Goal: Task Accomplishment & Management: Use online tool/utility

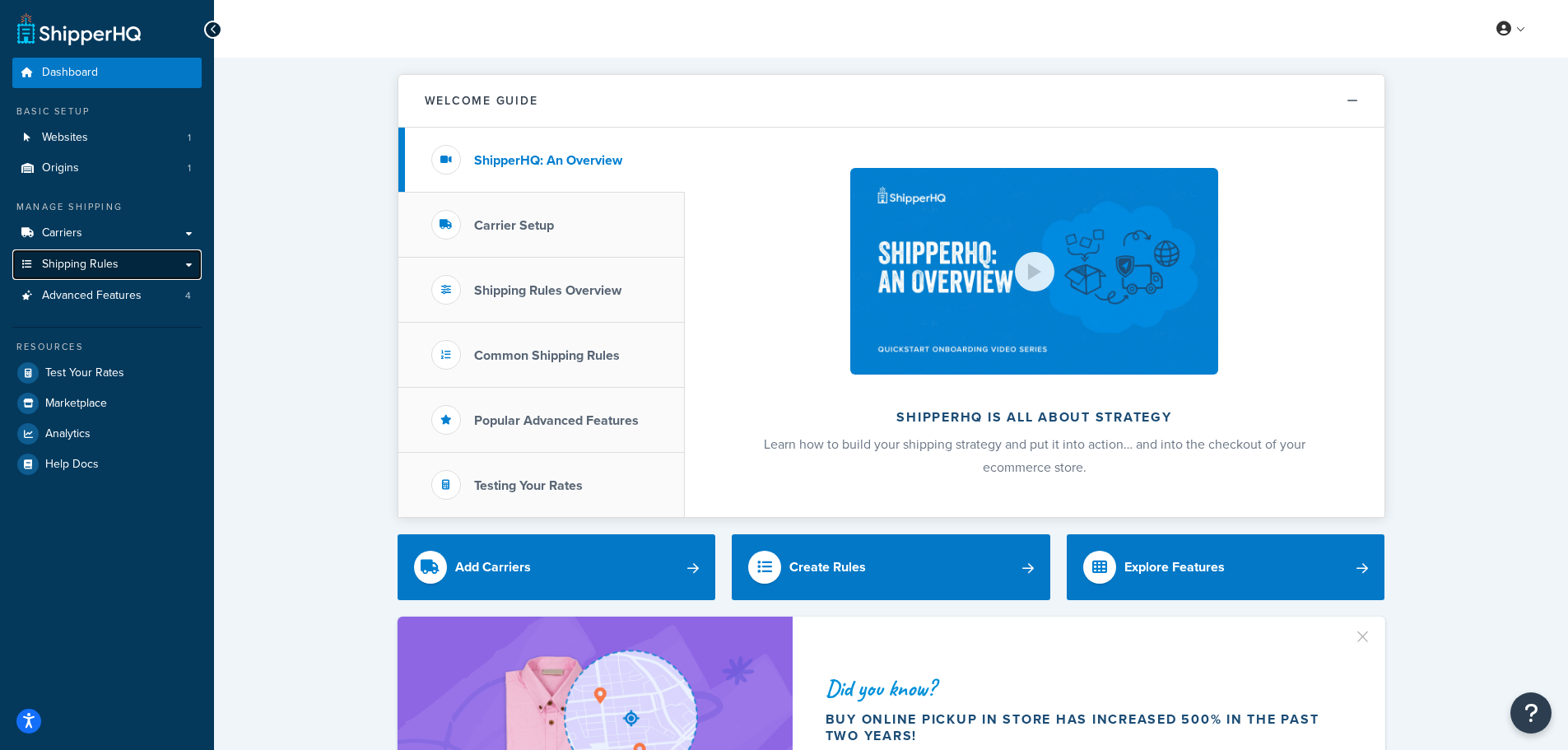
click at [82, 266] on span "Shipping Rules" at bounding box center [80, 264] width 76 height 14
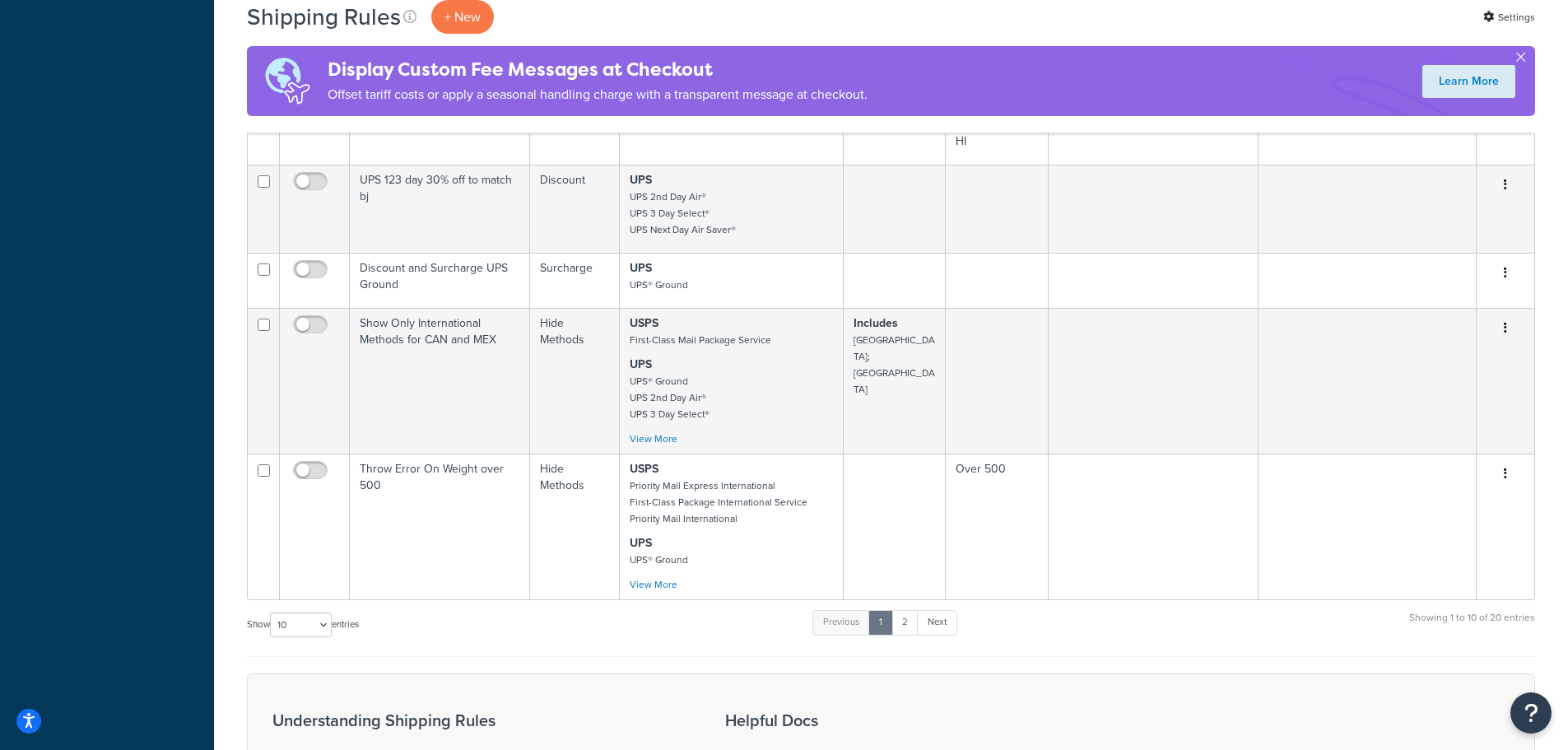
scroll to position [906, 0]
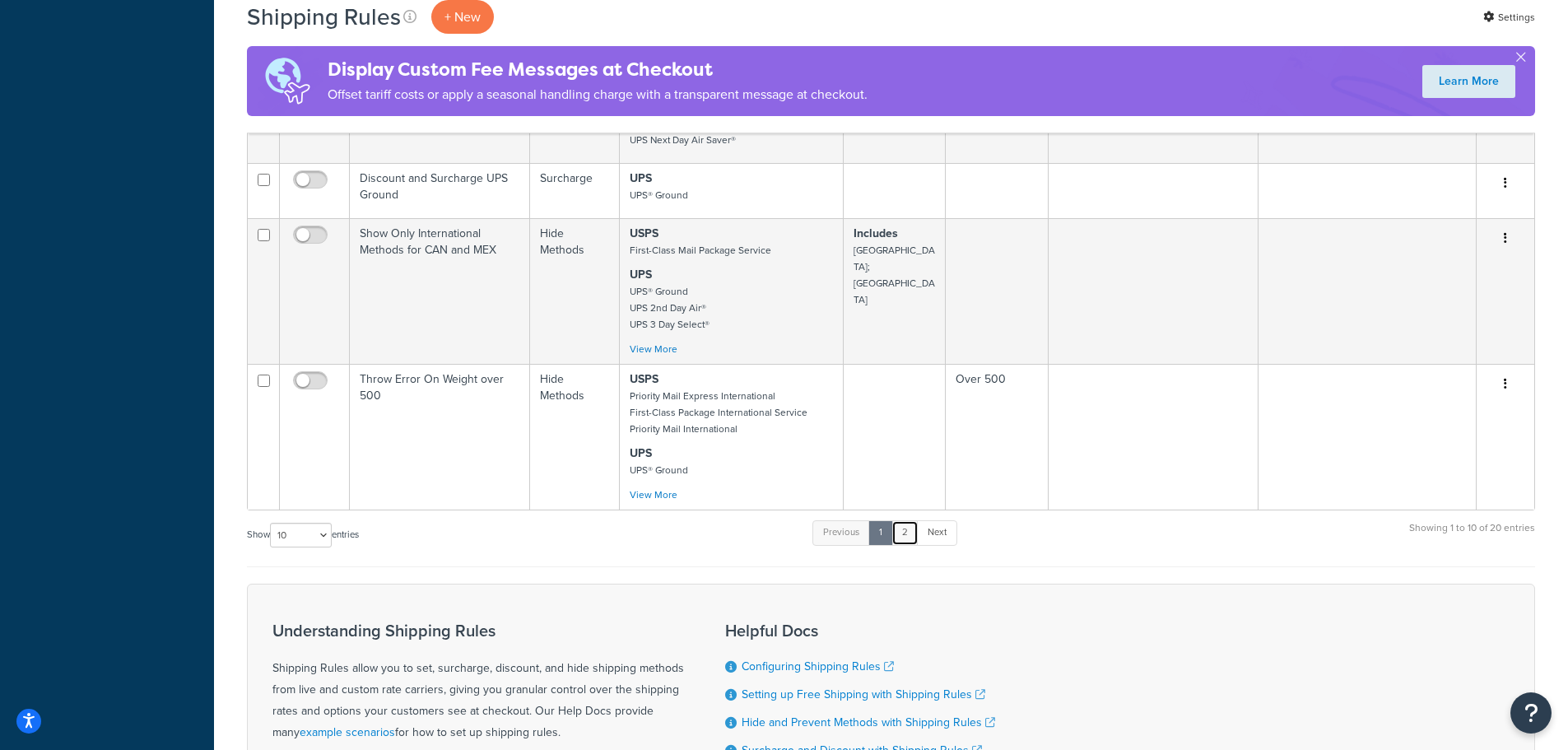
click at [906, 521] on link "2" at bounding box center [905, 532] width 27 height 24
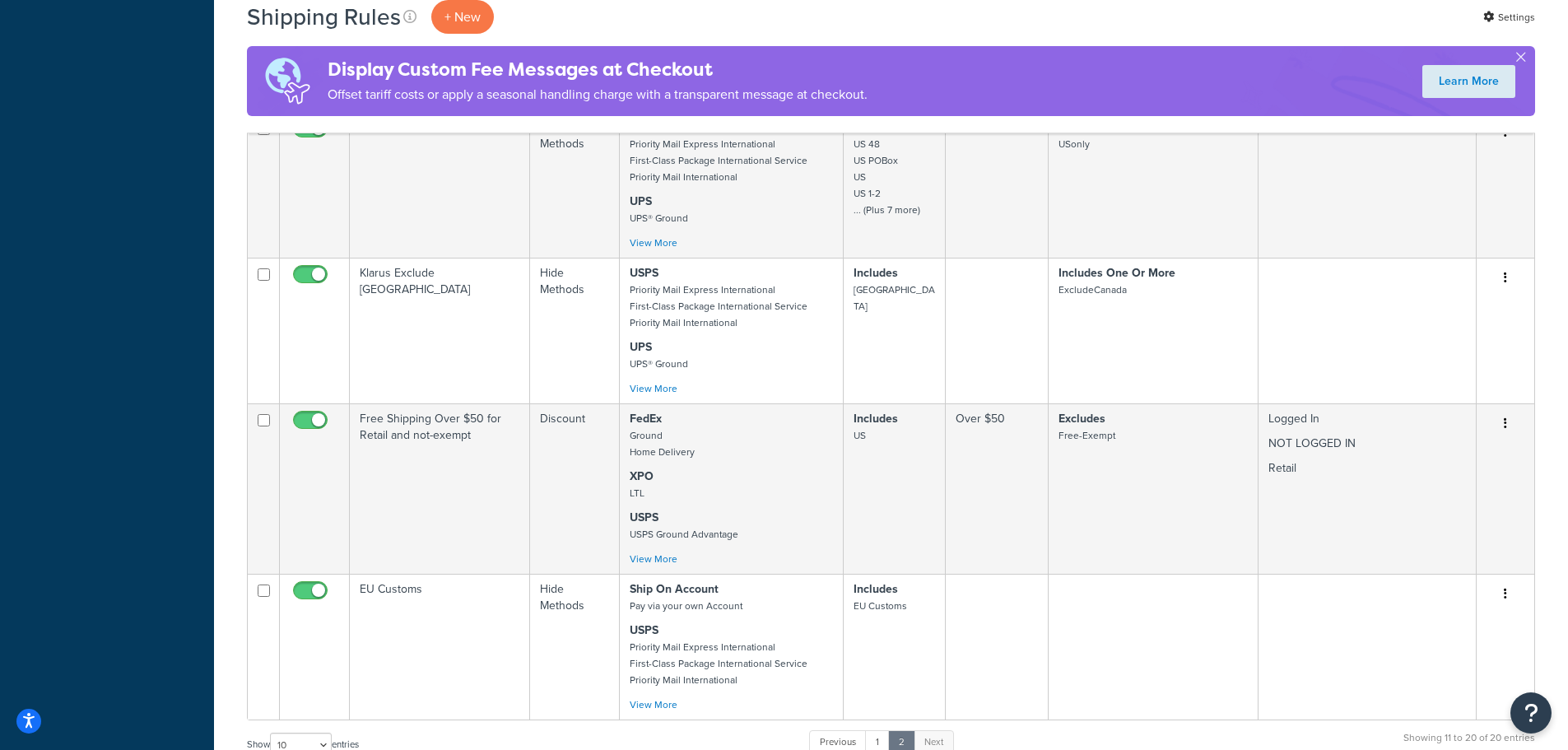
scroll to position [1377, 0]
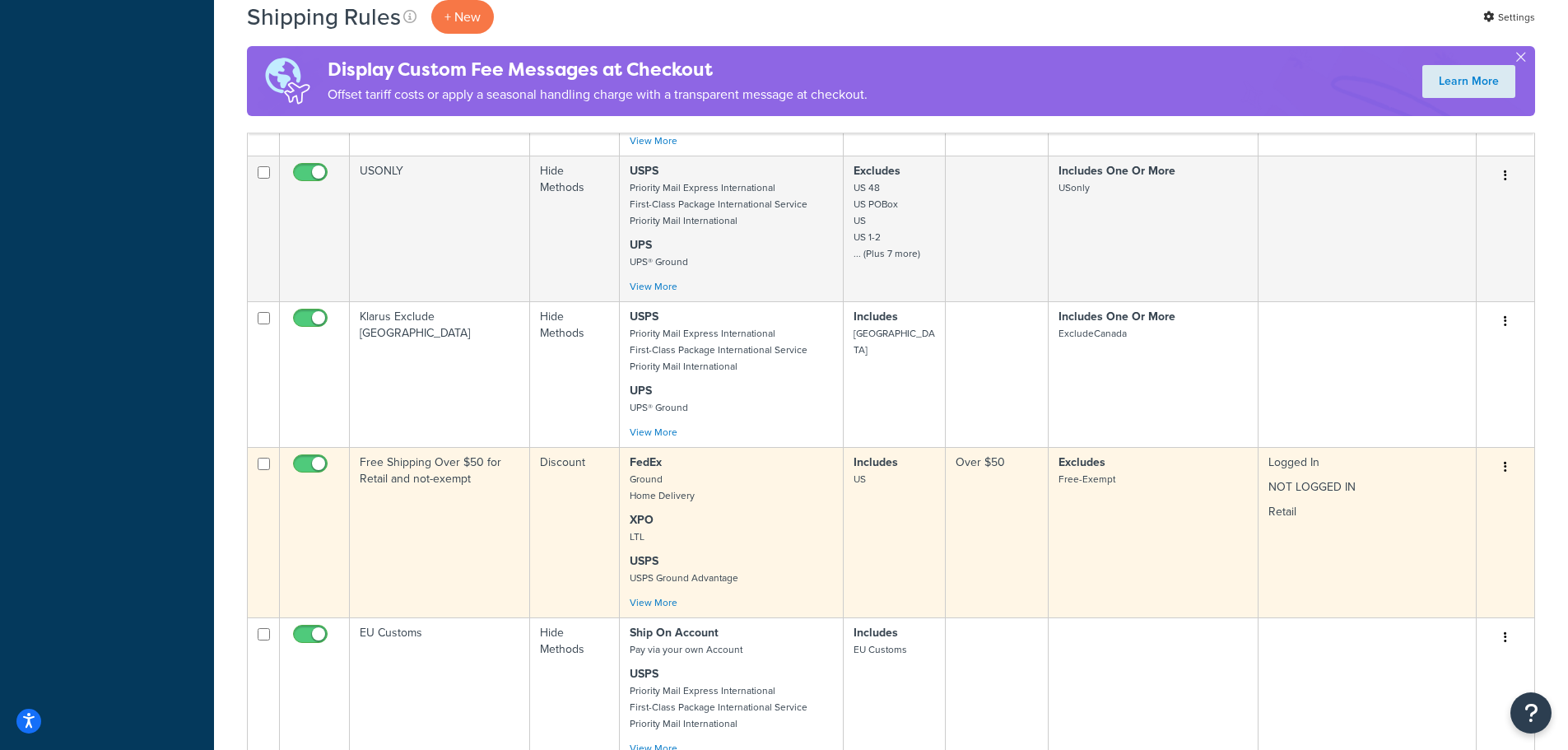
click at [1508, 469] on button "button" at bounding box center [1505, 467] width 23 height 26
click at [1473, 492] on link "Edit" at bounding box center [1450, 498] width 130 height 34
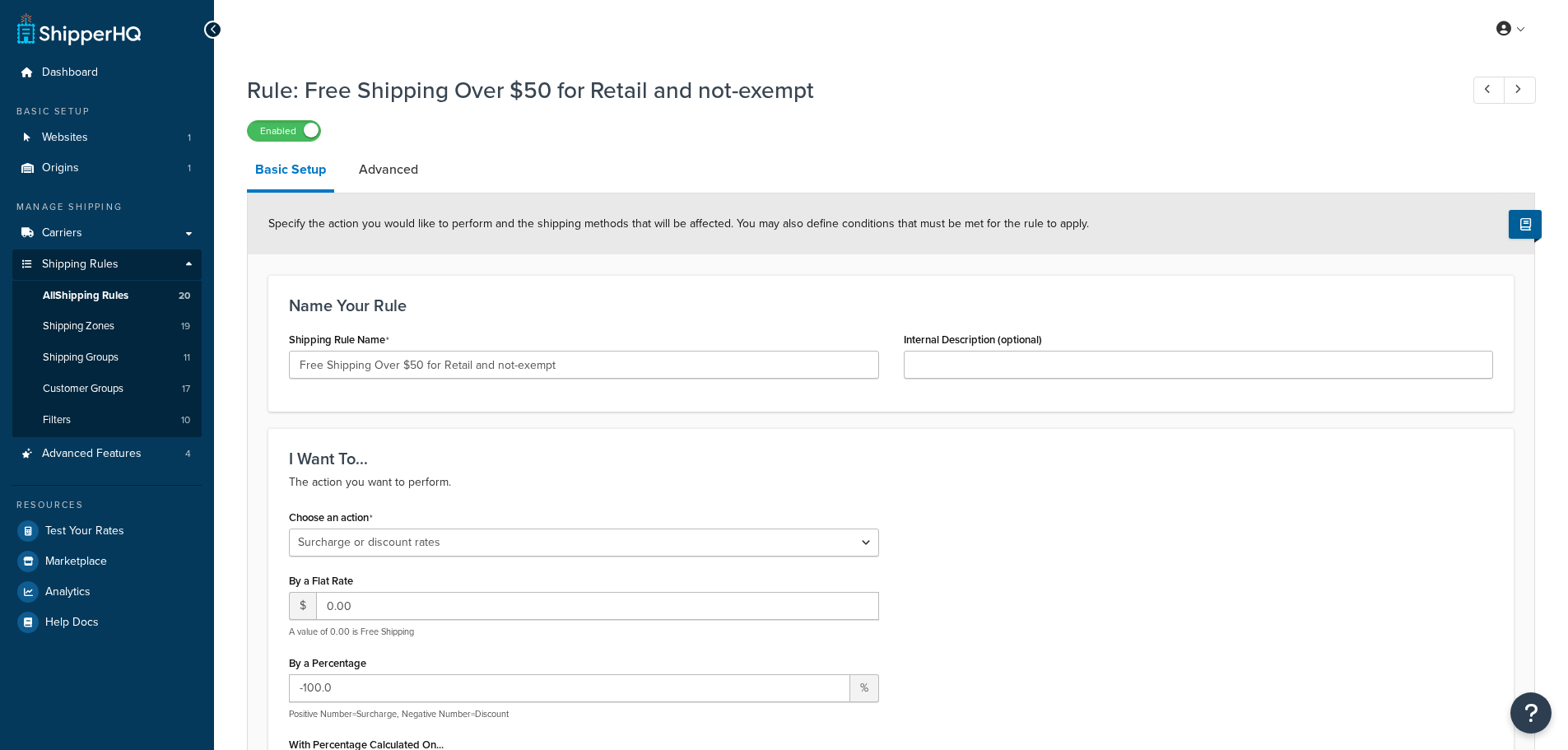
select select "SURCHARGE"
select select "LOCATION"
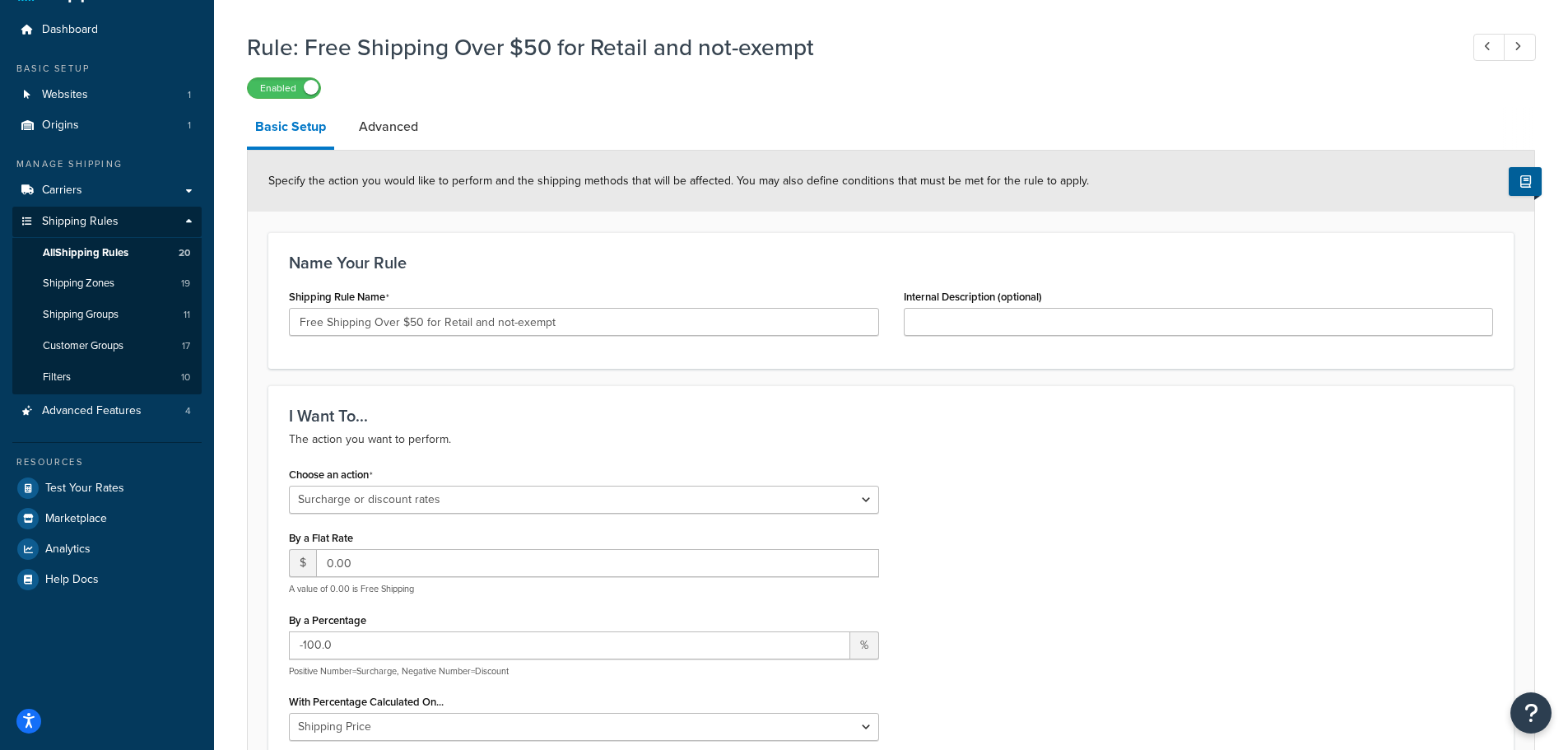
scroll to position [83, 0]
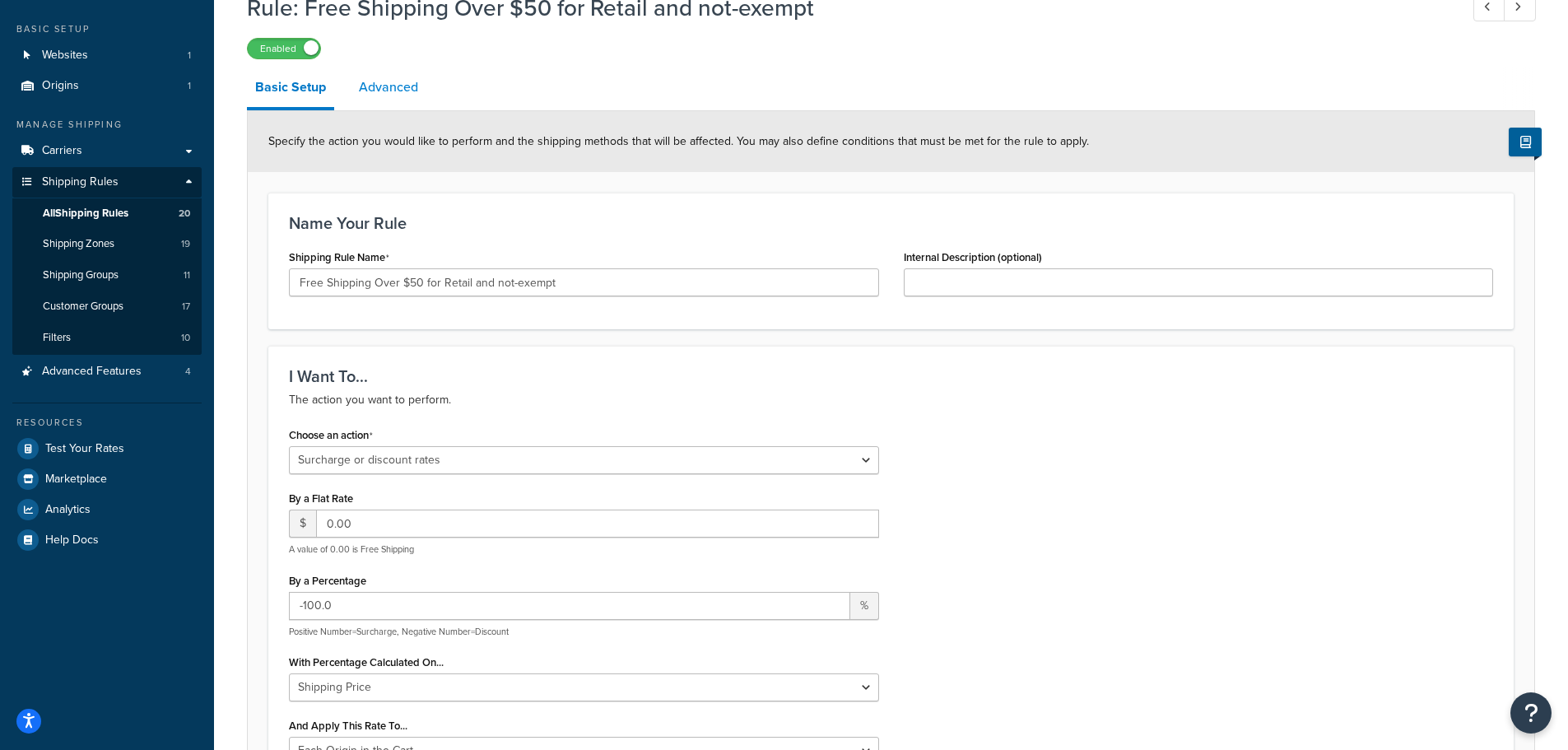
click at [372, 85] on link "Advanced" at bounding box center [389, 87] width 76 height 40
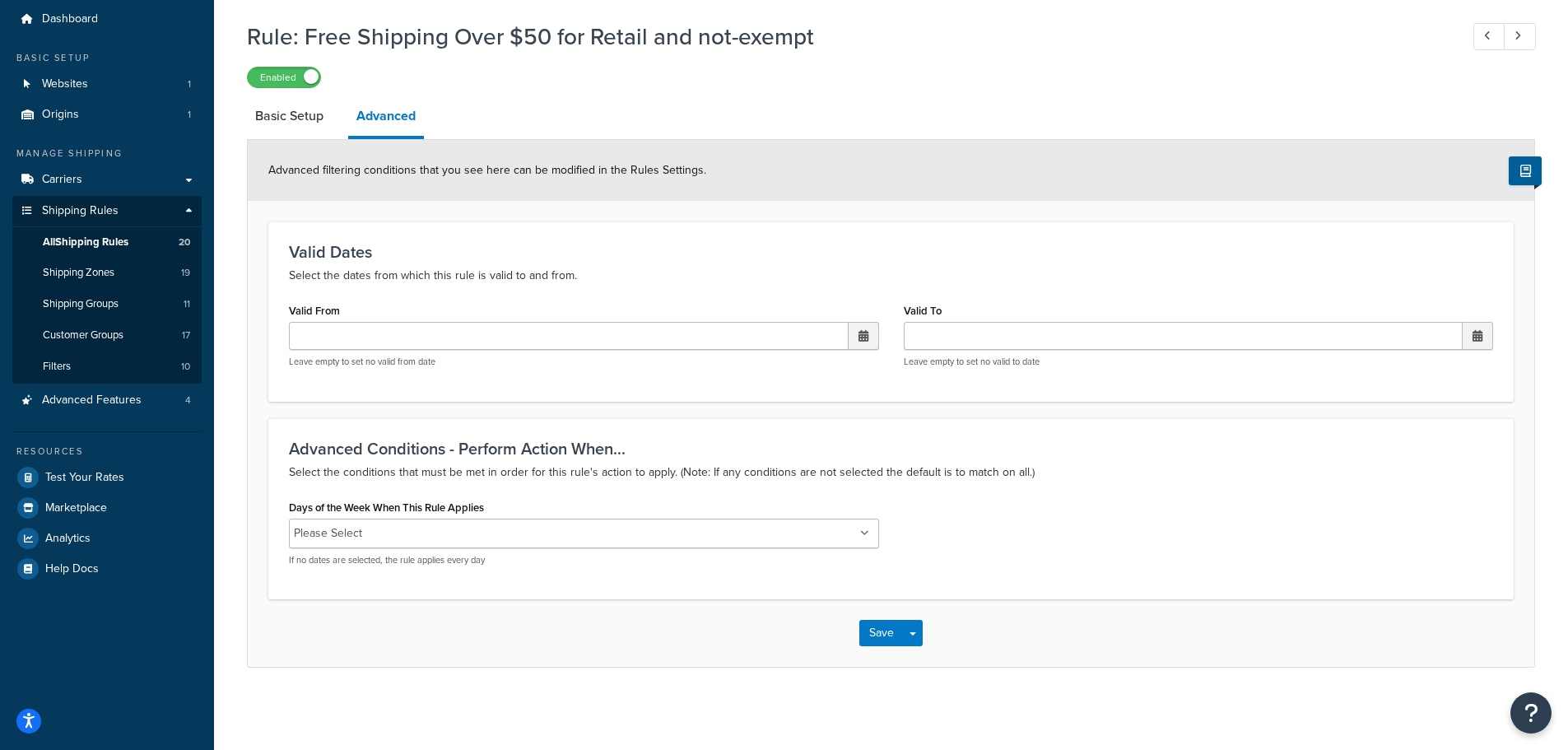
scroll to position [54, 0]
click at [305, 112] on link "Basic Setup" at bounding box center [289, 116] width 85 height 40
select select "SURCHARGE"
select select "LOCATION"
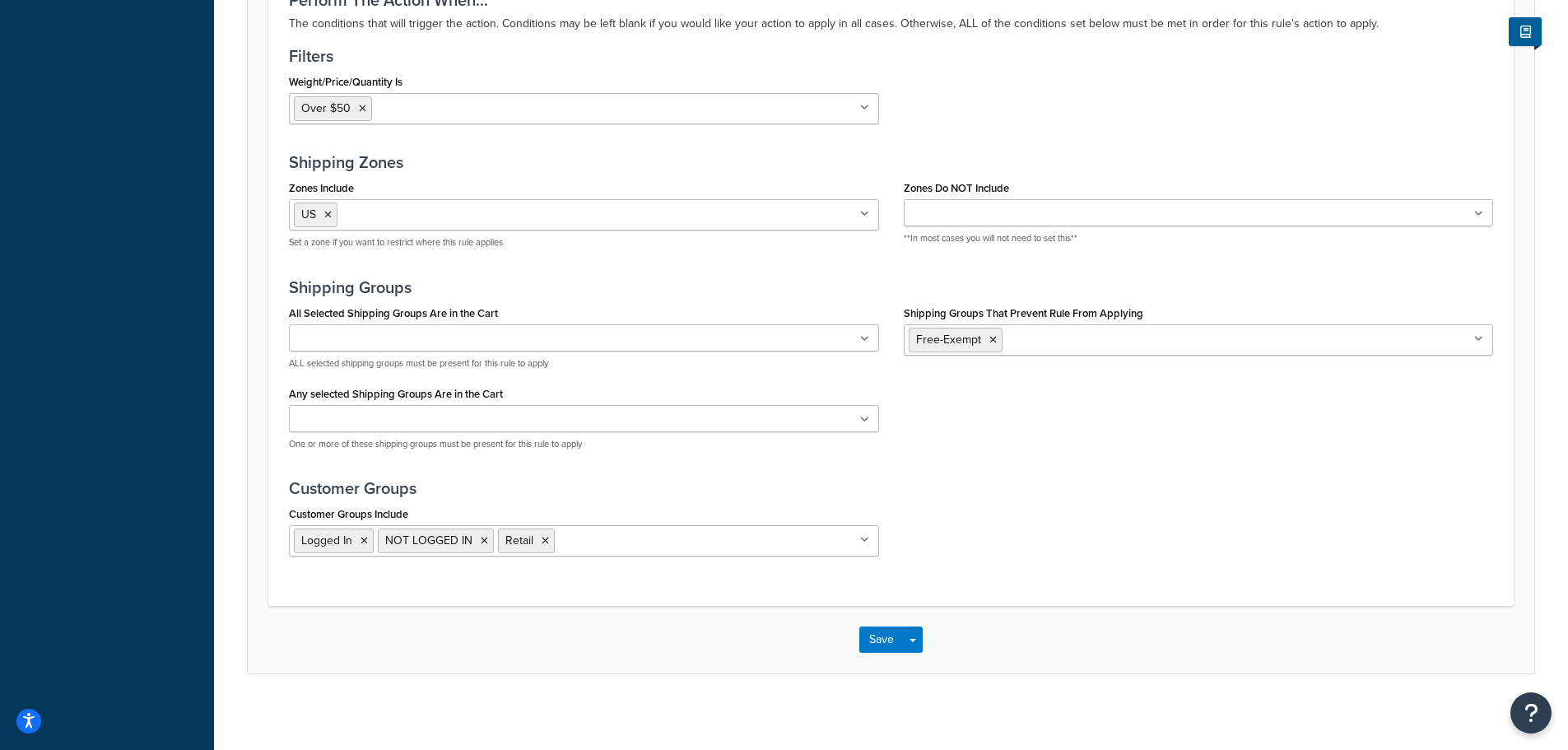
scroll to position [1482, 0]
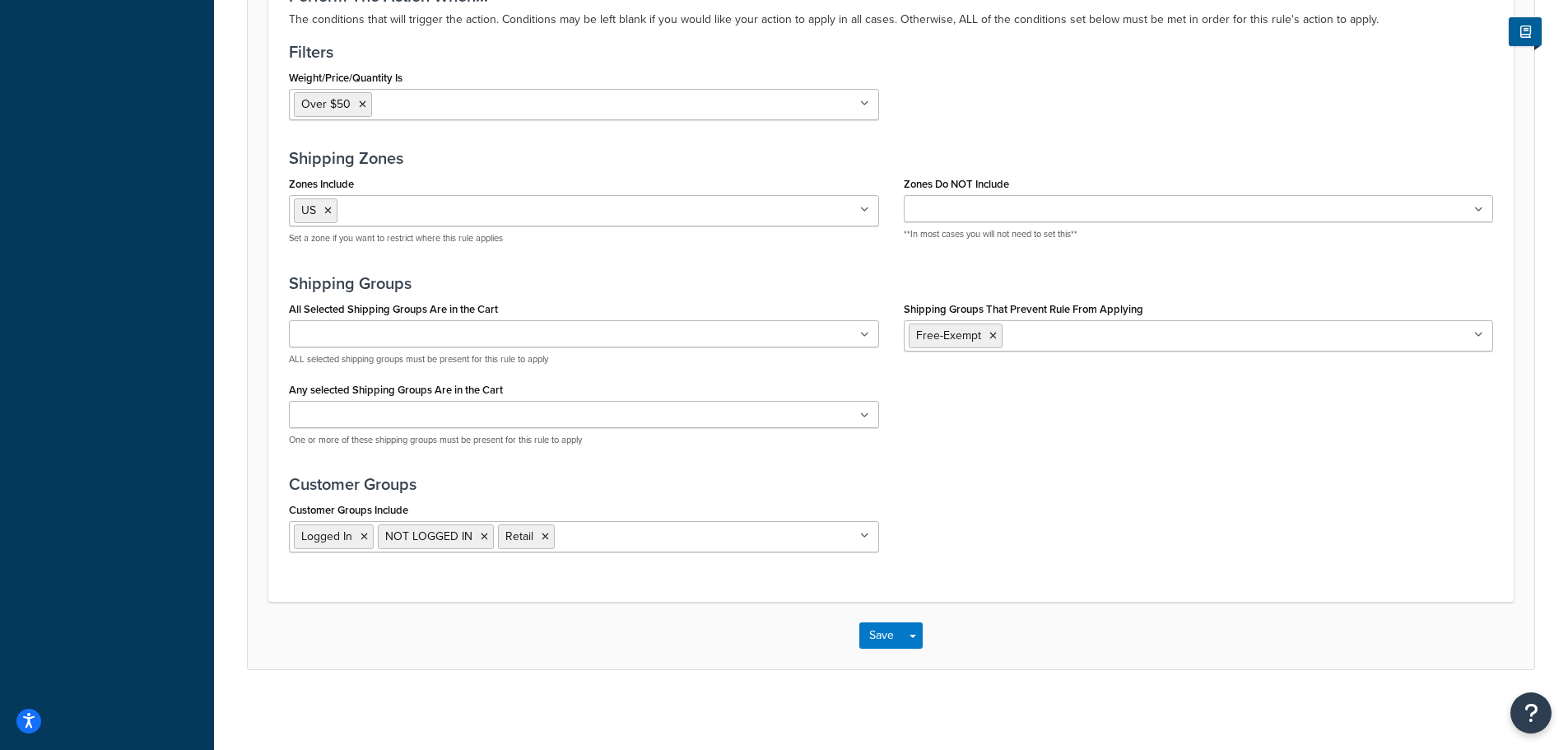
click at [863, 335] on icon at bounding box center [865, 335] width 9 height 10
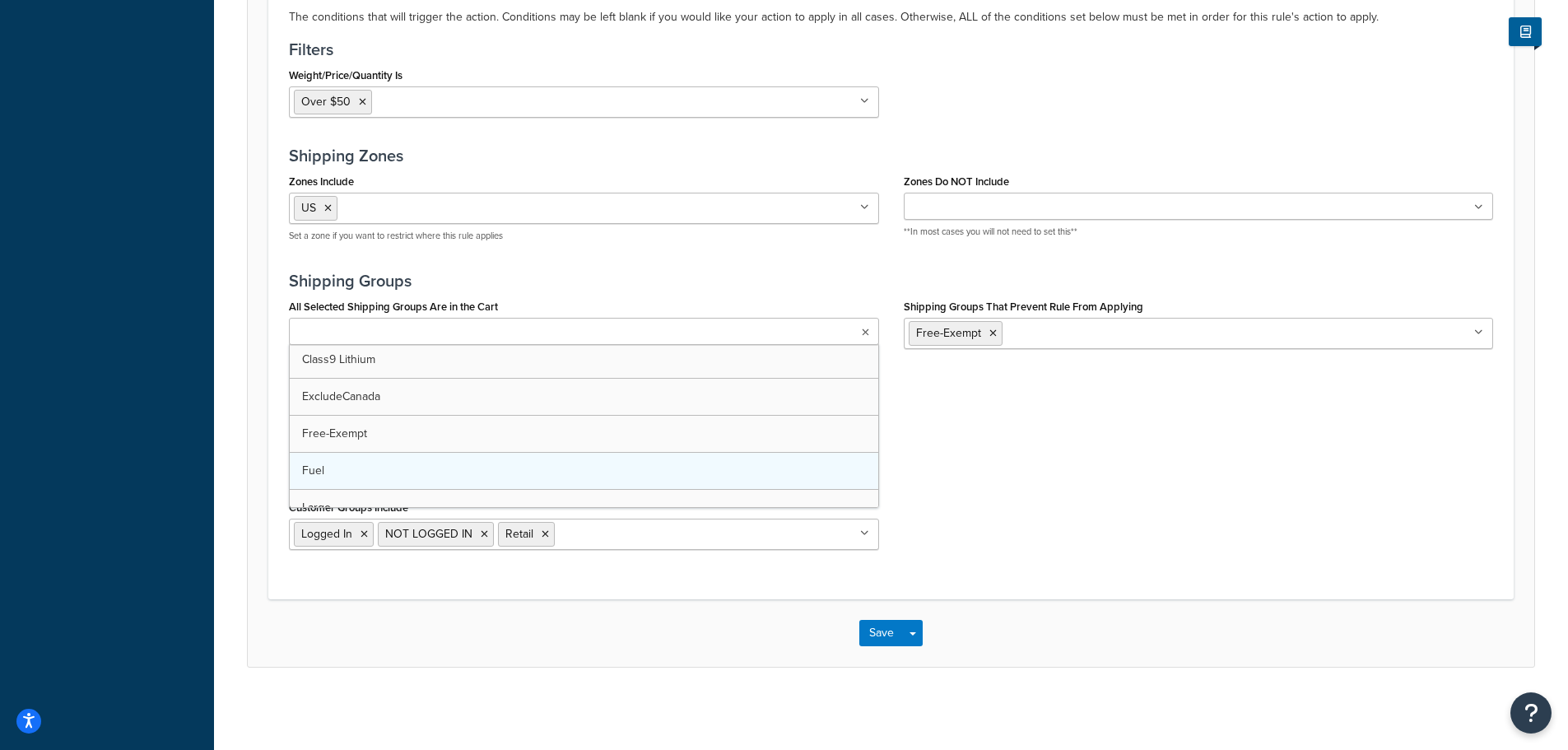
scroll to position [0, 0]
click at [1131, 525] on div "Customer Groups Include Logged In NOT LOGGED IN Retail Distributor Distributor …" at bounding box center [891, 530] width 1229 height 67
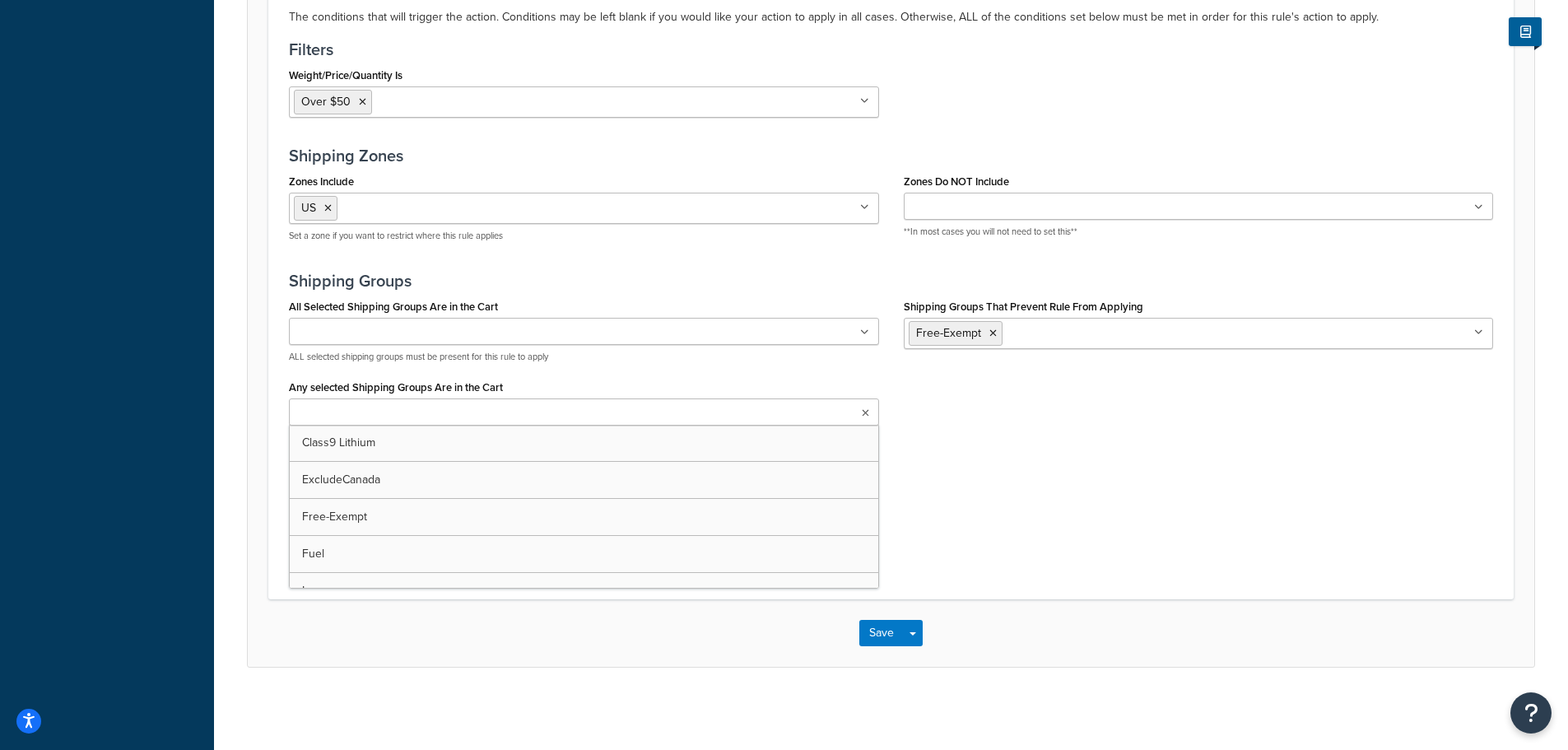
click at [864, 412] on icon at bounding box center [866, 413] width 7 height 10
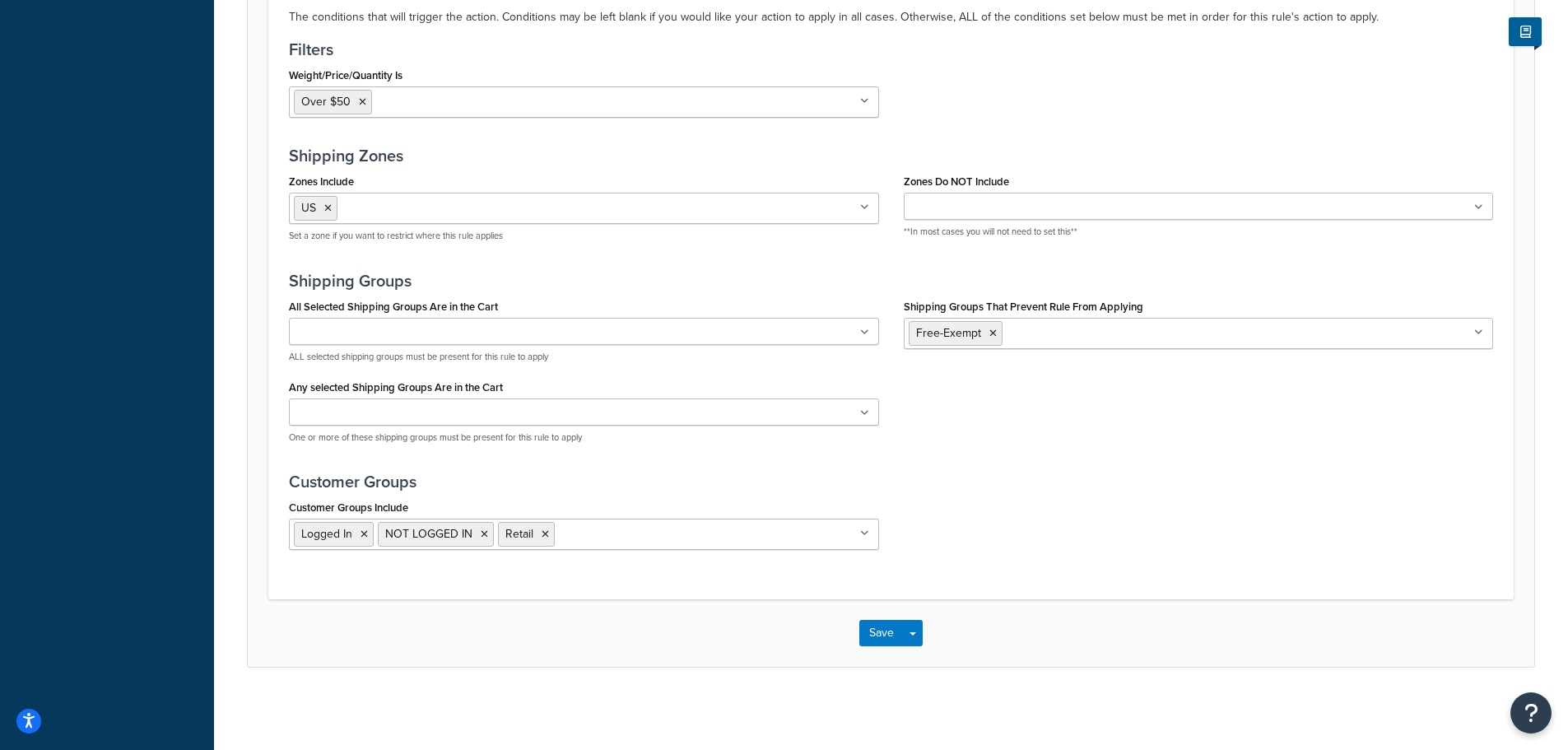
click at [949, 424] on div "All Selected Shipping Groups Are in the Cart Class9 Lithium ExcludeCanada Free-…" at bounding box center [891, 375] width 1229 height 162
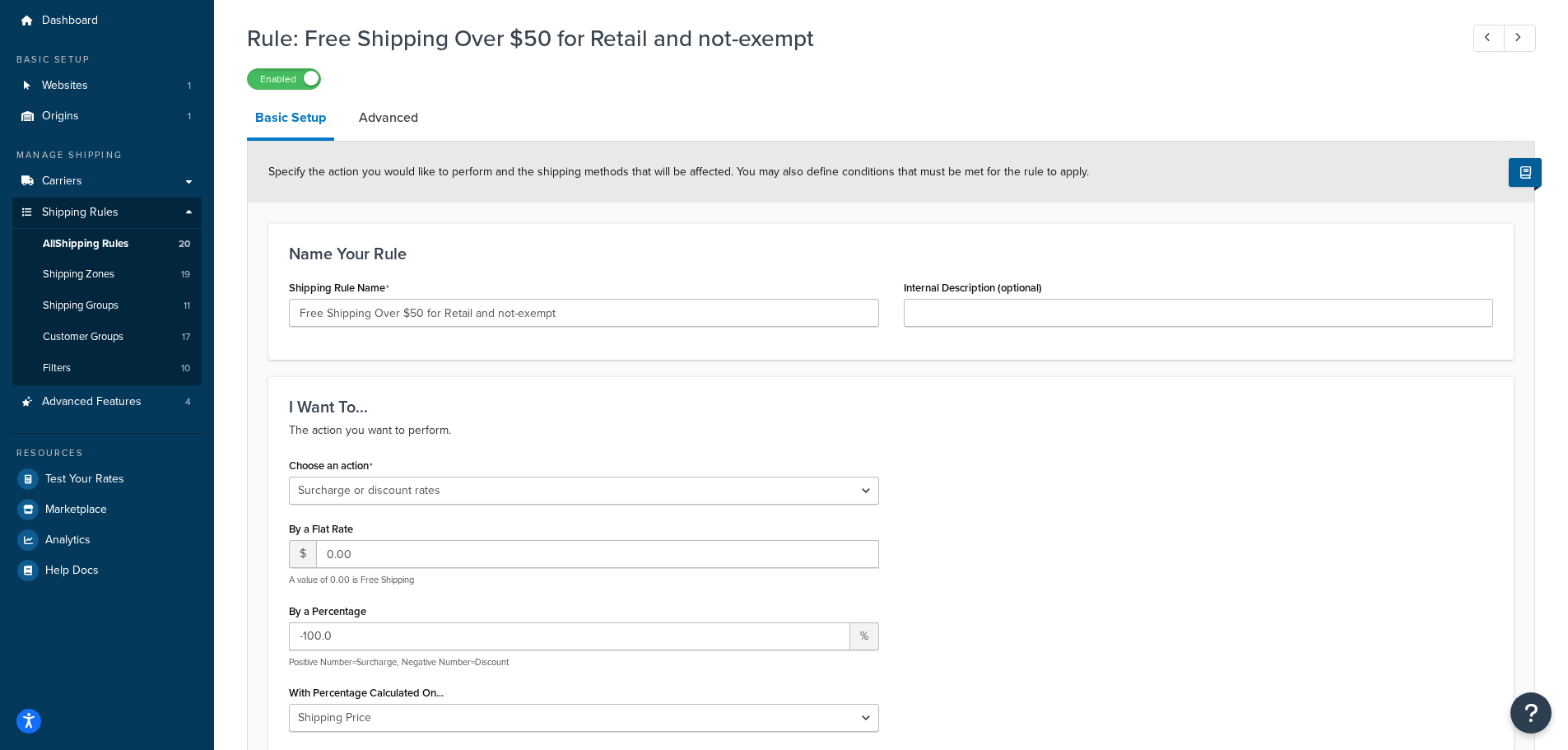
scroll to position [3, 0]
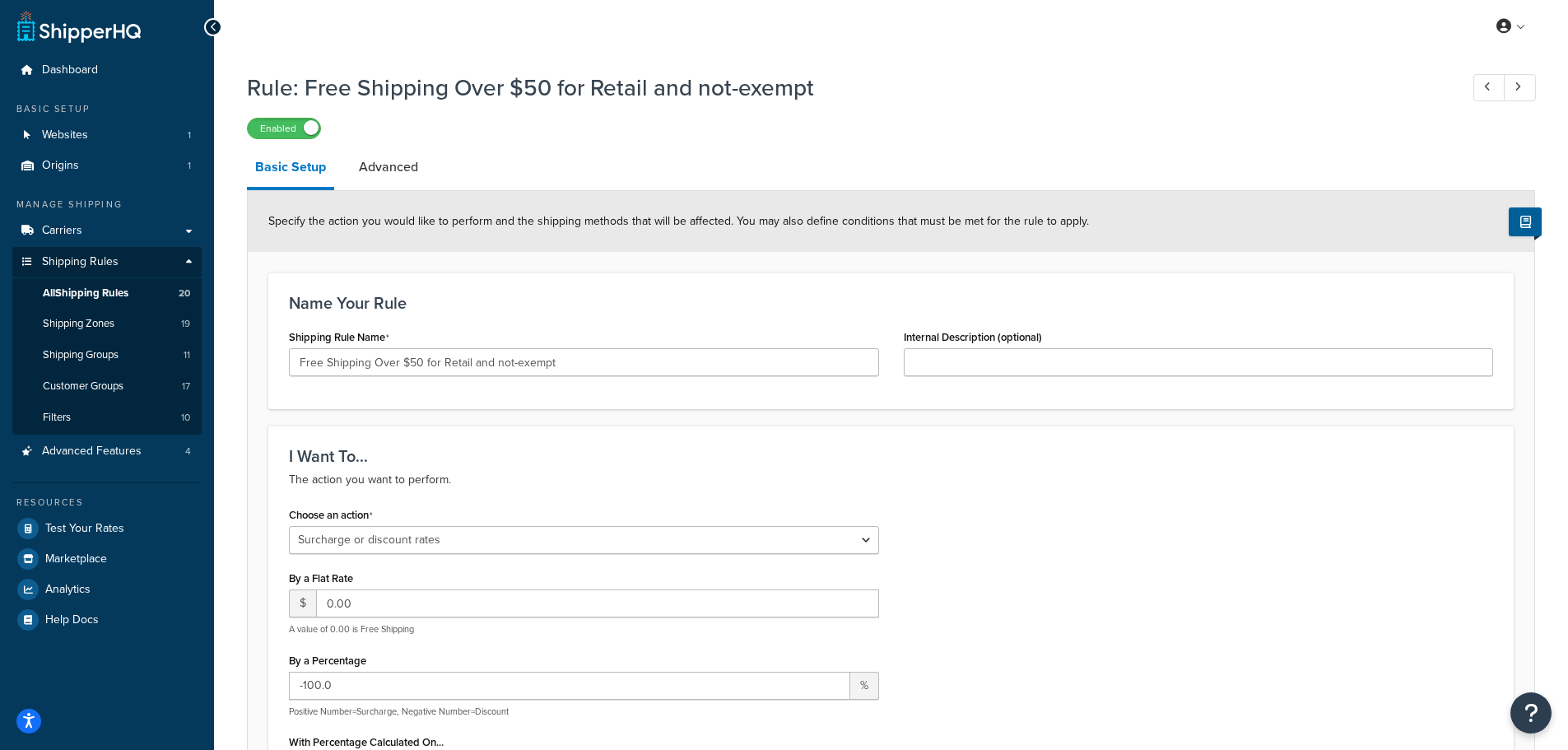
click at [537, 298] on h3 "Name Your Rule" at bounding box center [891, 303] width 1204 height 18
drag, startPoint x: 384, startPoint y: 170, endPoint x: 402, endPoint y: 169, distance: 18.0
click at [384, 170] on link "Advanced" at bounding box center [389, 168] width 76 height 40
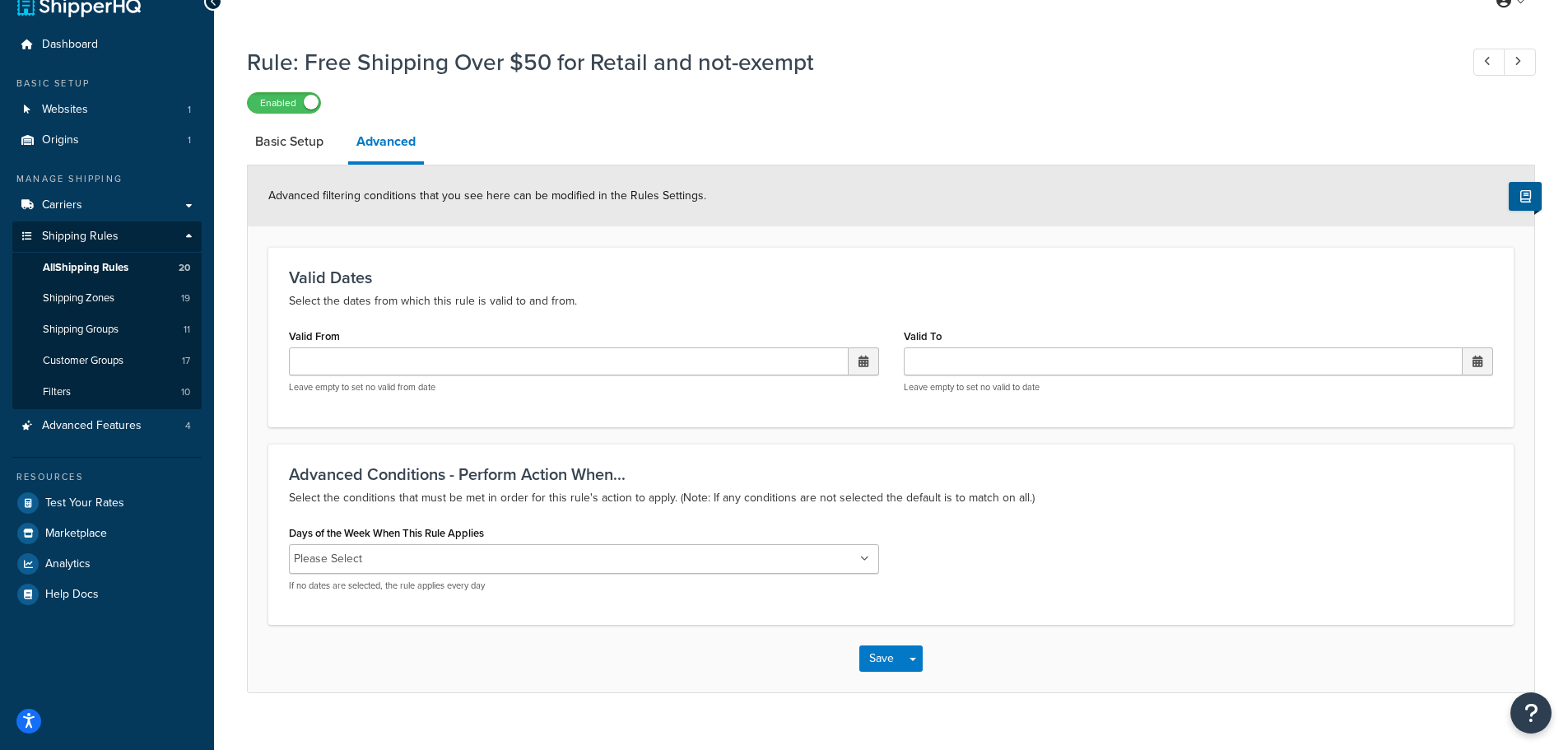
scroll to position [54, 0]
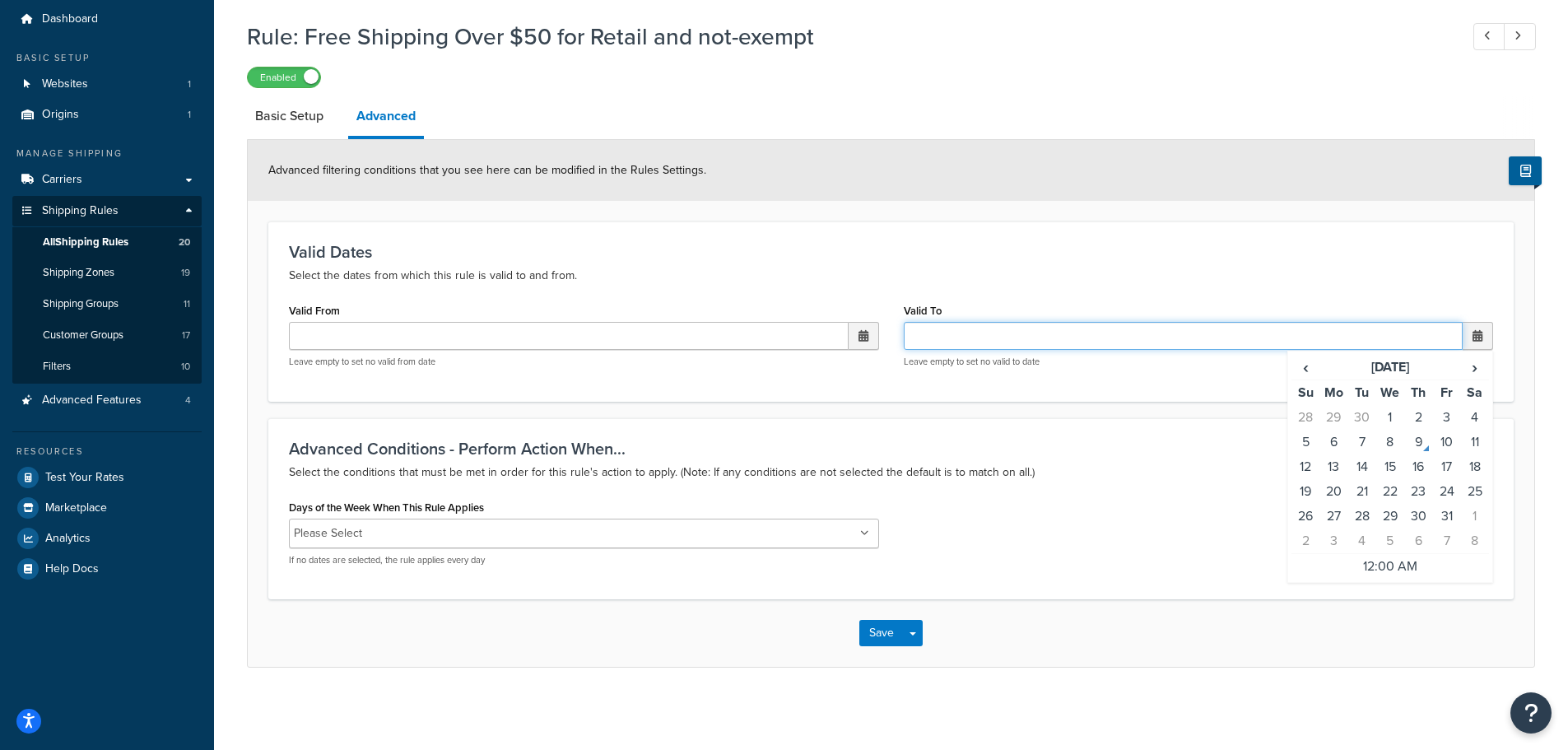
click at [956, 340] on input "Valid To" at bounding box center [1183, 336] width 559 height 28
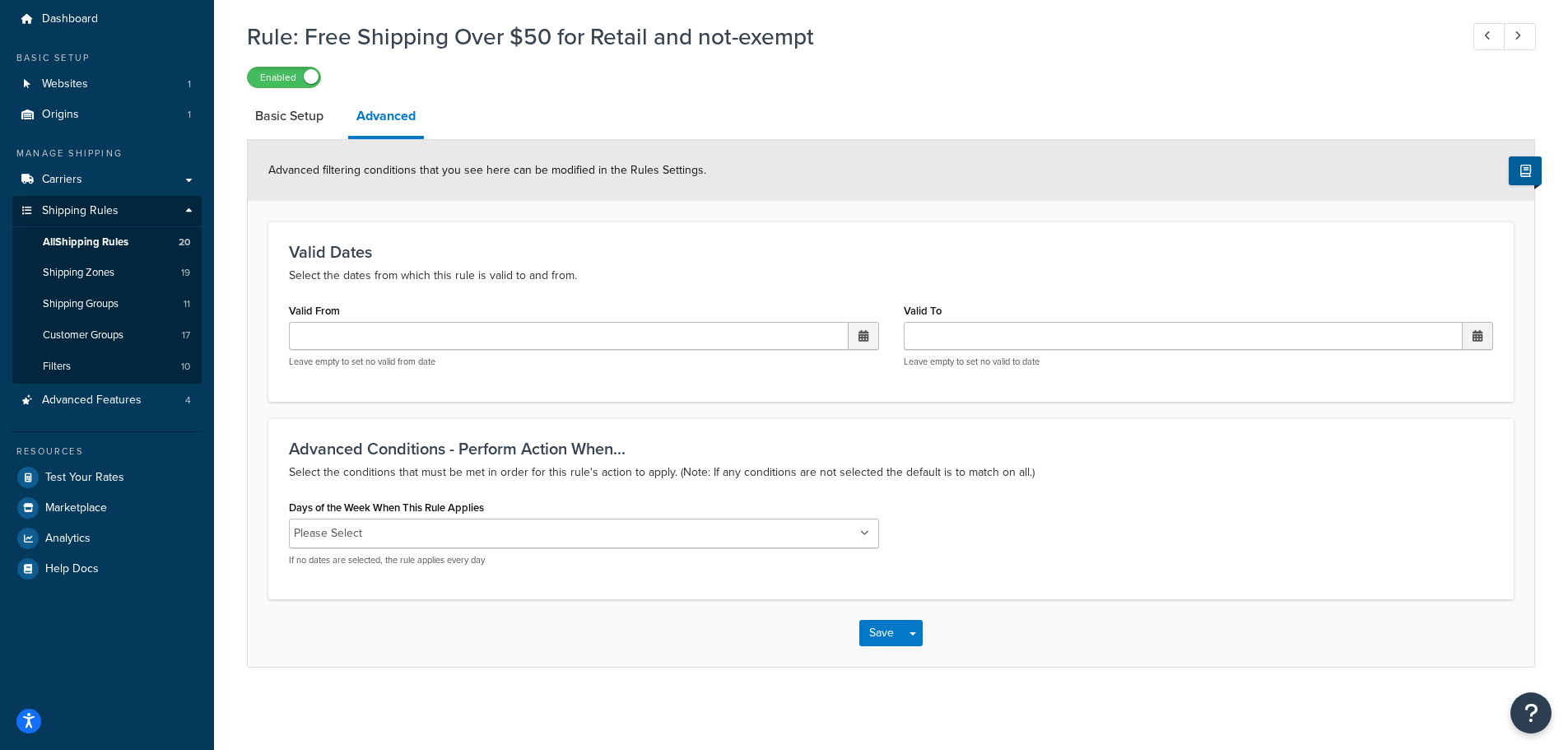
click at [1105, 408] on form "Advanced filtering conditions that you see here can be modified in the Rules Se…" at bounding box center [890, 403] width 1286 height 527
click at [857, 250] on h3 "Valid Dates" at bounding box center [891, 252] width 1204 height 18
click at [291, 115] on link "Basic Setup" at bounding box center [289, 116] width 85 height 40
select select "SURCHARGE"
select select "LOCATION"
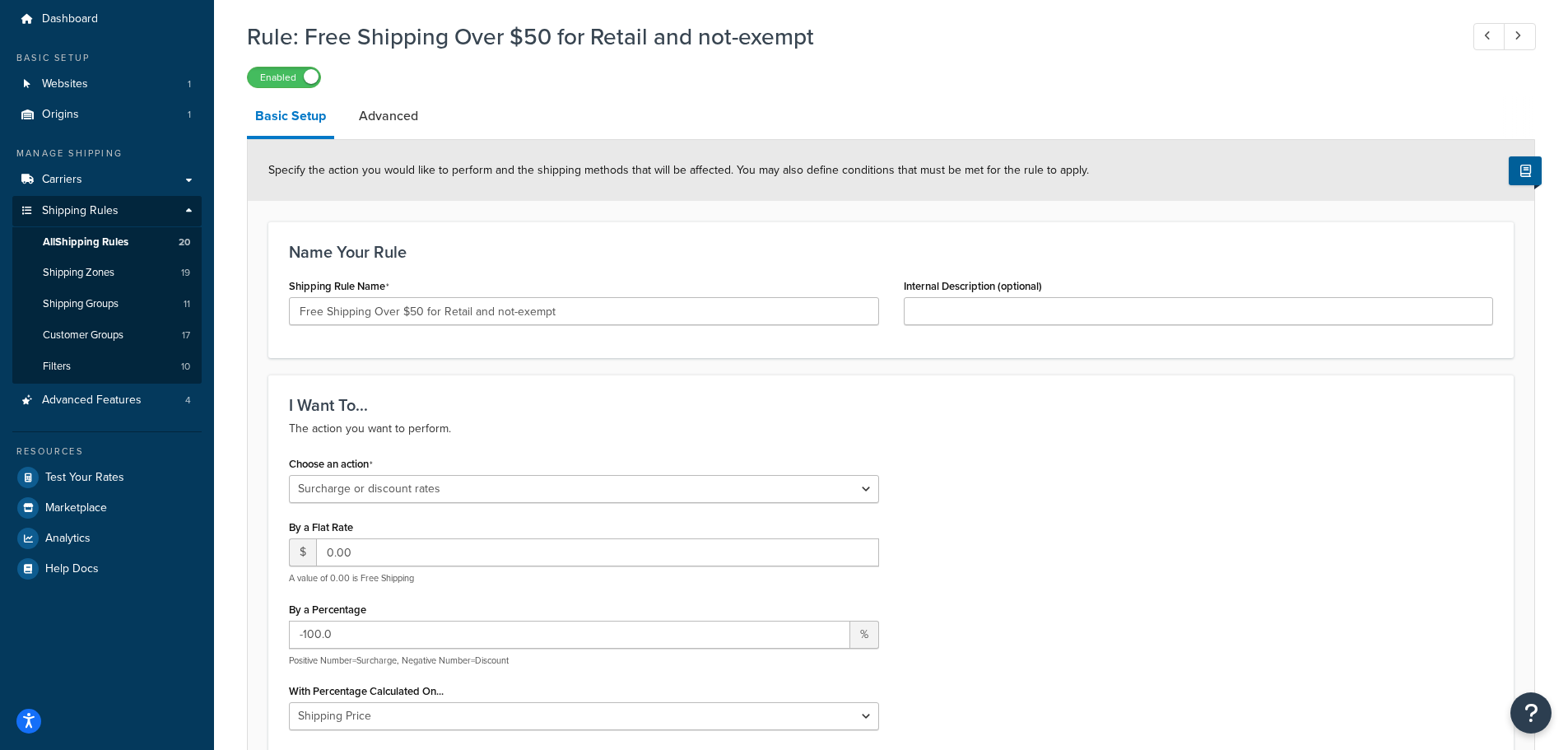
click at [1101, 449] on div "I Want To... The action you want to perform. Choose an action Choose an action …" at bounding box center [891, 600] width 1245 height 452
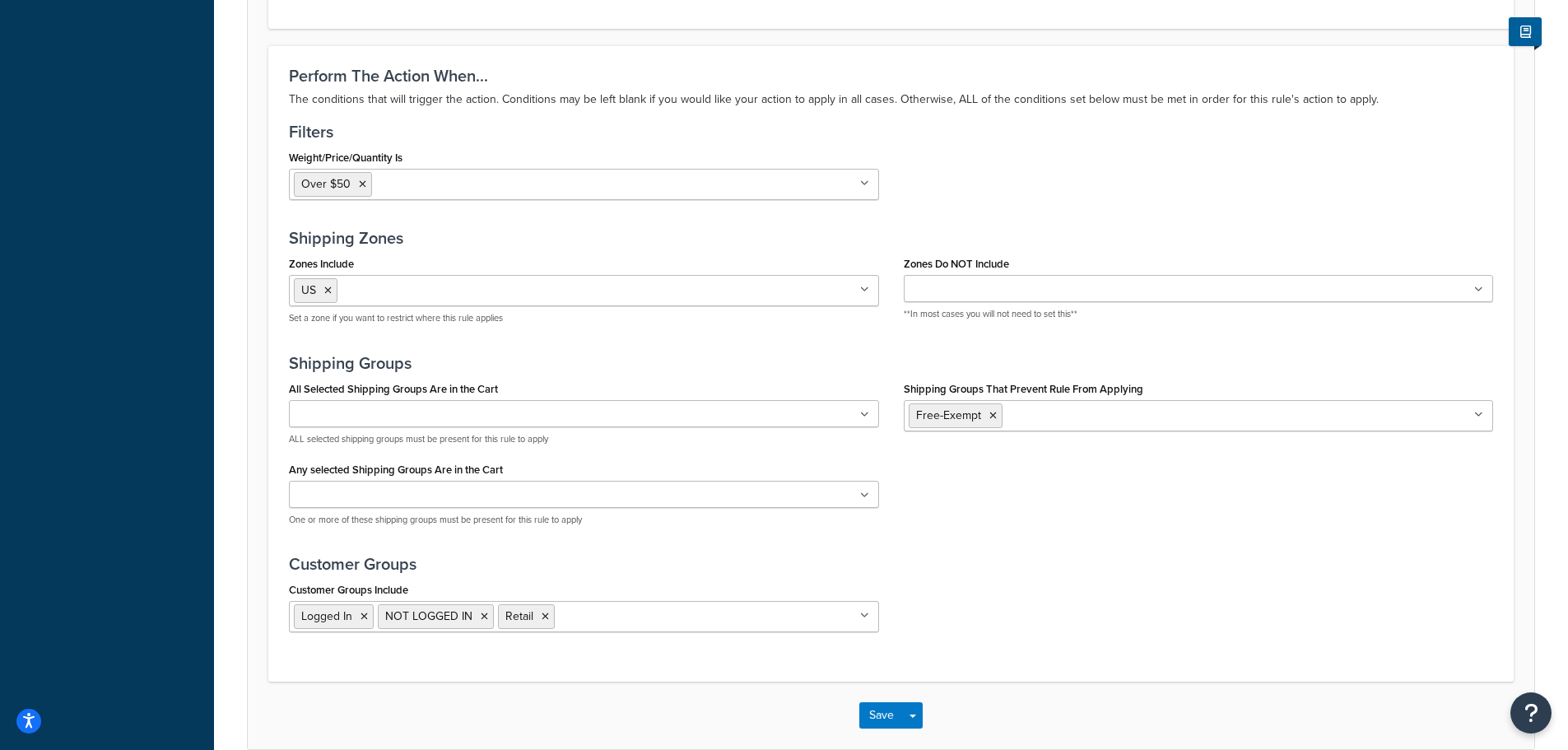
scroll to position [1485, 0]
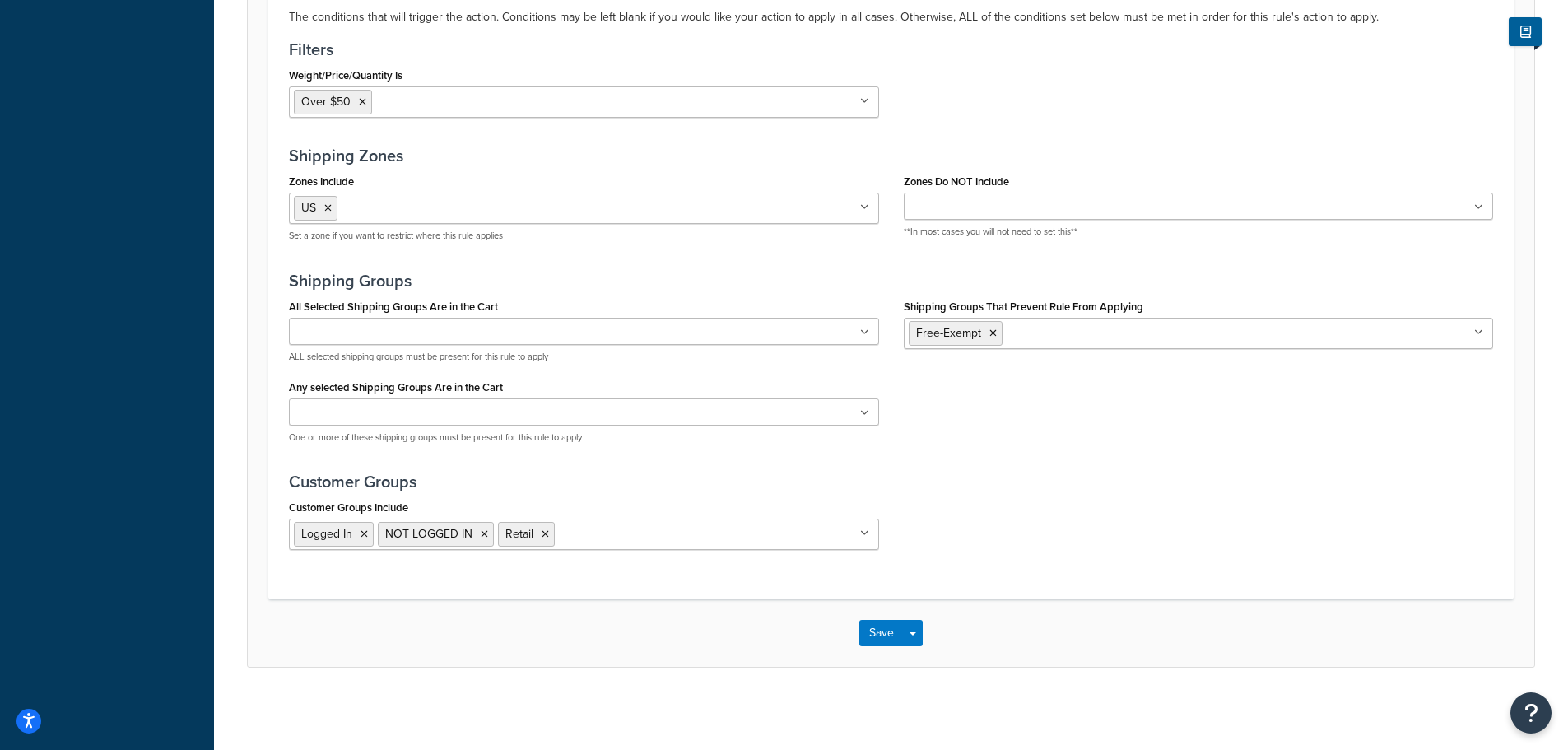
click at [866, 534] on icon at bounding box center [865, 533] width 9 height 10
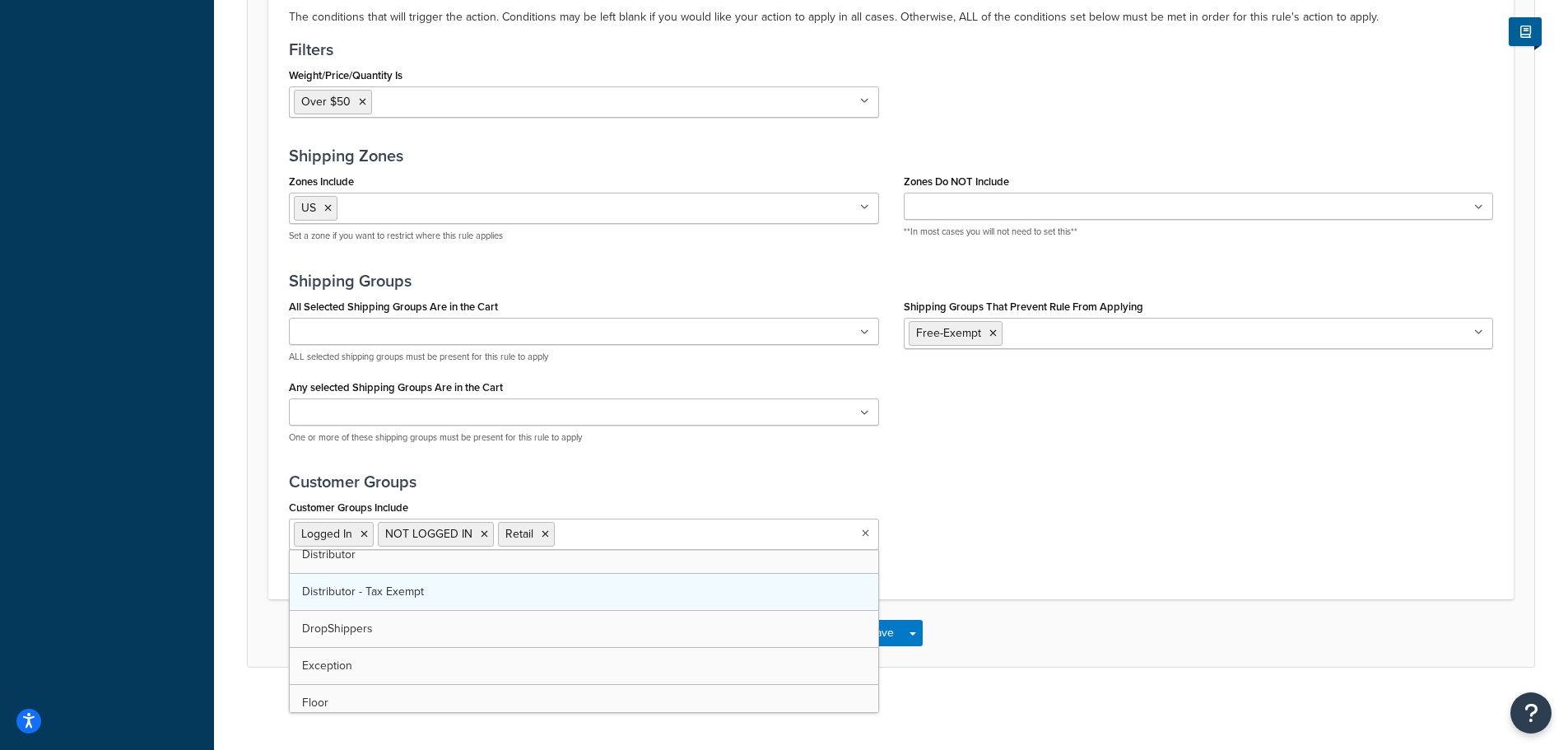
scroll to position [0, 0]
click at [866, 453] on div "All Selected Shipping Groups Are in the Cart Class9 Lithium ExcludeCanada Free-…" at bounding box center [584, 375] width 615 height 162
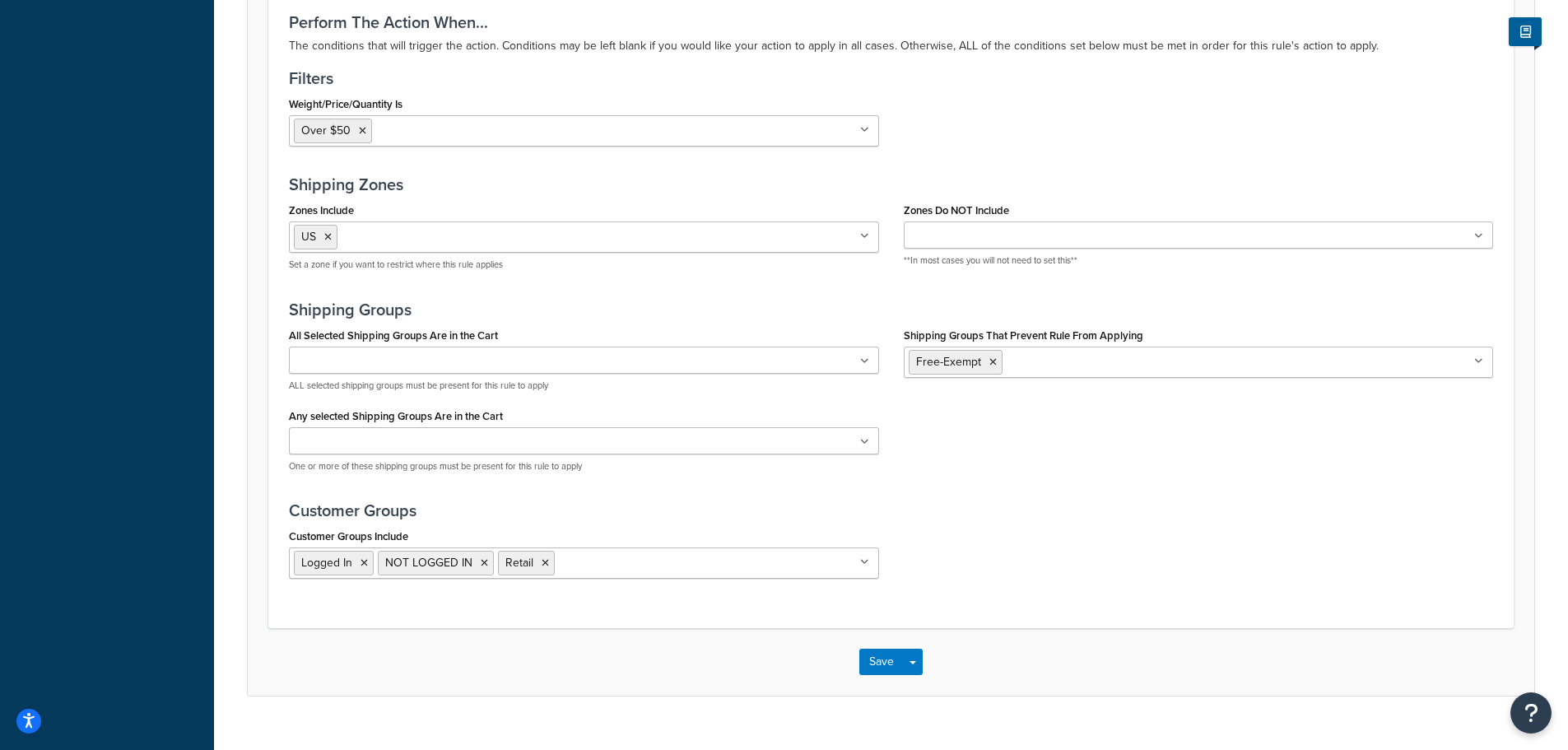
scroll to position [1485, 0]
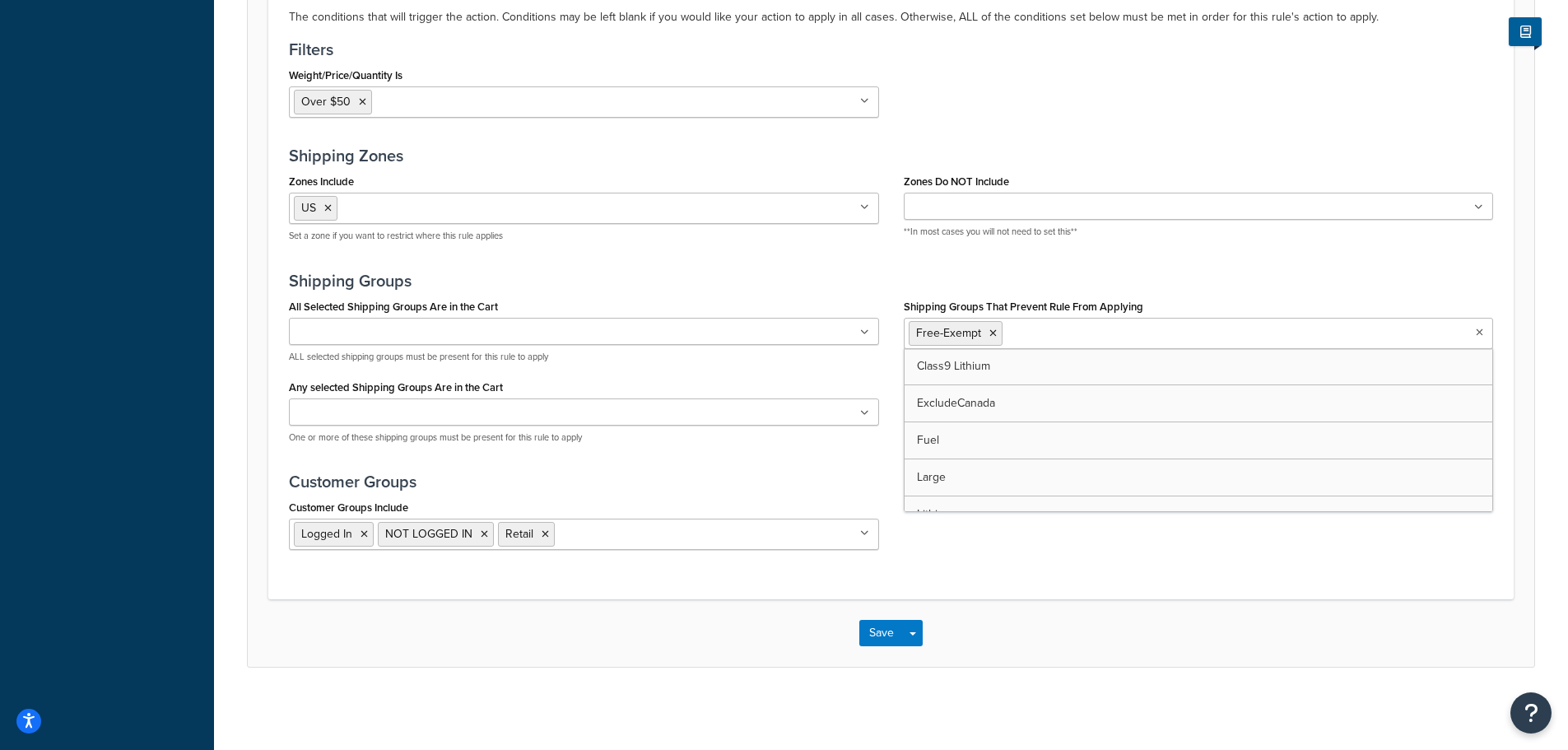
click at [1408, 340] on ul "Free-Exempt" at bounding box center [1198, 333] width 590 height 32
click at [1350, 545] on div "Customer Groups Include Logged In NOT LOGGED IN Retail Distributor Distributor …" at bounding box center [891, 530] width 1229 height 67
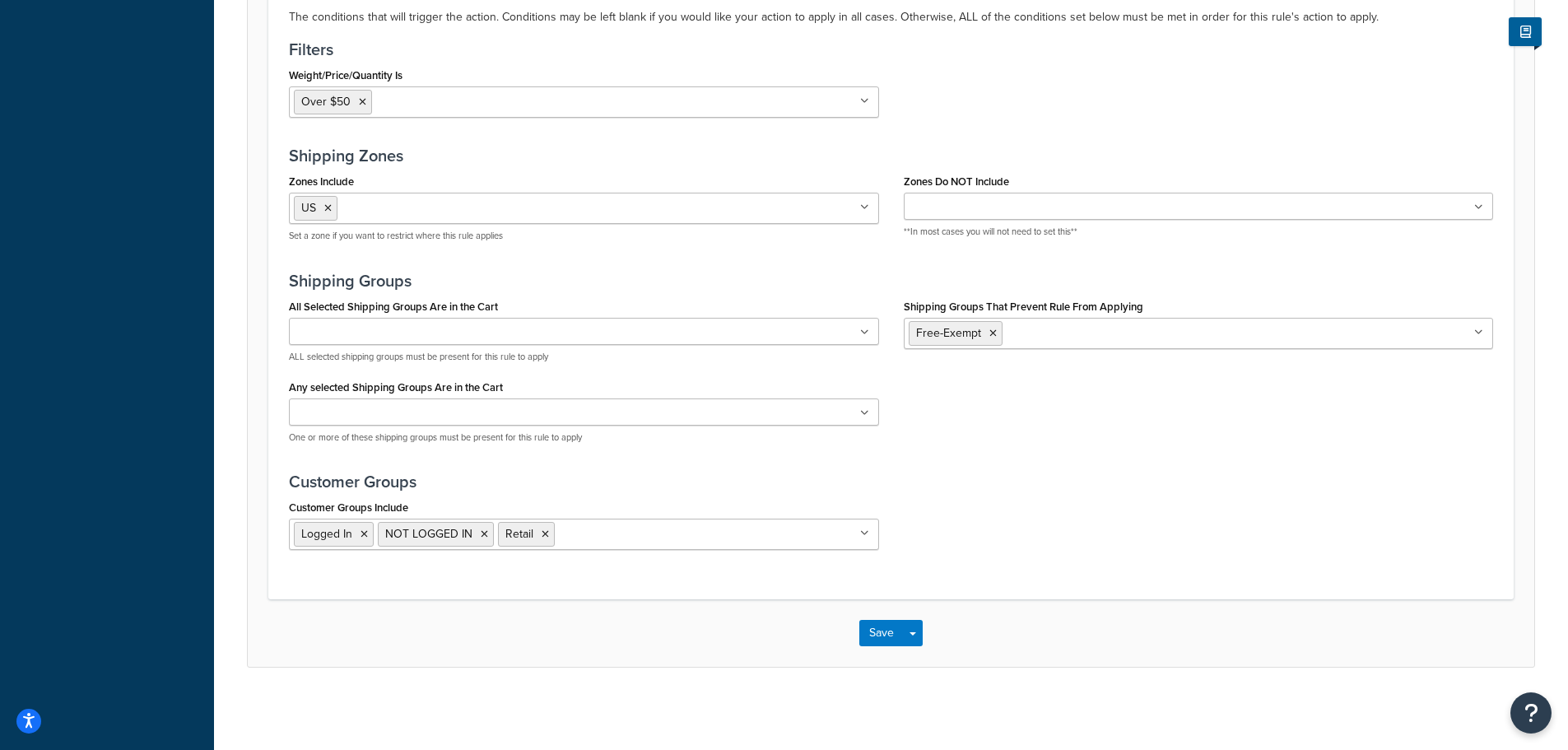
click at [475, 151] on h3 "Shipping Zones" at bounding box center [891, 156] width 1204 height 18
drag, startPoint x: 1088, startPoint y: 511, endPoint x: 1110, endPoint y: 425, distance: 88.8
click at [1092, 509] on div "Customer Groups Include Logged In NOT LOGGED IN Retail Distributor Distributor …" at bounding box center [891, 530] width 1229 height 67
click at [1096, 95] on div "Weight/Price/Quantity Is Over $50 .74 and Up US 48 .75 and up AK HI > 4lbs Cart…" at bounding box center [891, 97] width 1229 height 67
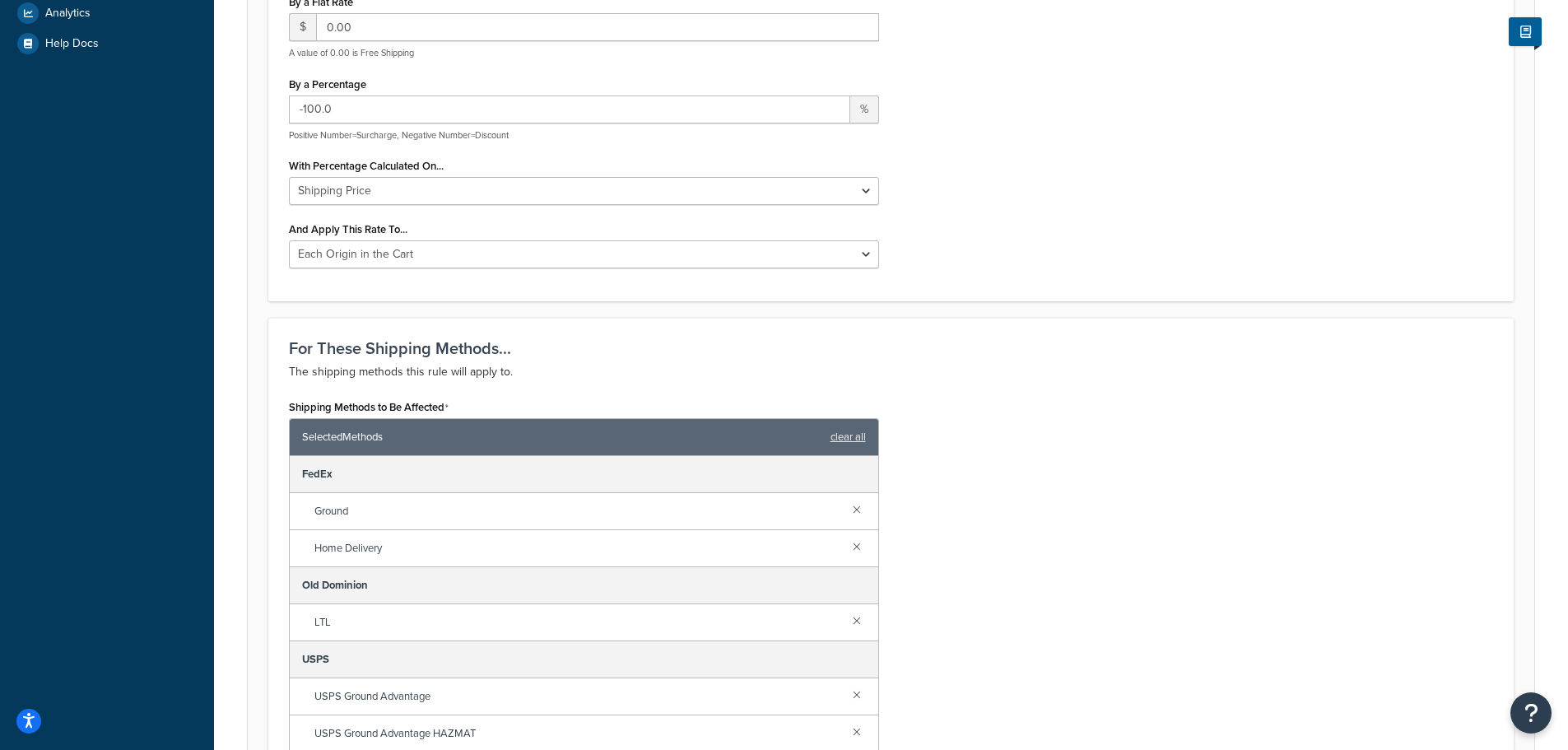
scroll to position [497, 0]
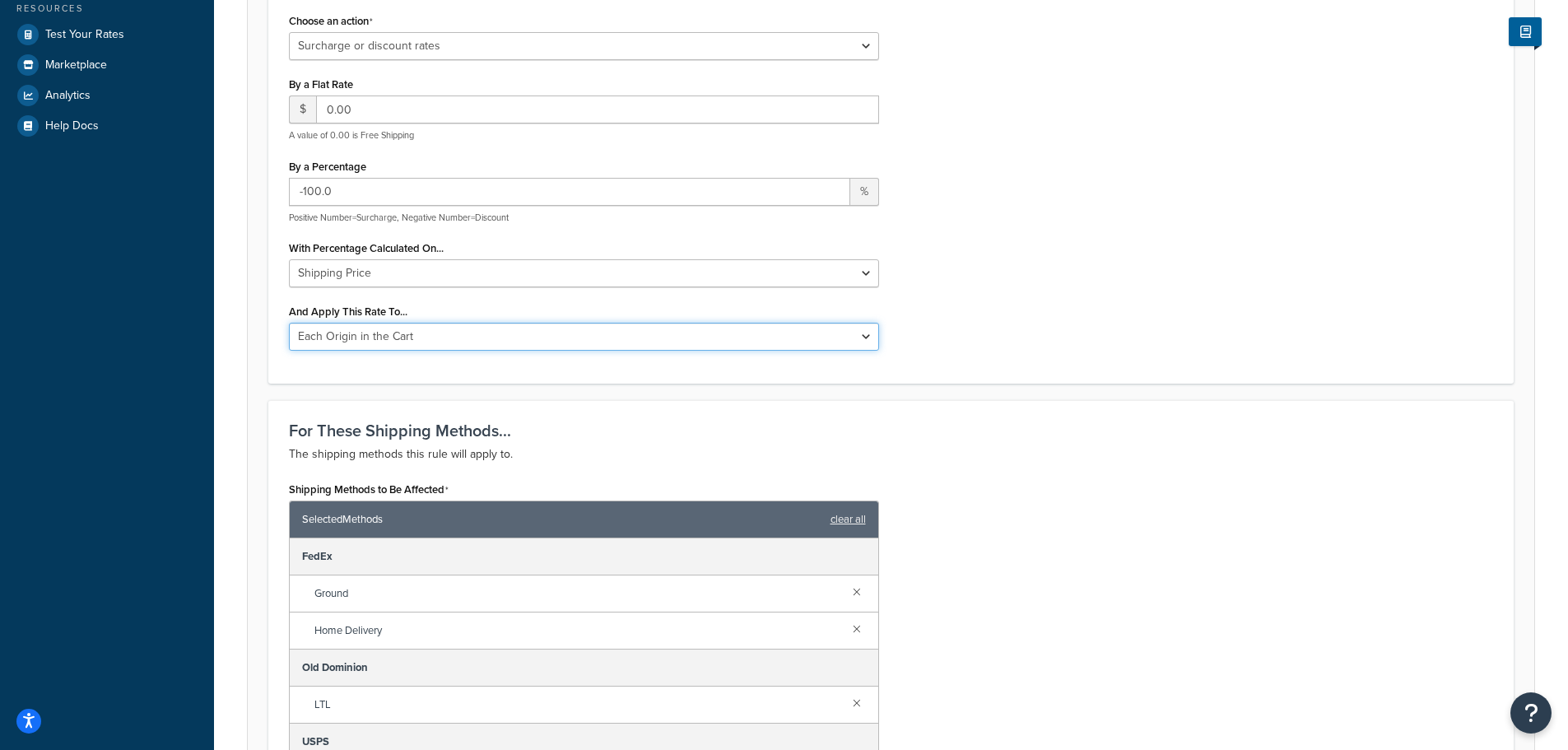
click at [869, 336] on select "Each Shipment in the Cart Each Origin in the Cart Each Shipping Group in the Ca…" at bounding box center [584, 336] width 590 height 28
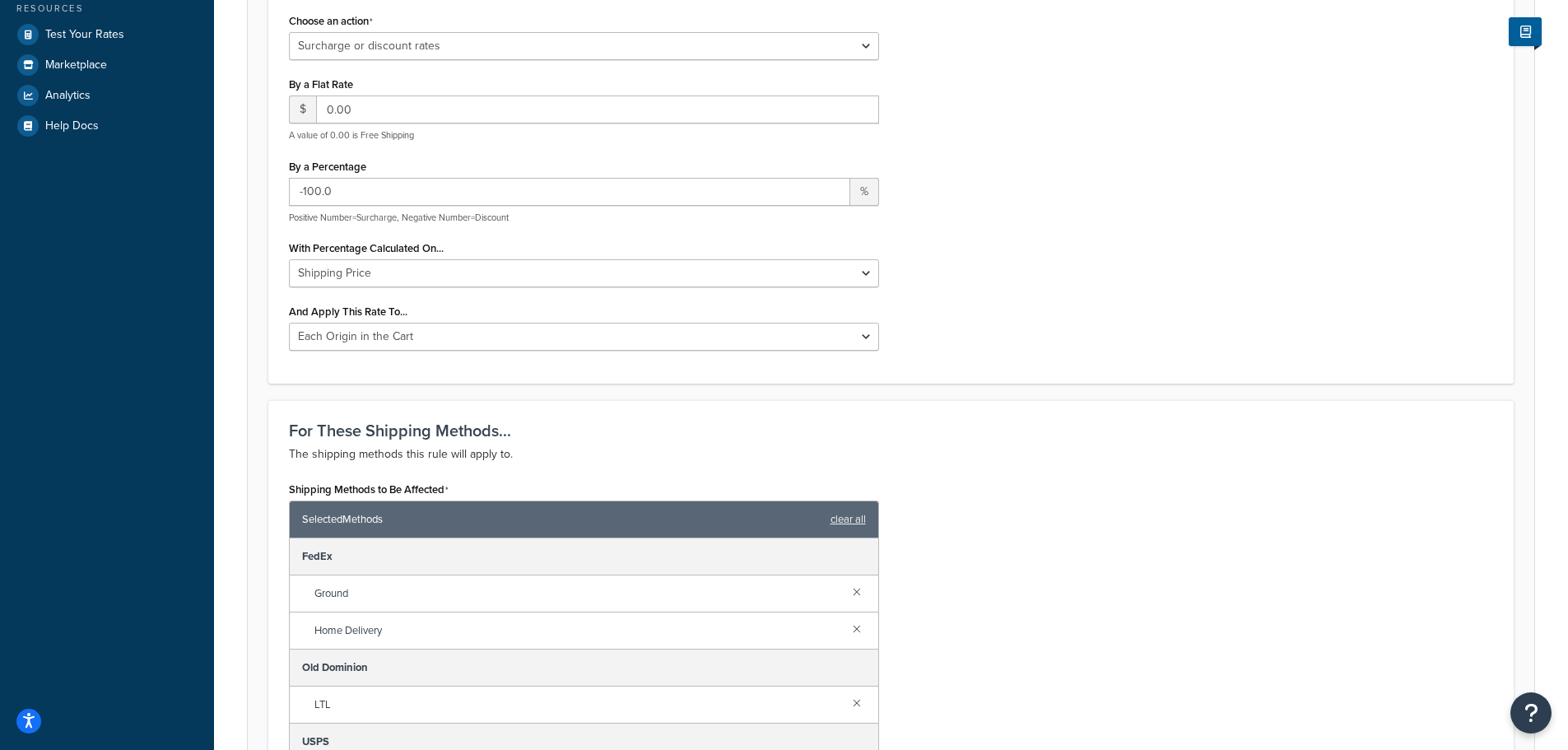
click at [997, 460] on p "The shipping methods this rule will apply to." at bounding box center [891, 454] width 1204 height 20
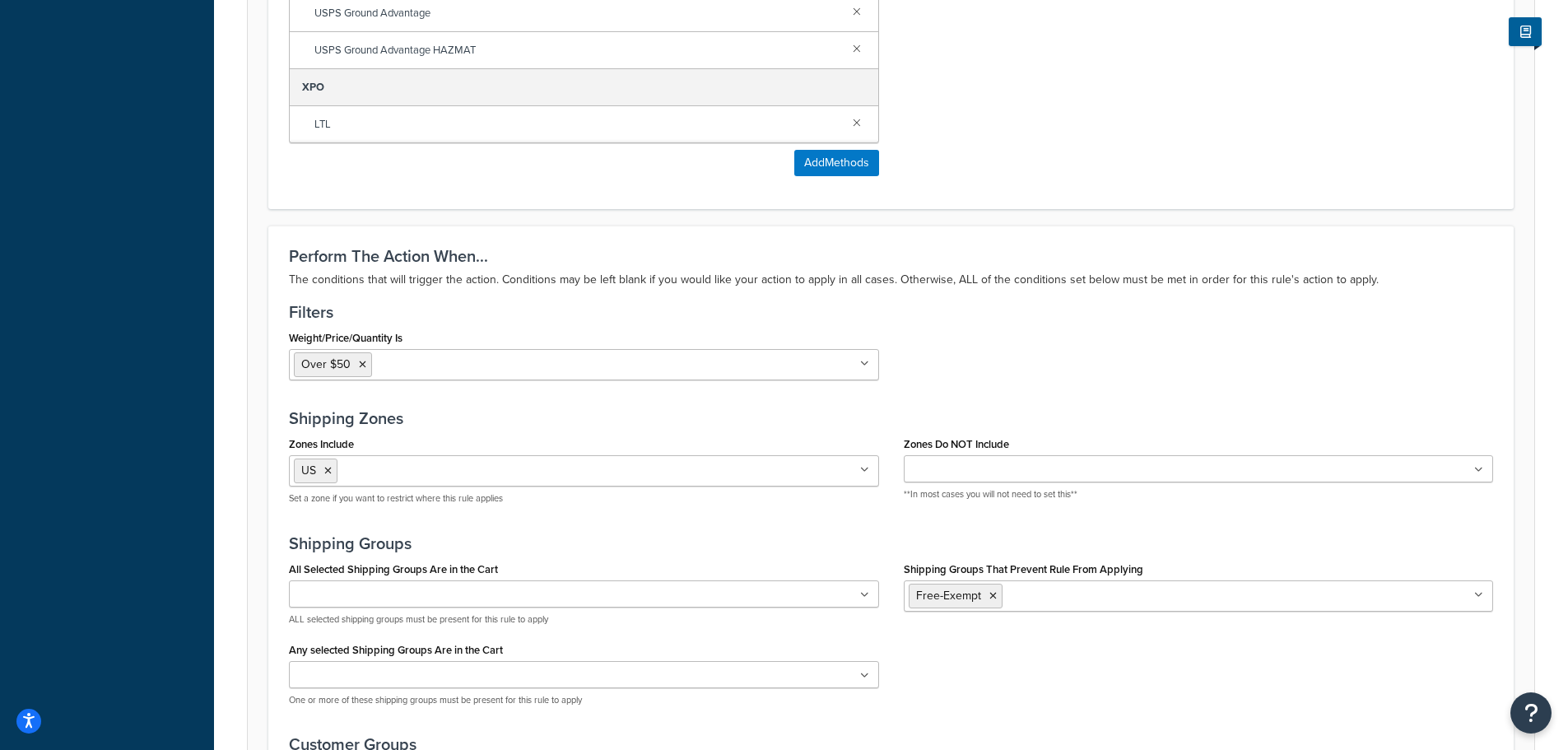
scroll to position [1238, 0]
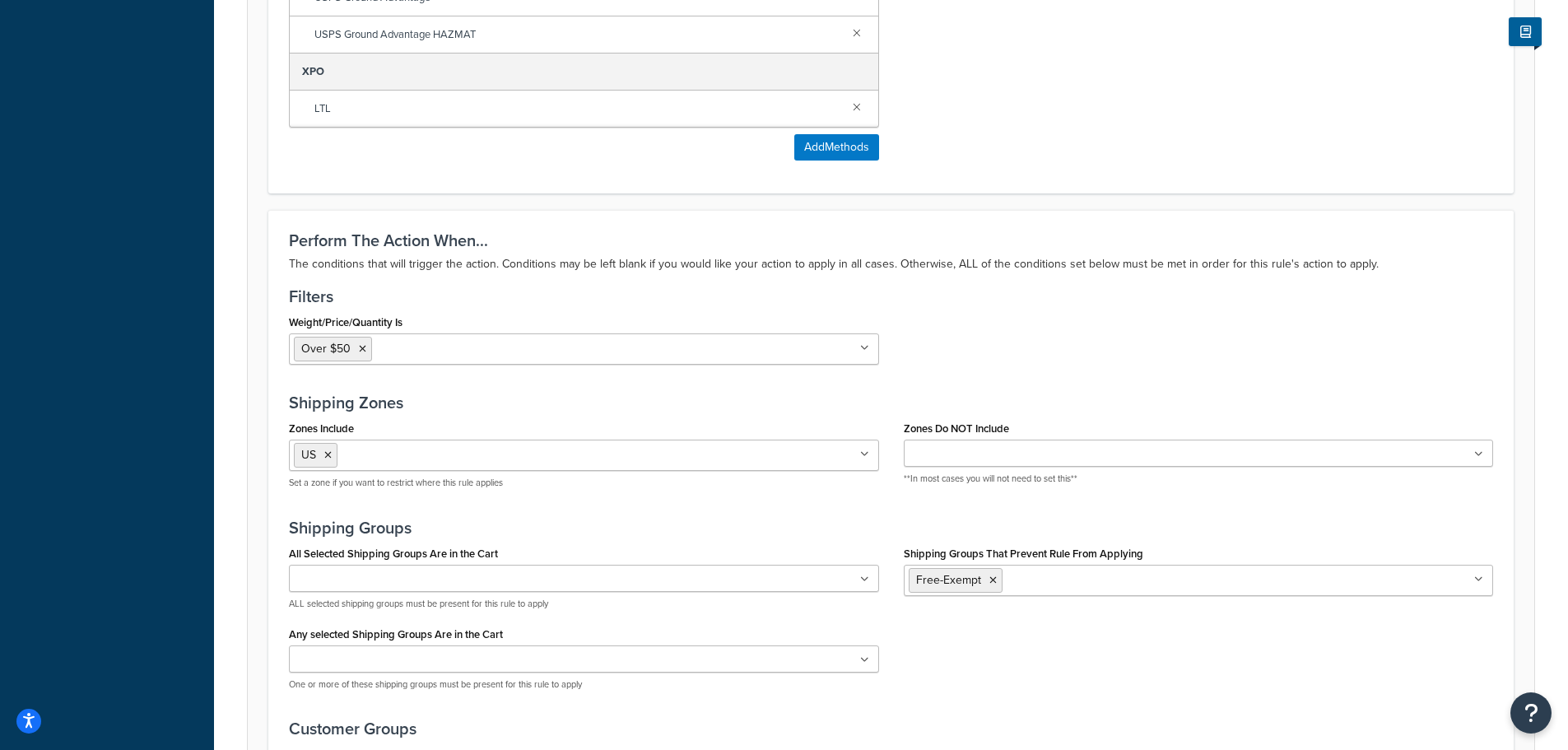
click at [867, 461] on ul "US" at bounding box center [584, 455] width 590 height 32
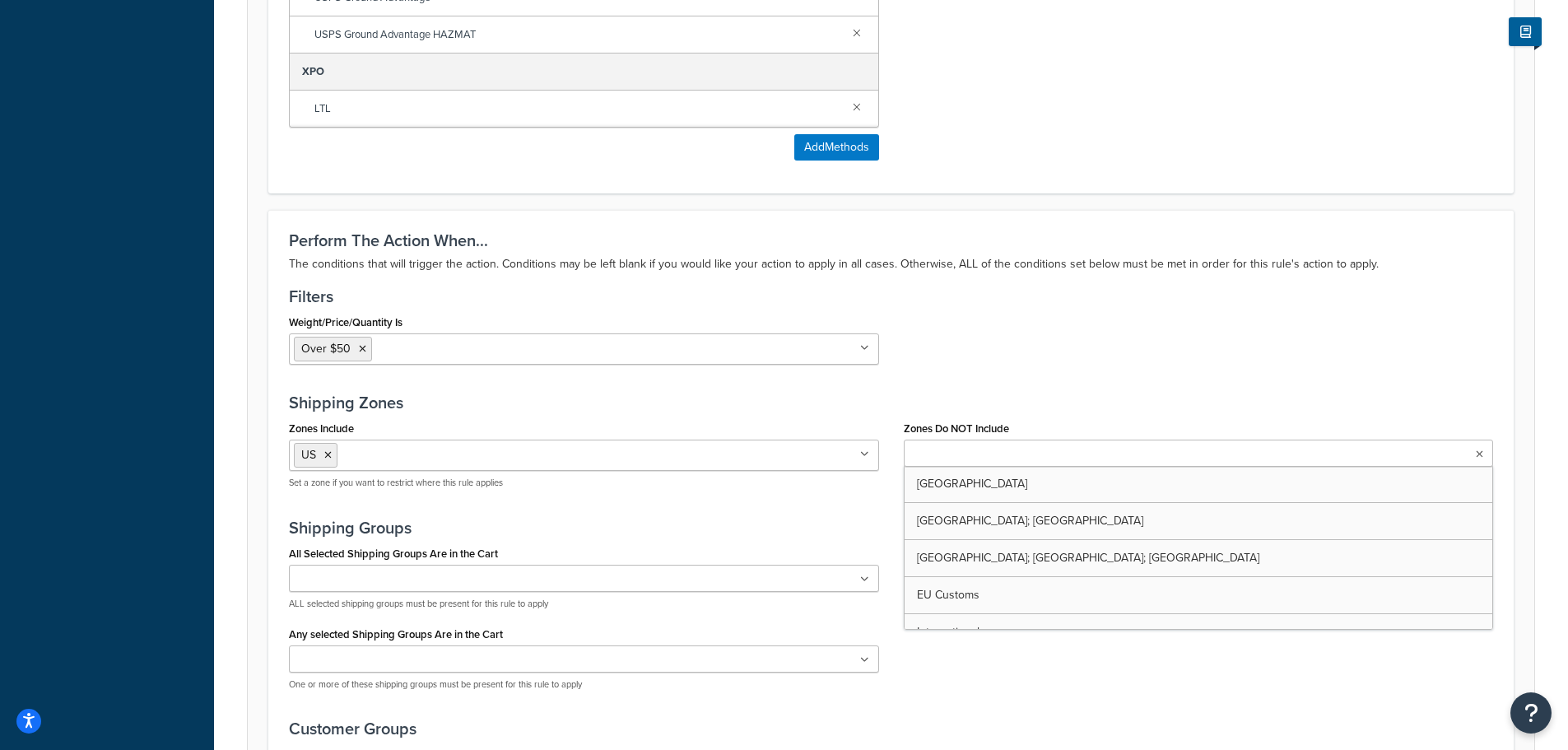
click at [1483, 456] on ul at bounding box center [1198, 453] width 590 height 27
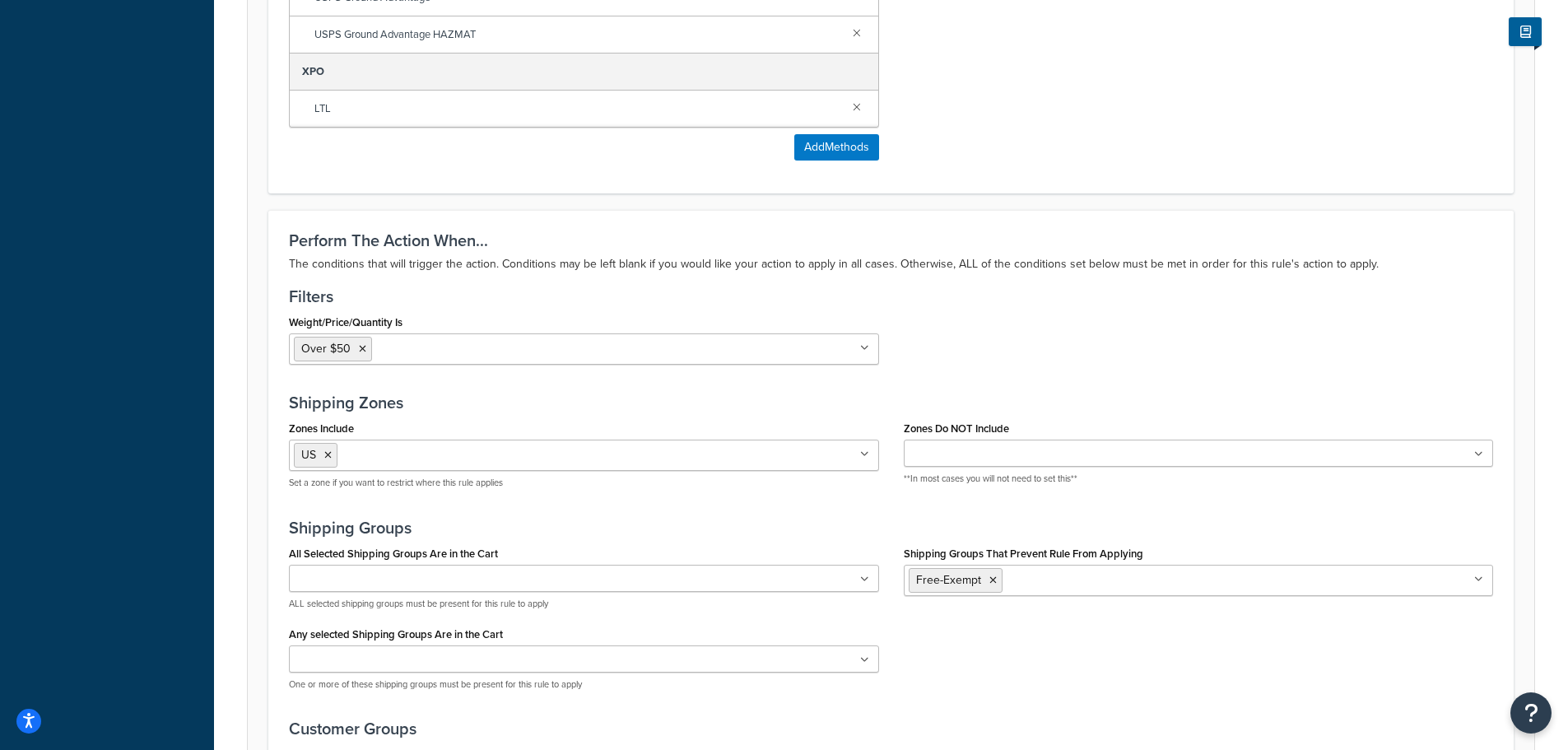
click at [1421, 366] on div "Weight/Price/Quantity Is Over $50 .74 and Up US 48 .75 and up AK HI > 4lbs Cart…" at bounding box center [891, 344] width 1229 height 67
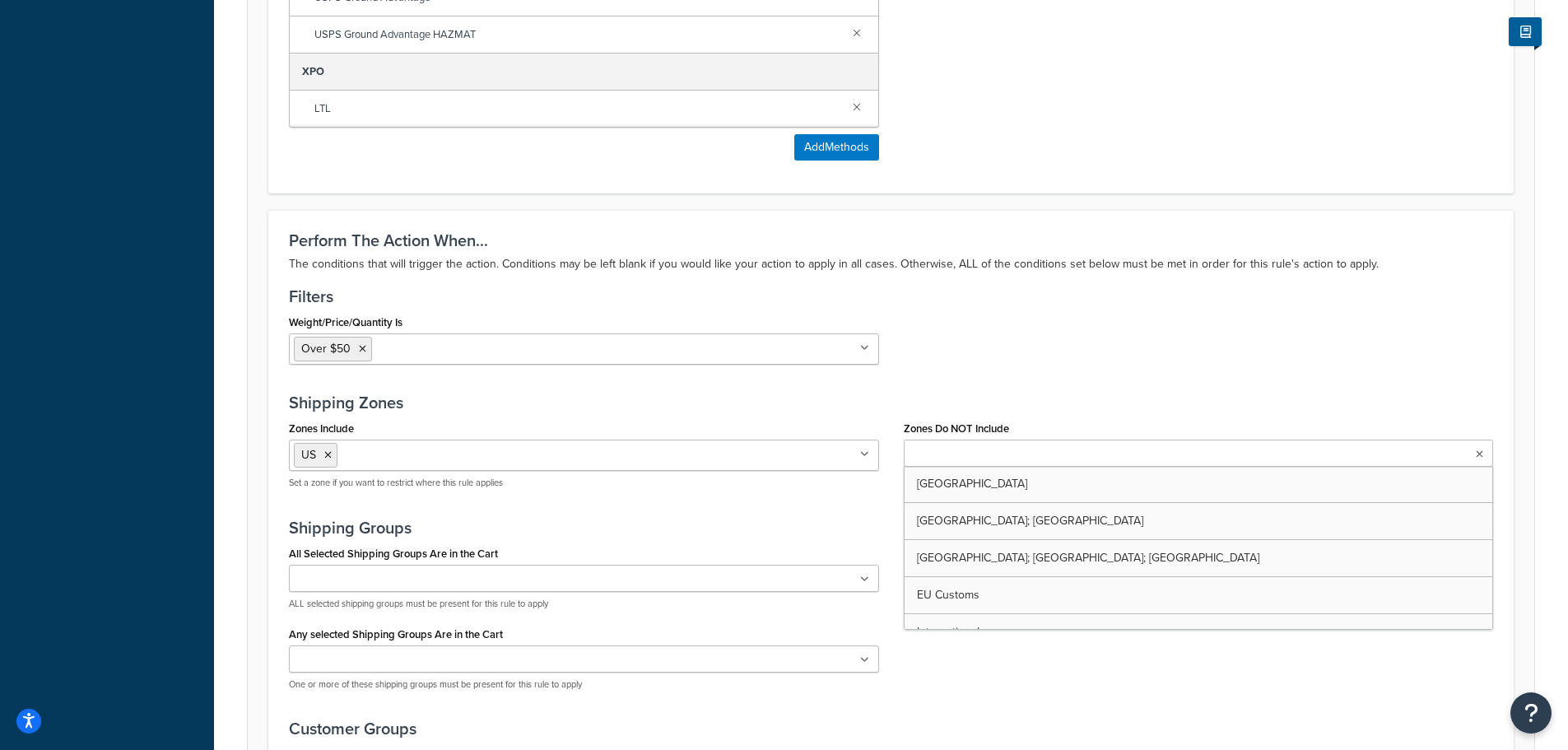
click at [1480, 452] on icon at bounding box center [1479, 454] width 7 height 10
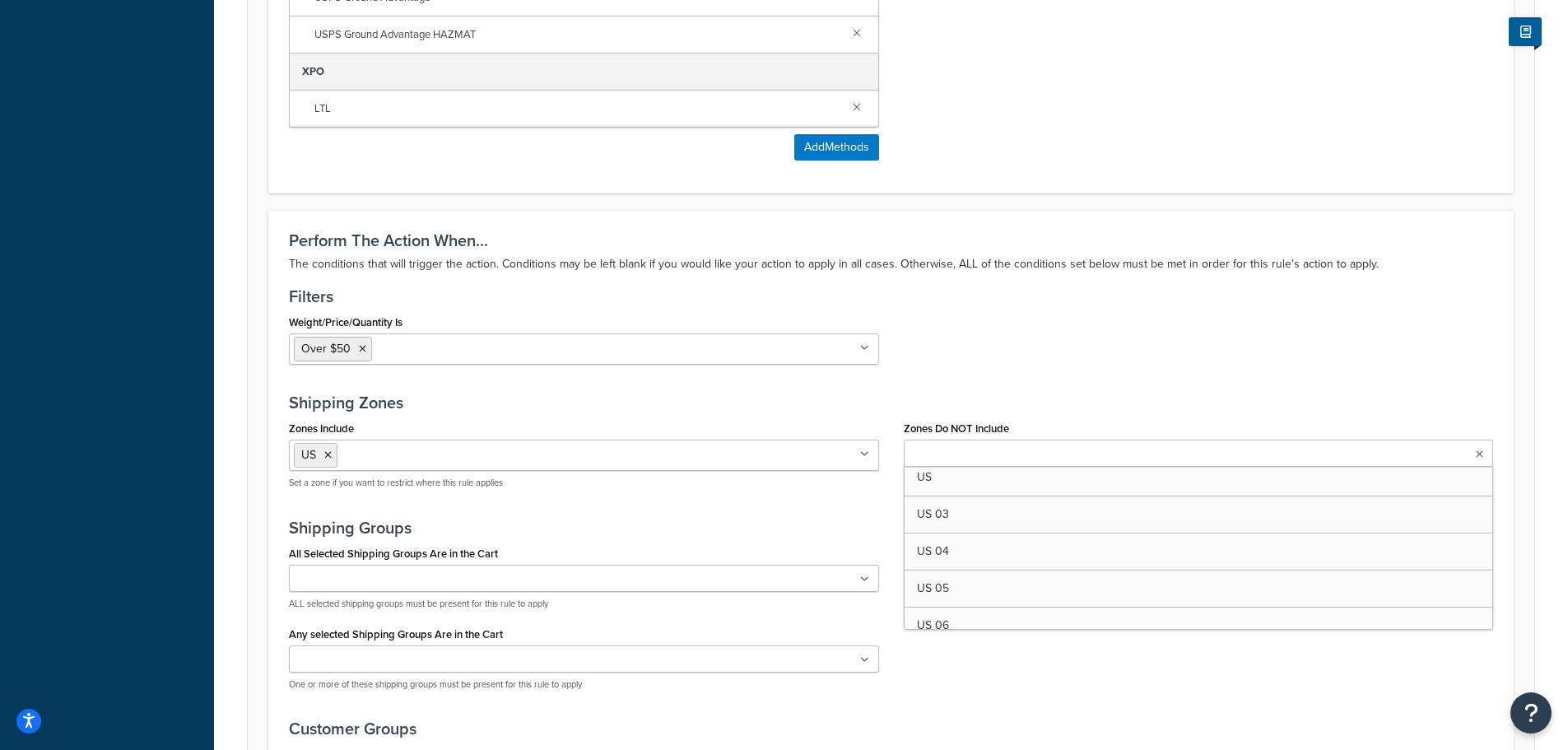
scroll to position [166, 0]
click at [1427, 376] on div "Weight/Price/Quantity Is Over $50 .74 and Up US 48 .75 and up AK HI > 4lbs Cart…" at bounding box center [891, 344] width 1229 height 67
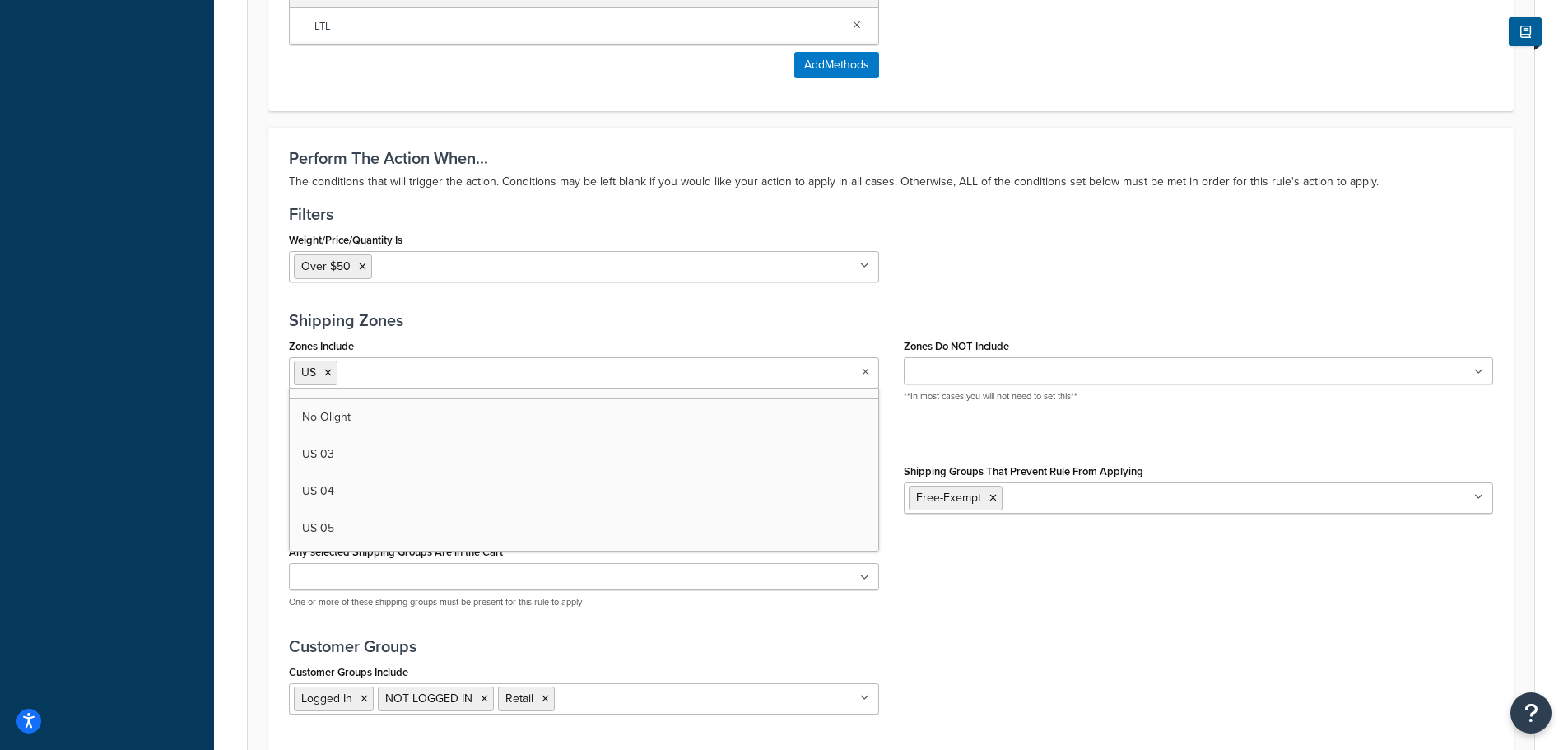
click at [863, 373] on icon at bounding box center [866, 372] width 7 height 10
click at [1031, 201] on div "Perform The Action When... The conditions that will trigger the action. Conditi…" at bounding box center [891, 446] width 1245 height 637
click at [1037, 166] on h3 "Perform The Action When..." at bounding box center [891, 158] width 1204 height 18
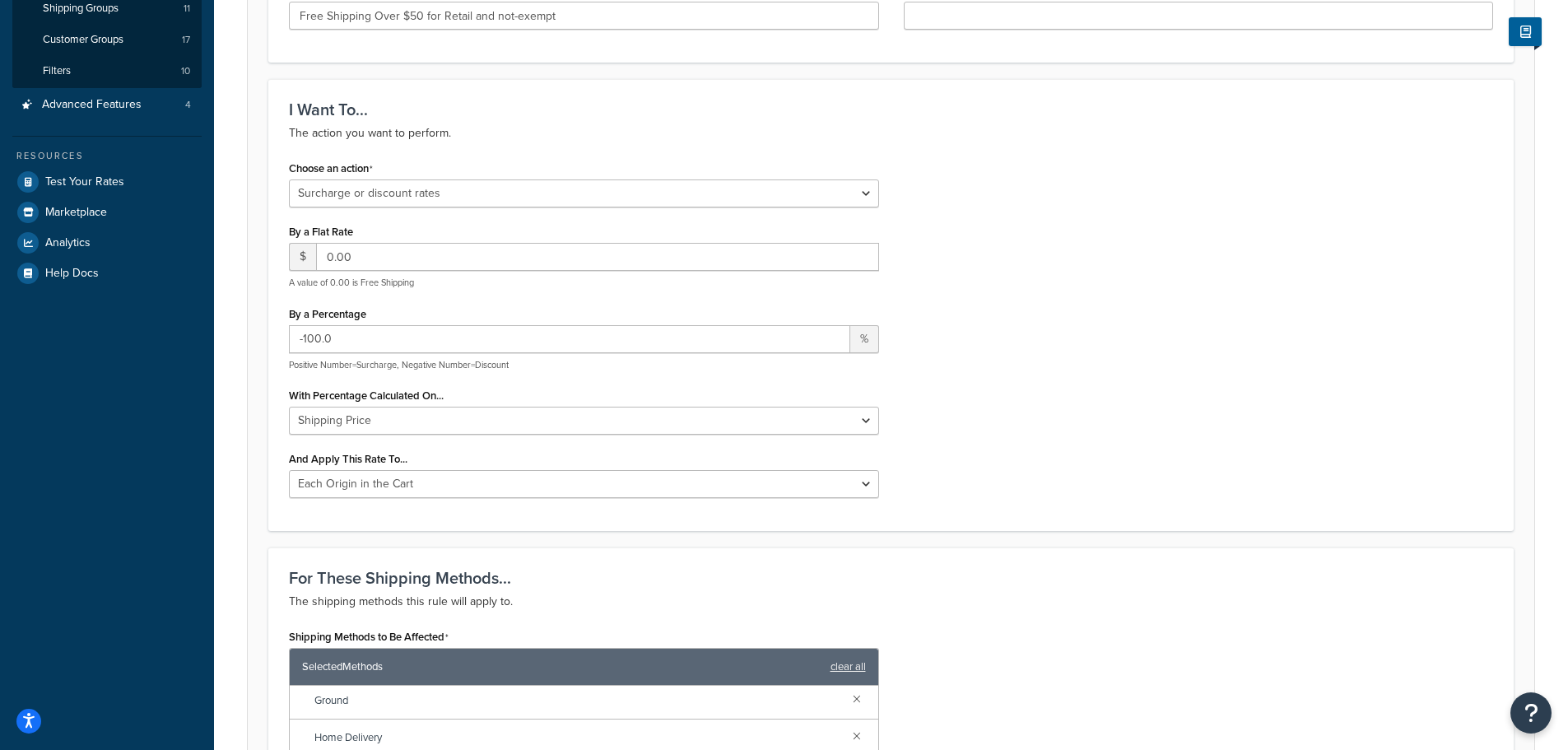
scroll to position [247, 0]
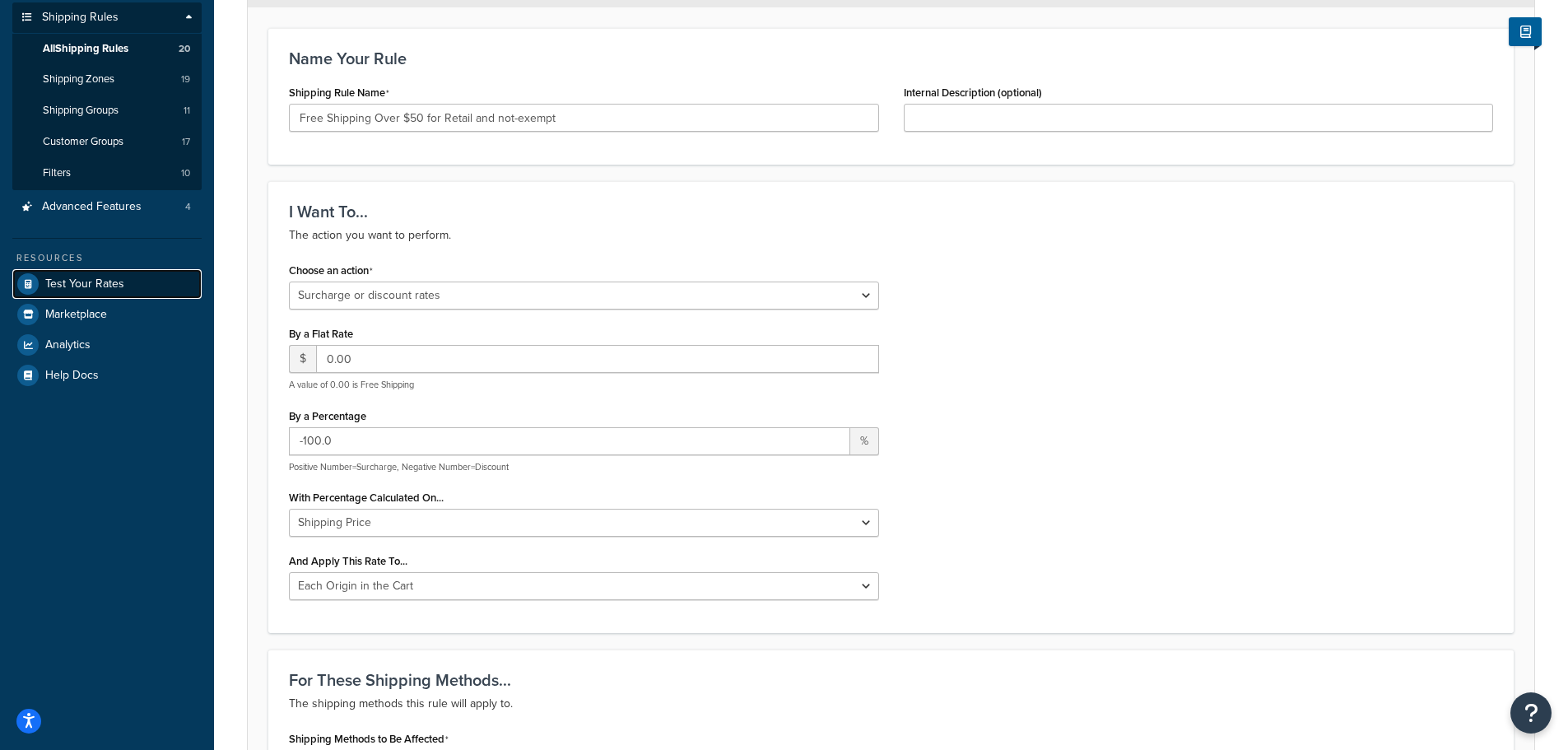
click at [76, 282] on span "Test Your Rates" at bounding box center [84, 284] width 79 height 14
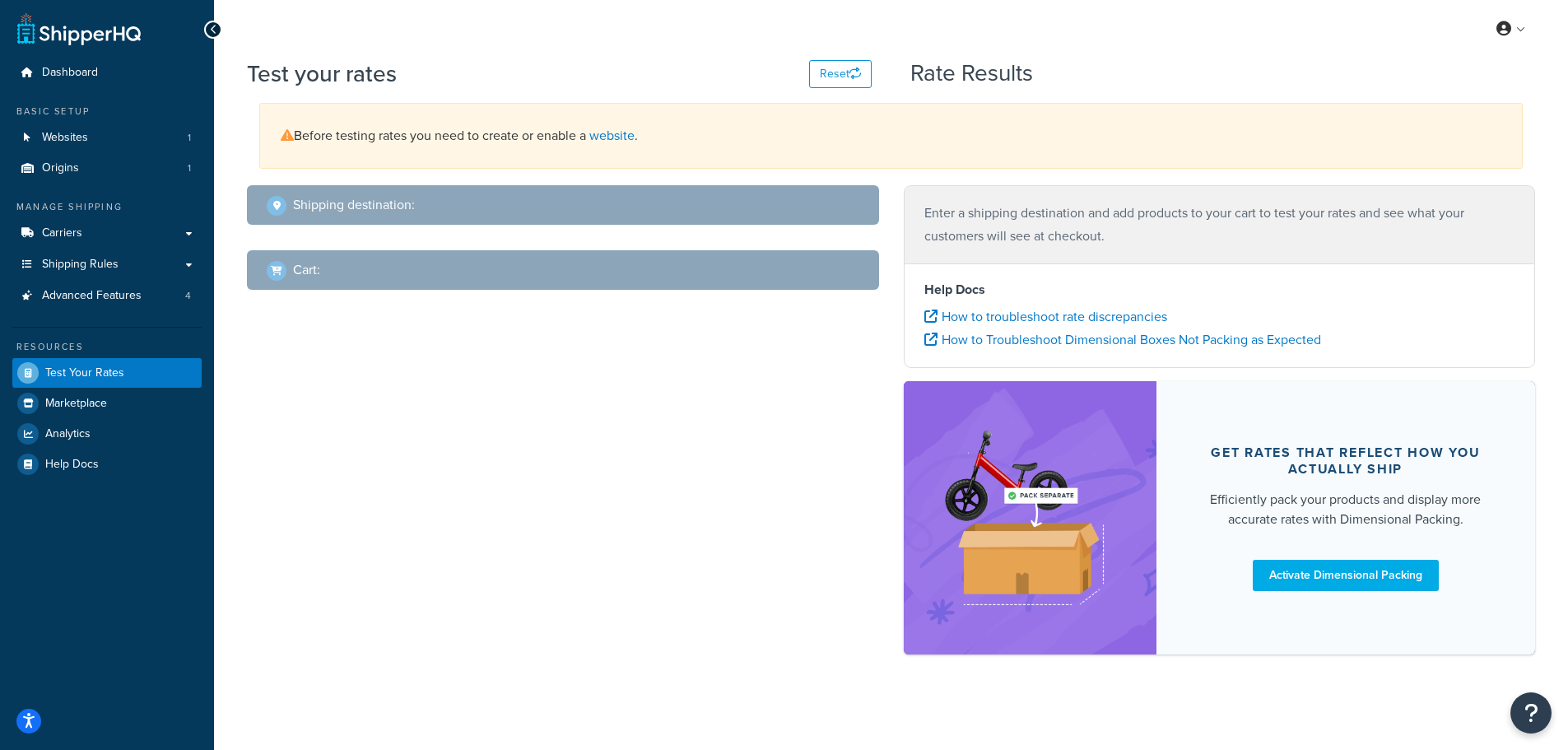
select select "[GEOGRAPHIC_DATA]"
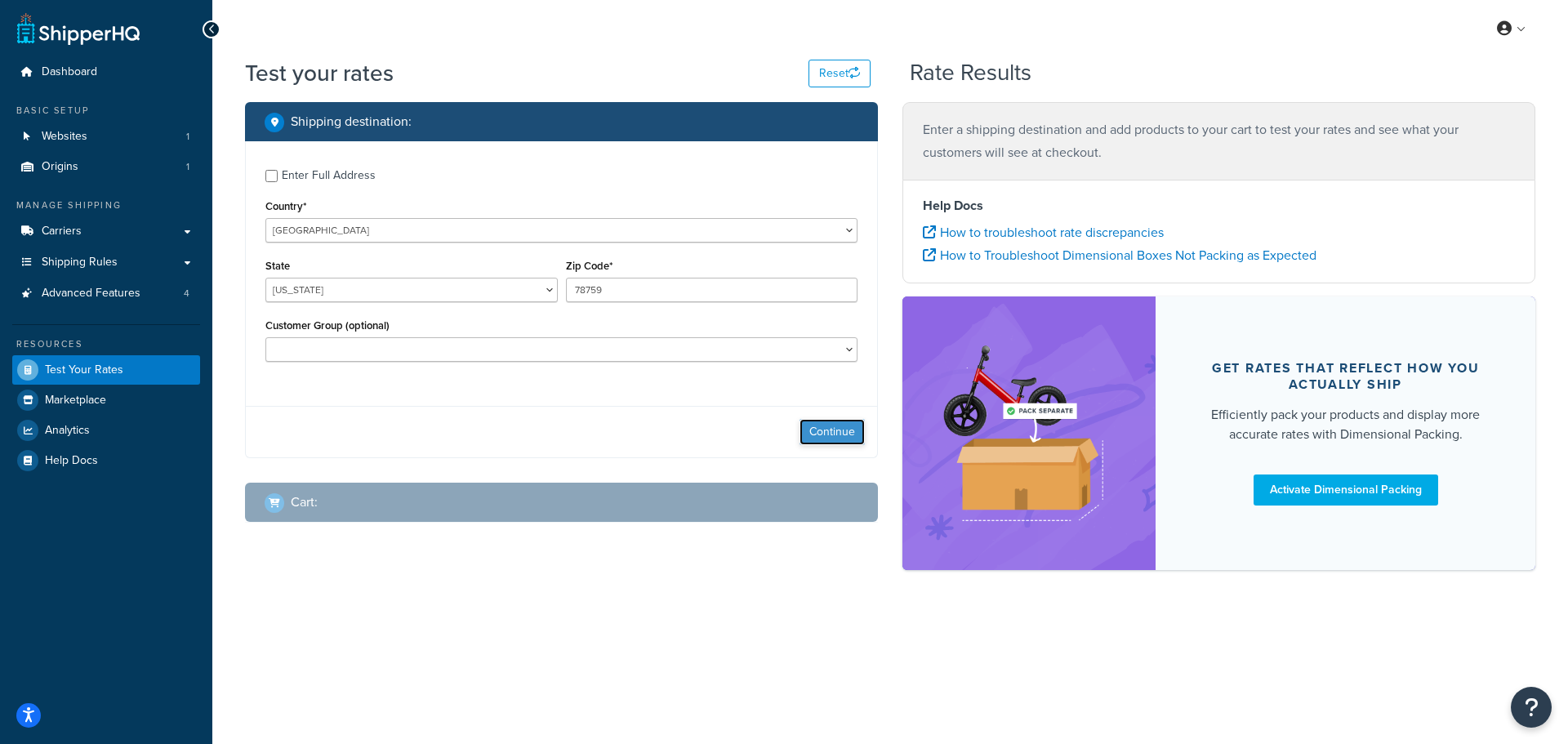
click at [837, 426] on button "Continue" at bounding box center [832, 432] width 66 height 26
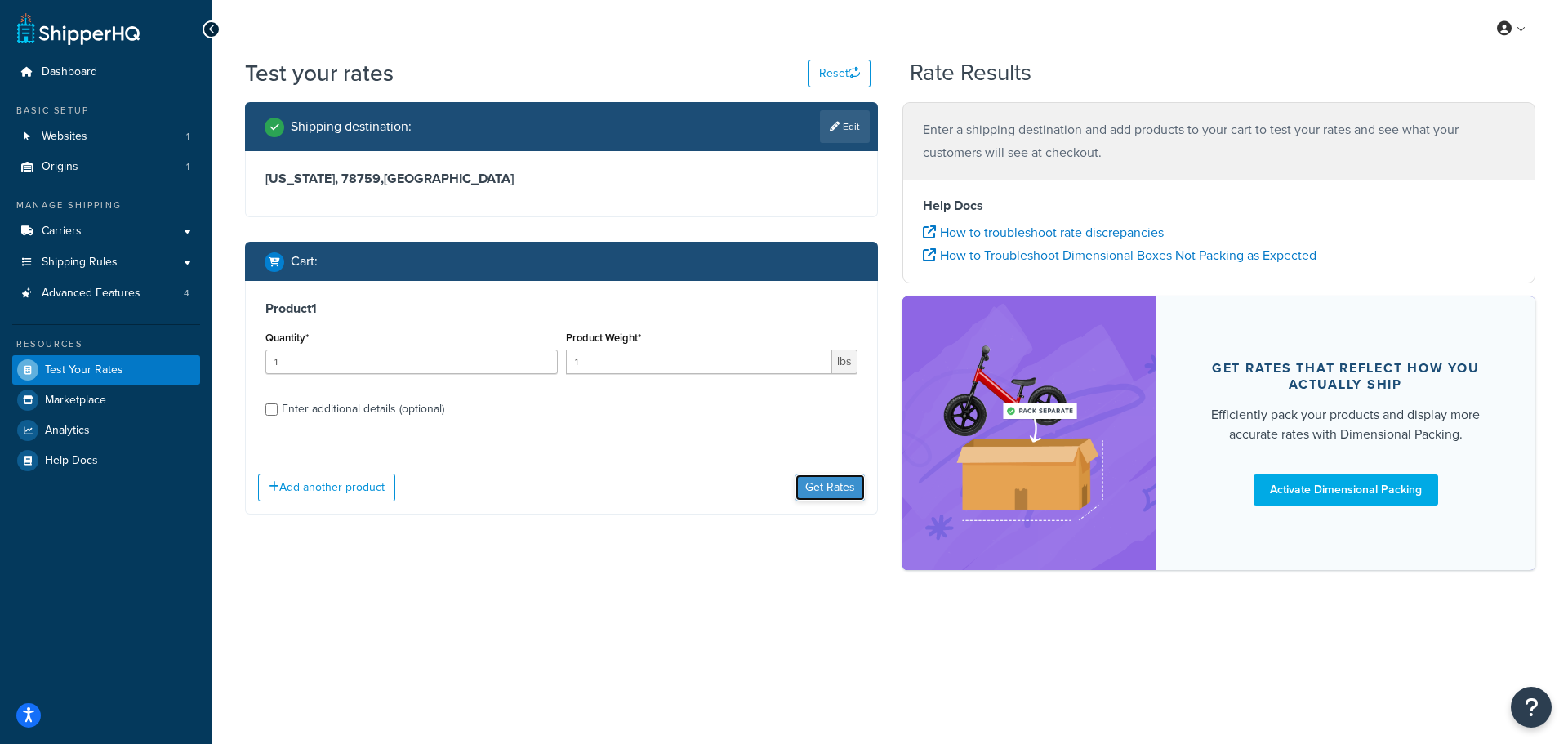
click at [821, 482] on button "Get Rates" at bounding box center [829, 488] width 69 height 26
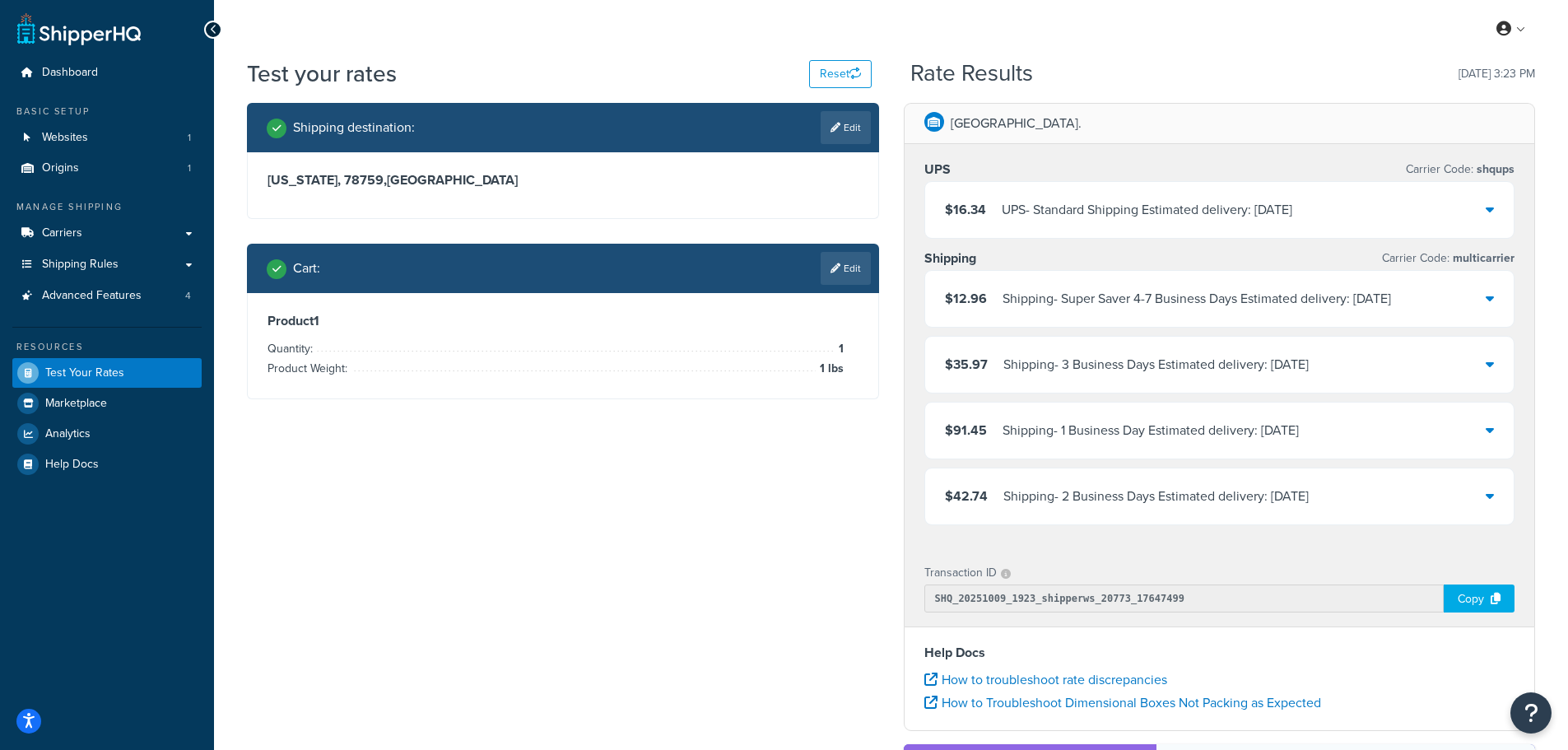
click at [739, 322] on h3 "Product 1" at bounding box center [563, 321] width 591 height 16
click at [478, 309] on div "Product 1 Quantity: 1 Product Weight: 1 lbs" at bounding box center [563, 346] width 631 height 105
click at [841, 273] on link "Edit" at bounding box center [845, 268] width 50 height 33
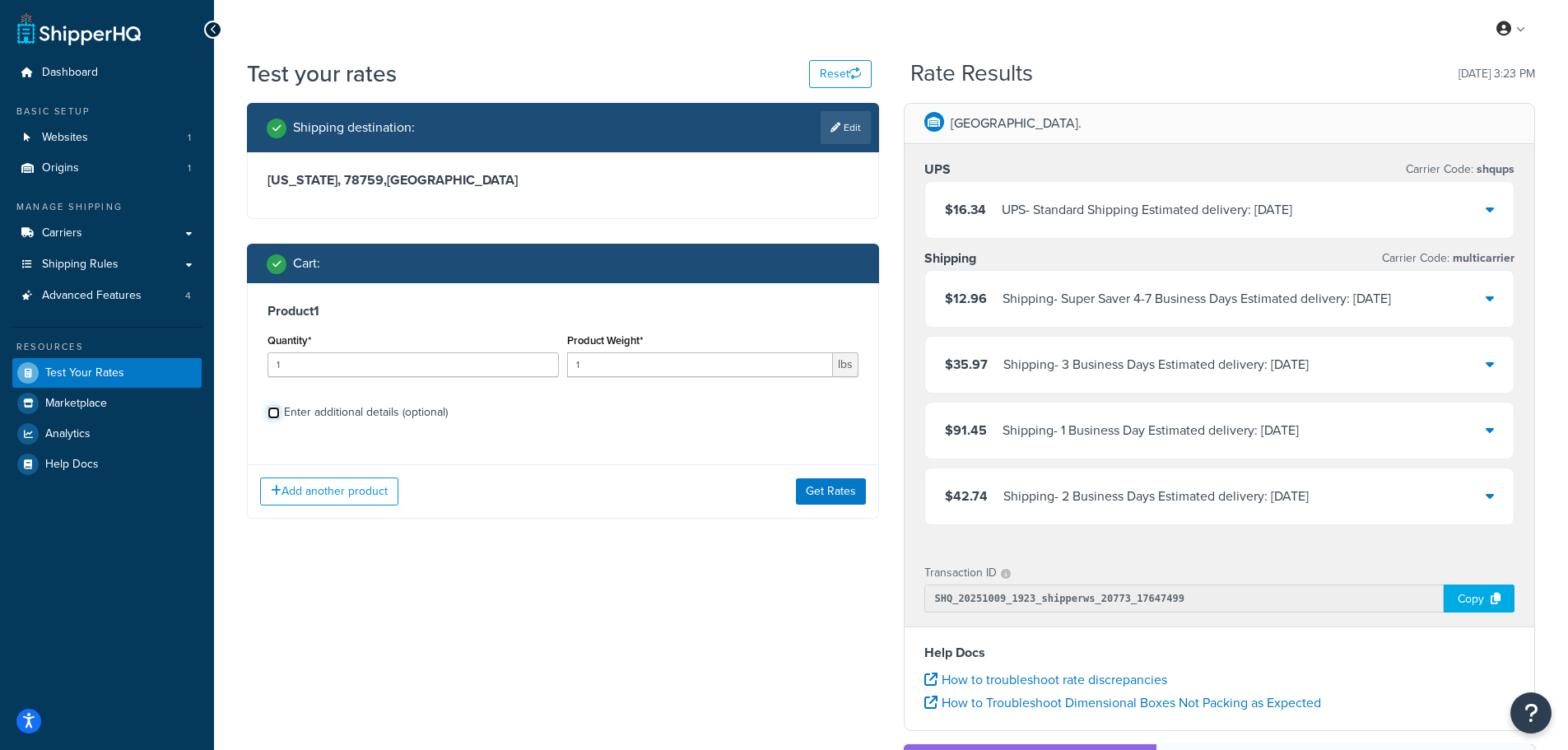
click at [276, 411] on input "Enter additional details (optional)" at bounding box center [274, 414] width 13 height 13
checkbox input "true"
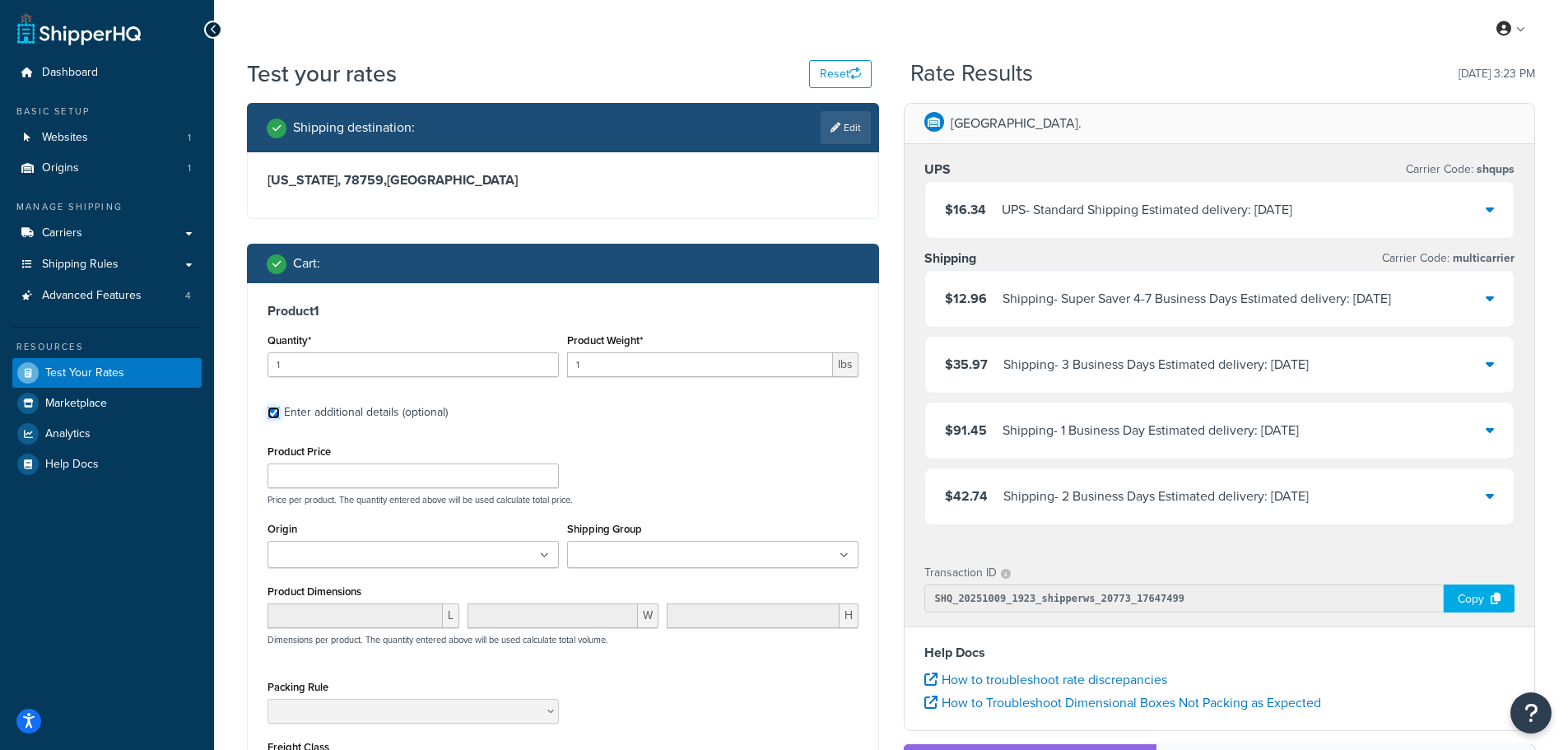
scroll to position [83, 0]
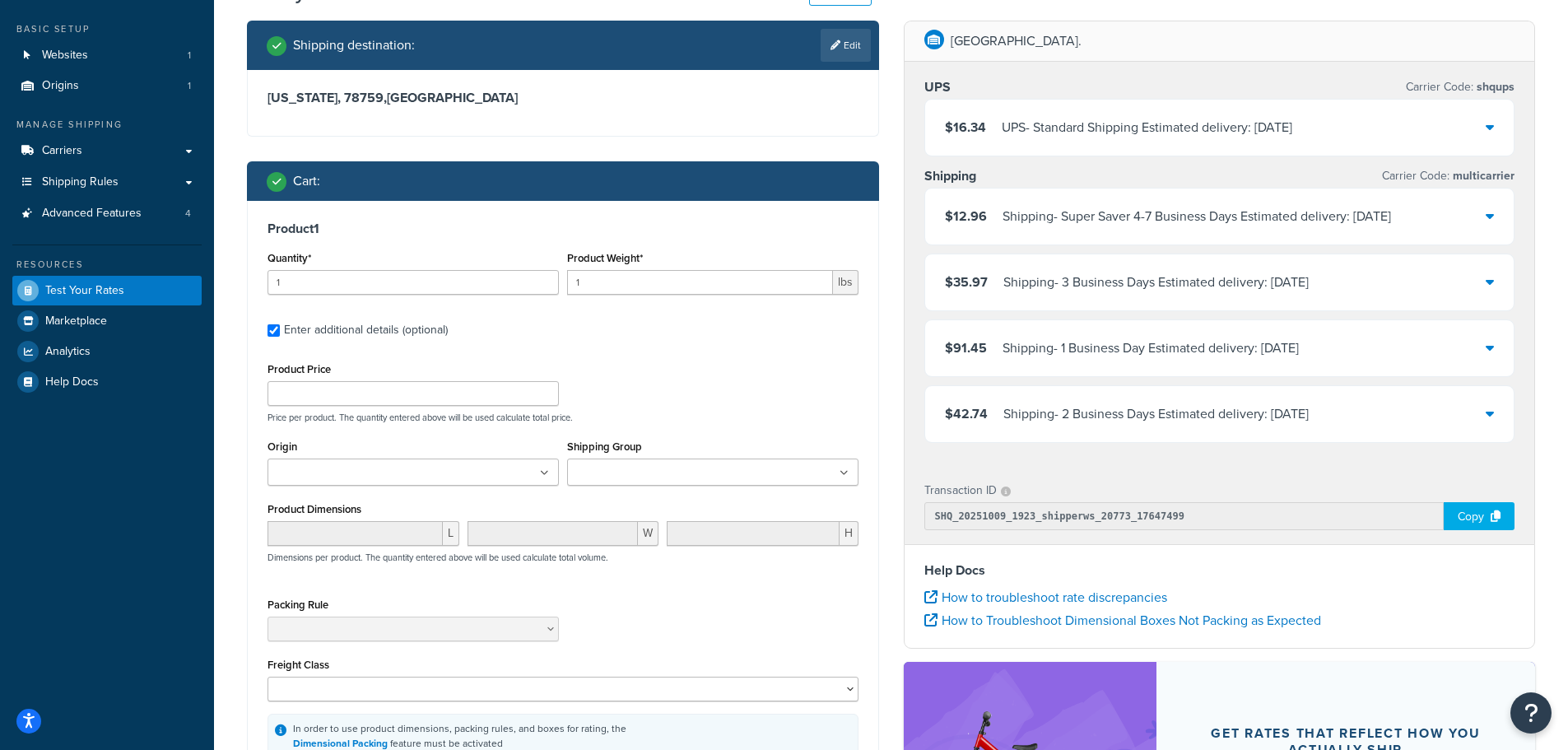
click at [852, 475] on ul at bounding box center [712, 472] width 291 height 27
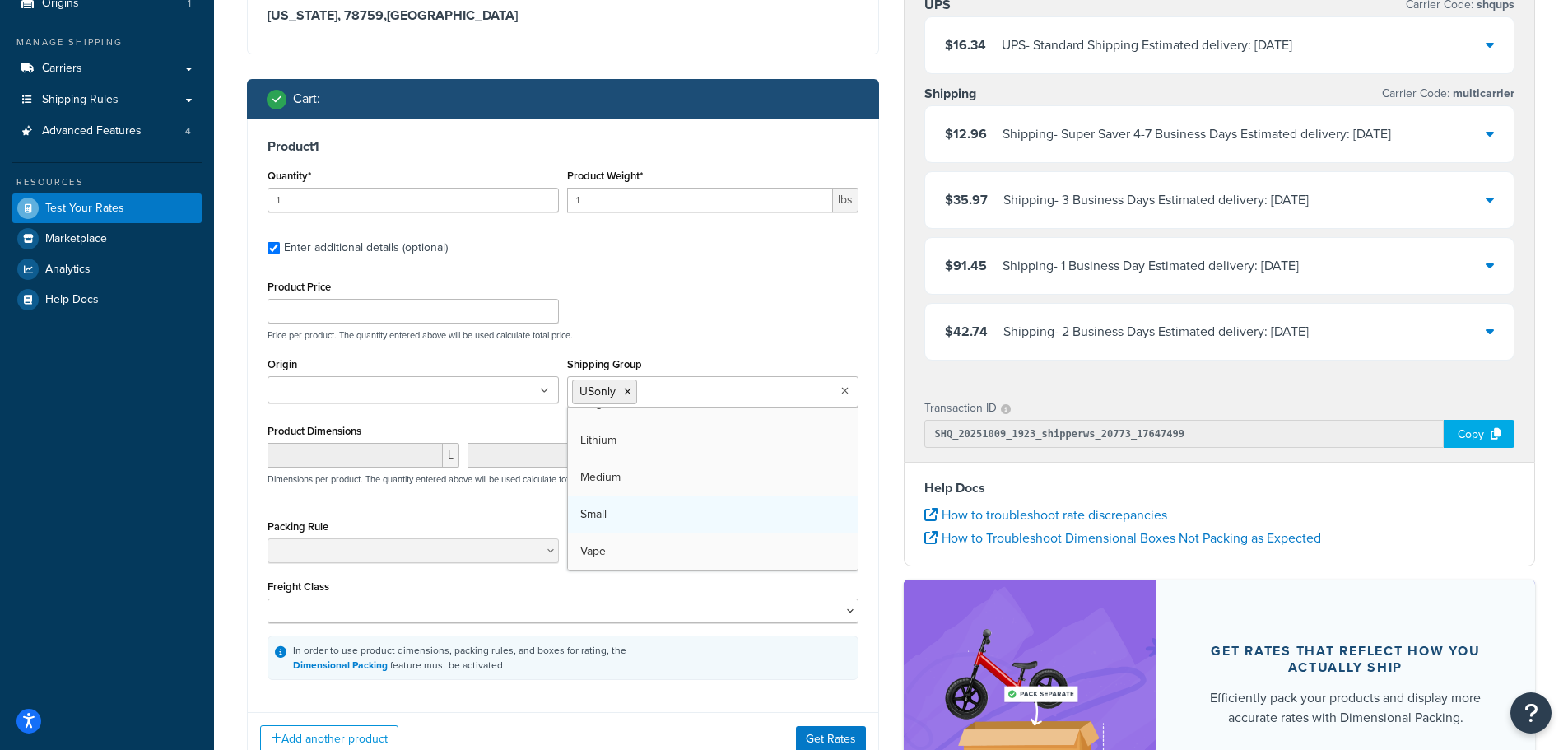
scroll to position [170, 0]
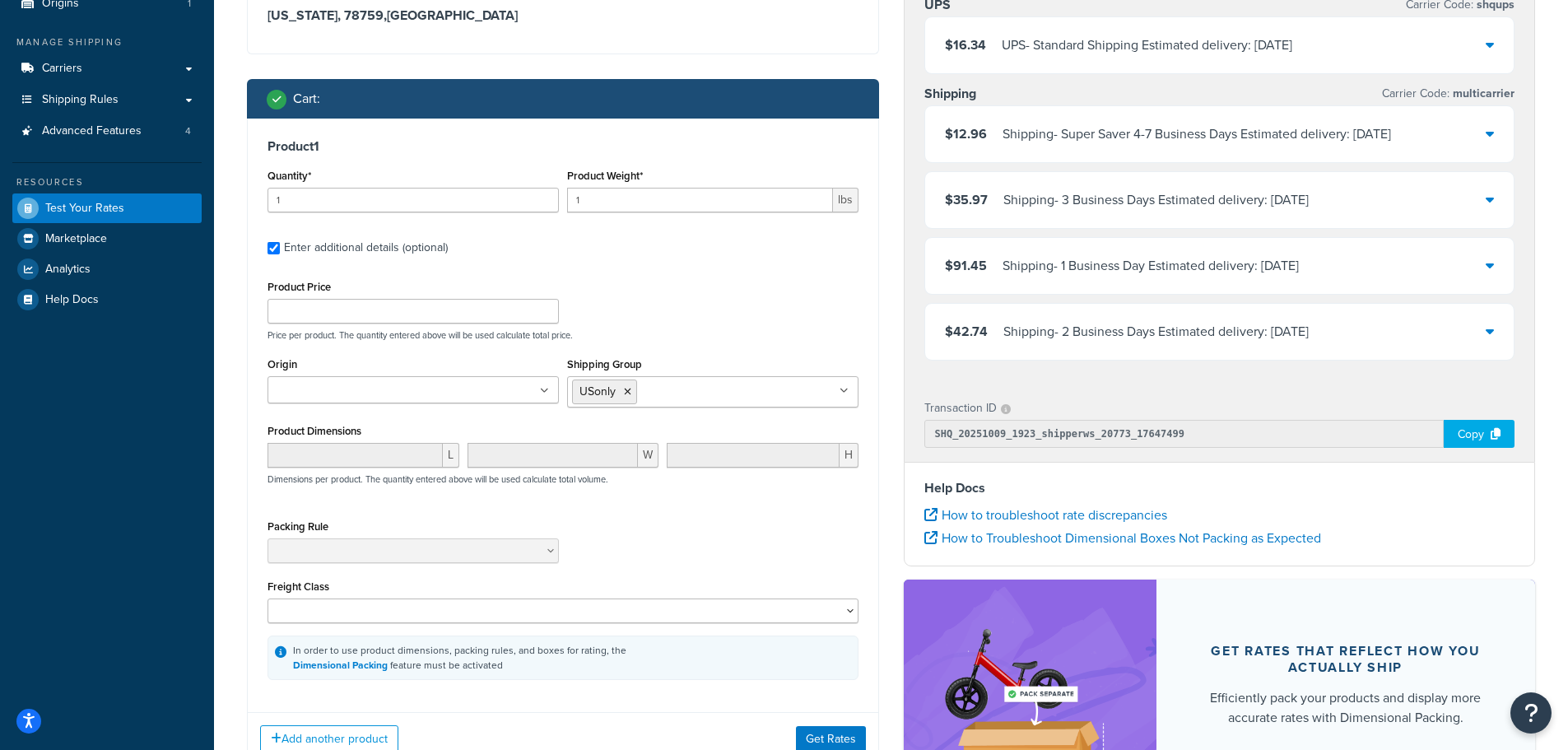
click at [681, 665] on div "In order to use product dimensions, packing rules, and boxes for rating, the Di…" at bounding box center [563, 657] width 591 height 44
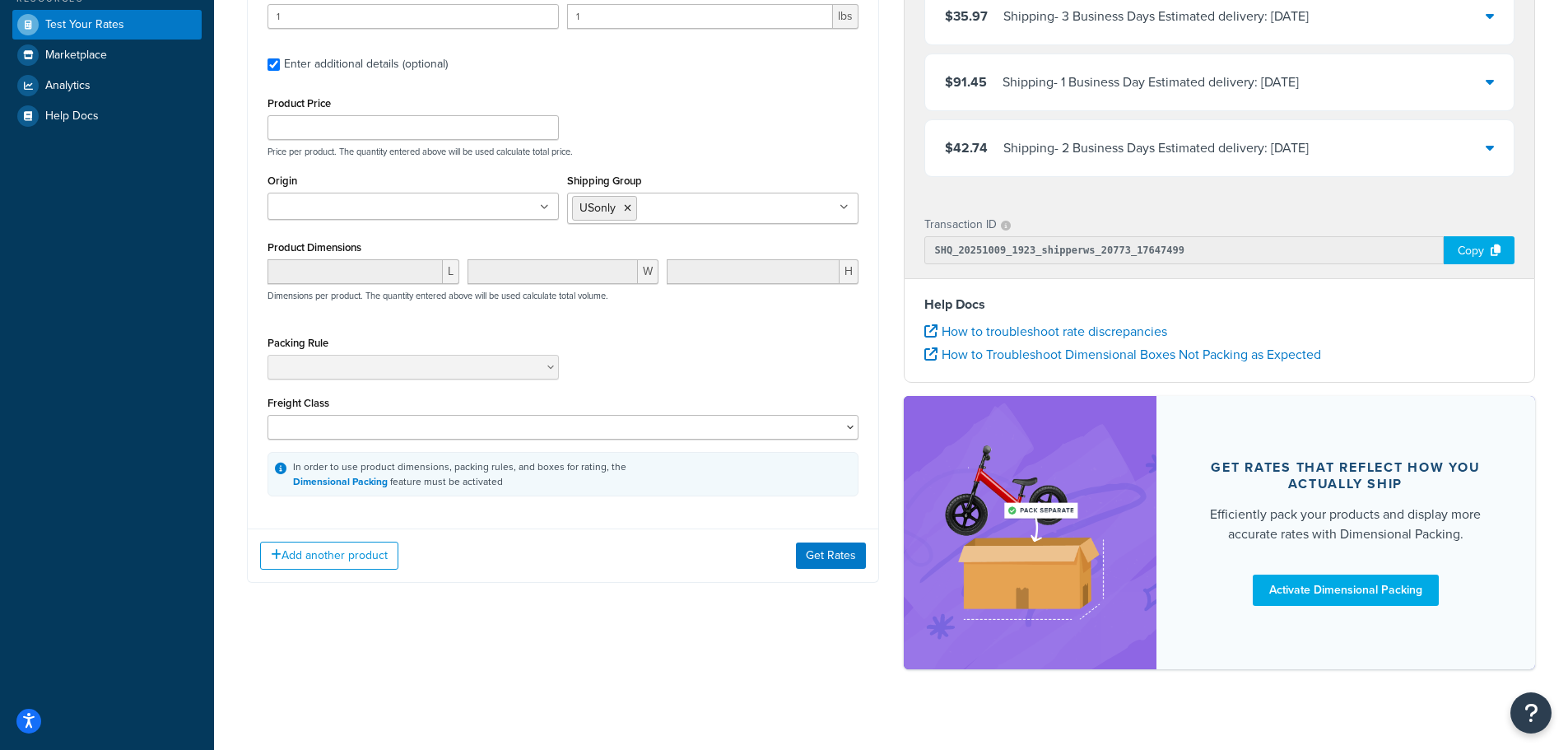
scroll to position [366, 0]
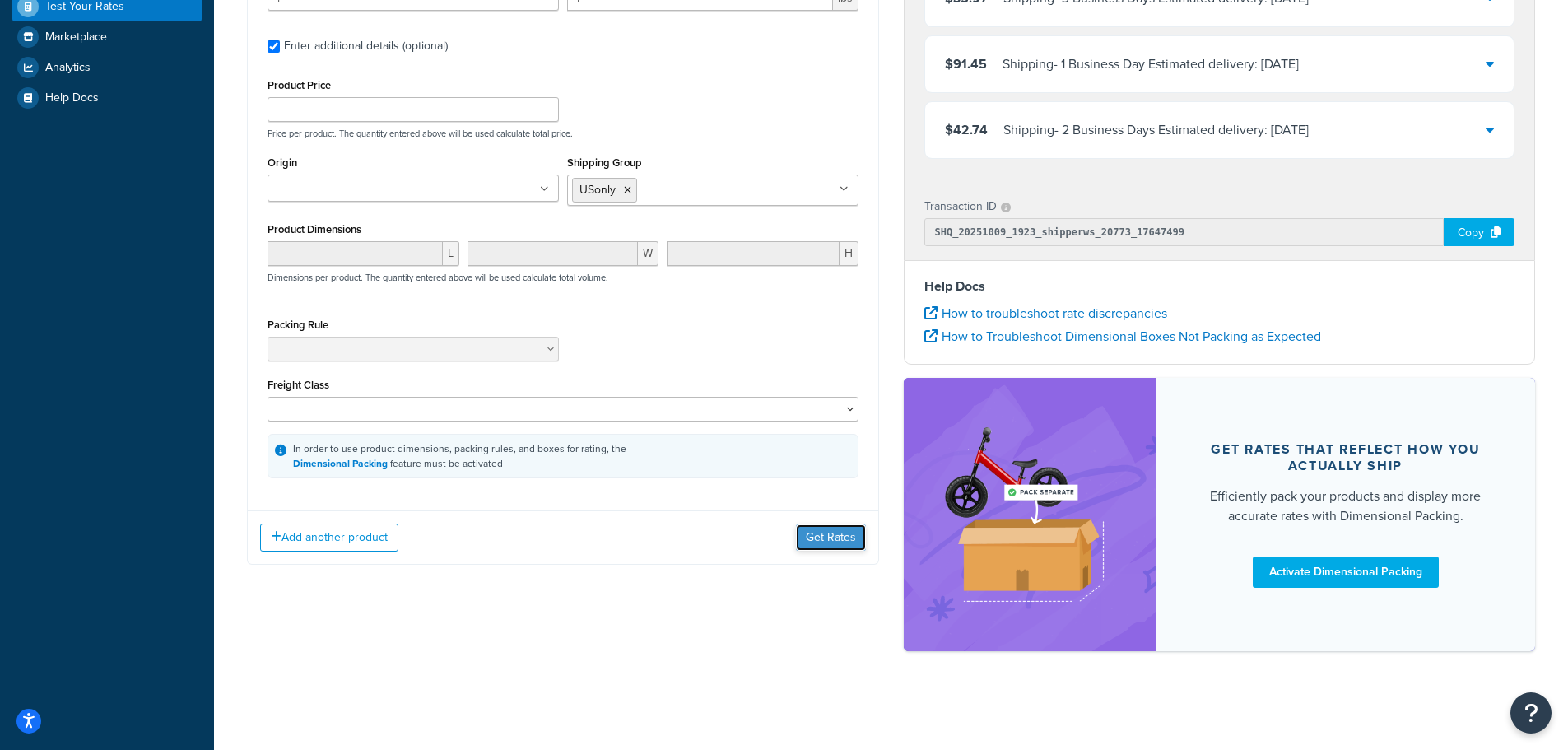
click at [835, 535] on button "Get Rates" at bounding box center [830, 537] width 70 height 26
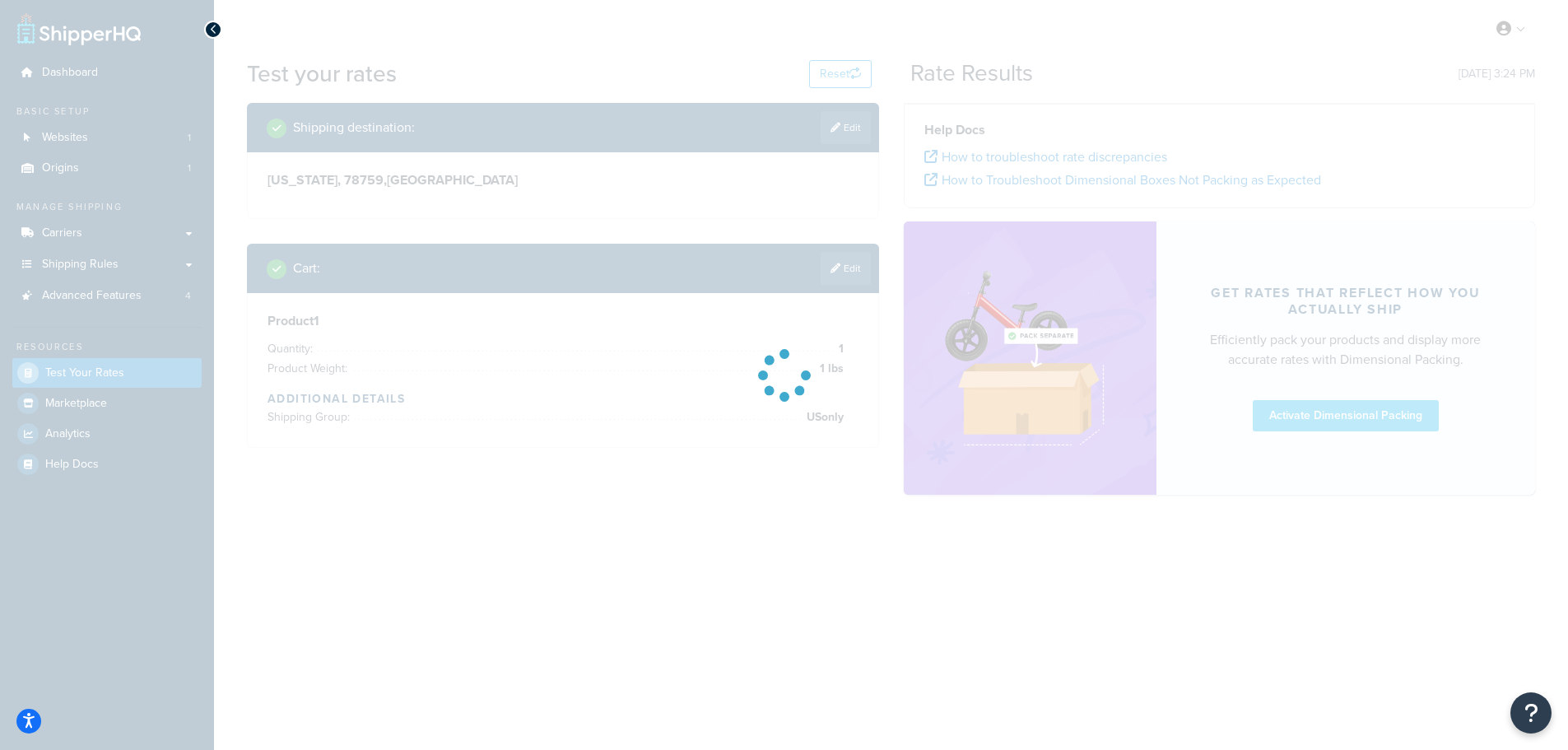
scroll to position [0, 0]
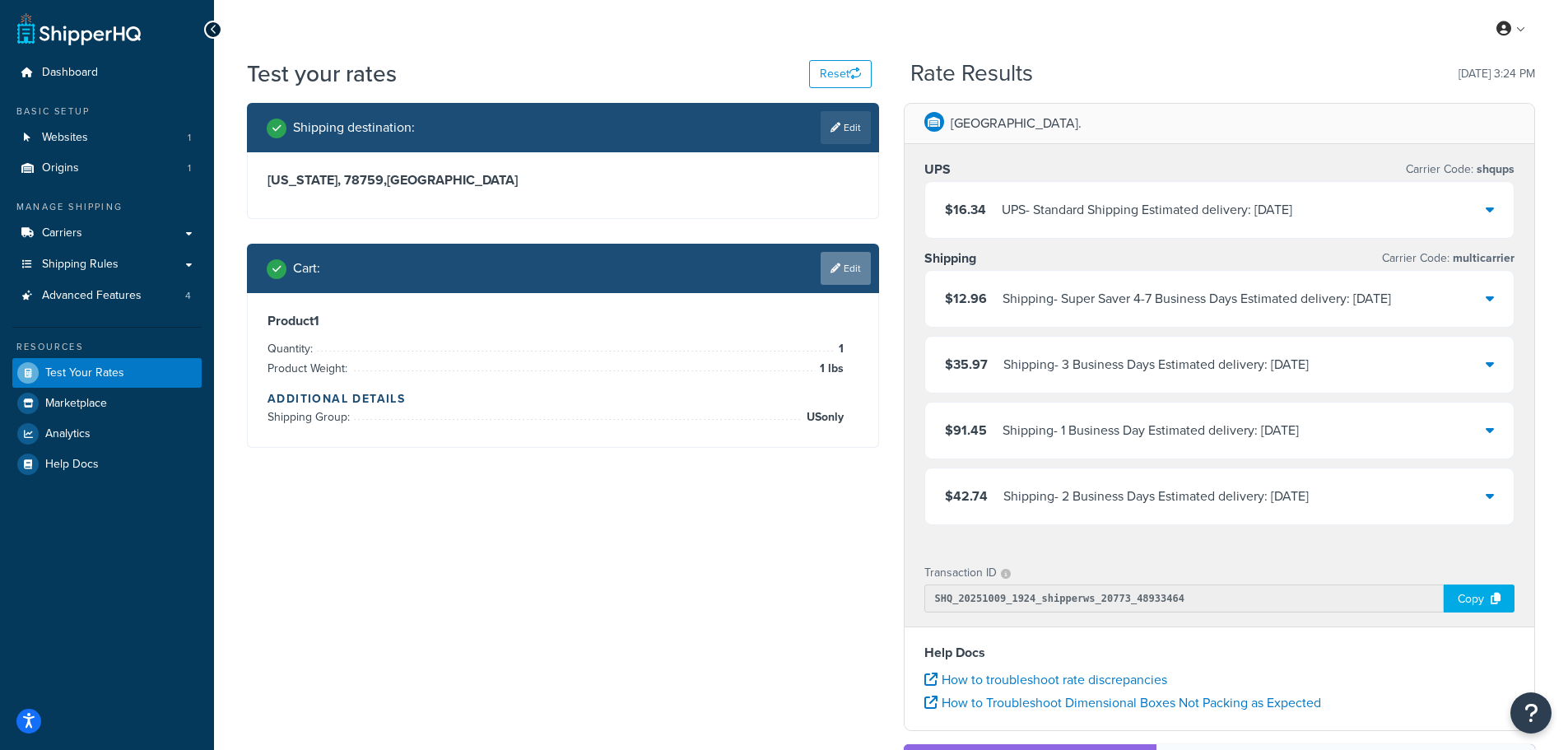
click at [849, 273] on link "Edit" at bounding box center [845, 268] width 50 height 33
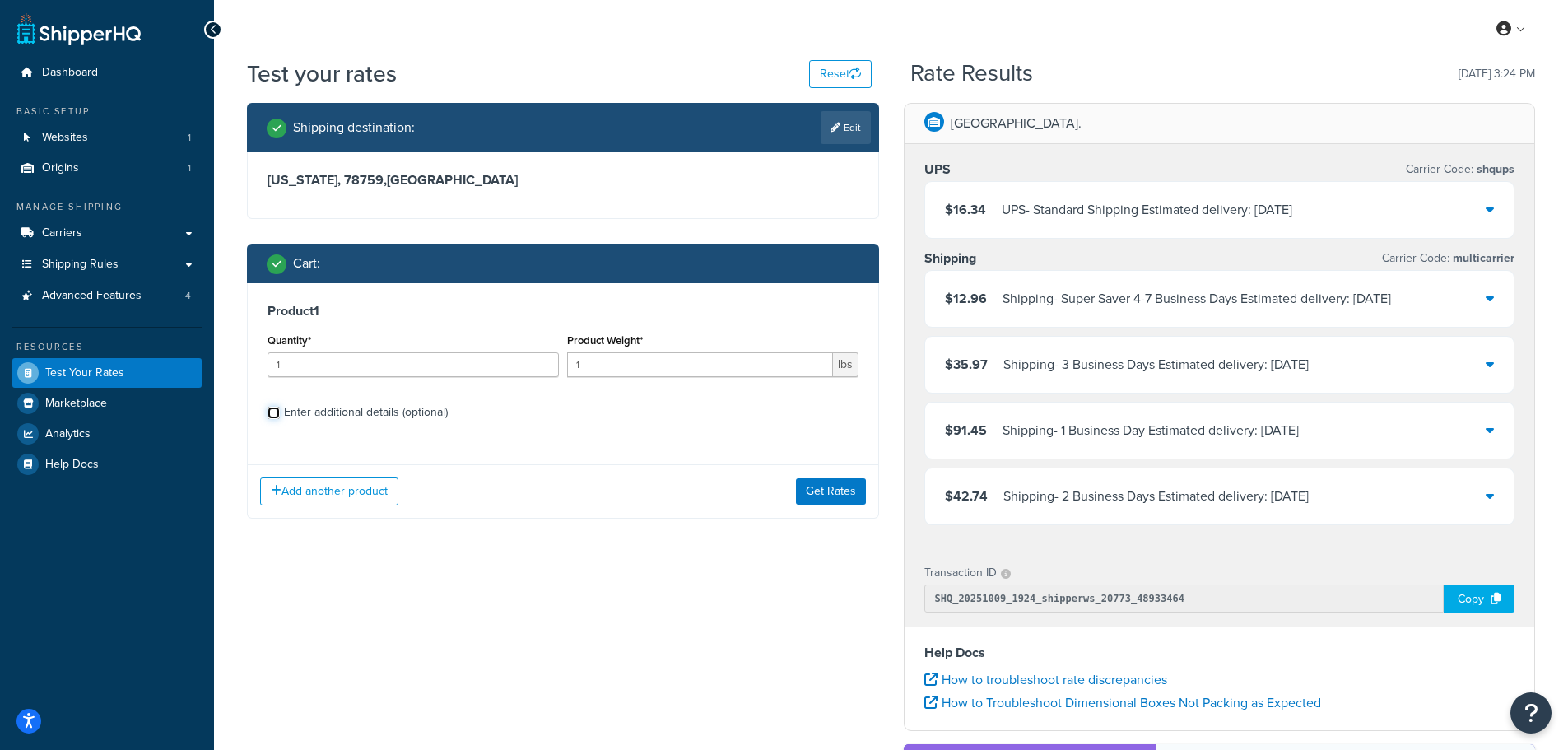
click at [273, 409] on input "Enter additional details (optional)" at bounding box center [274, 414] width 13 height 13
checkbox input "true"
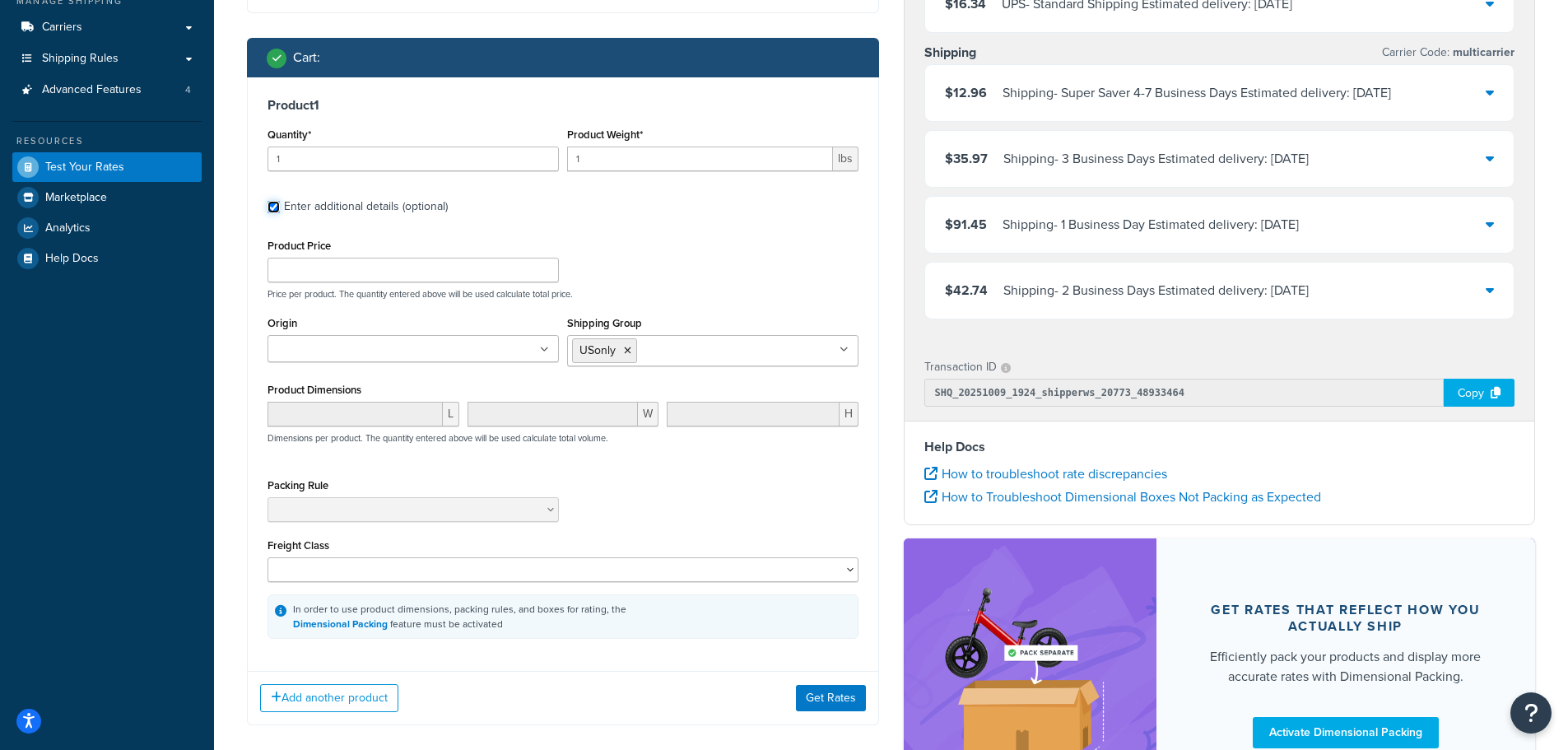
scroll to position [247, 0]
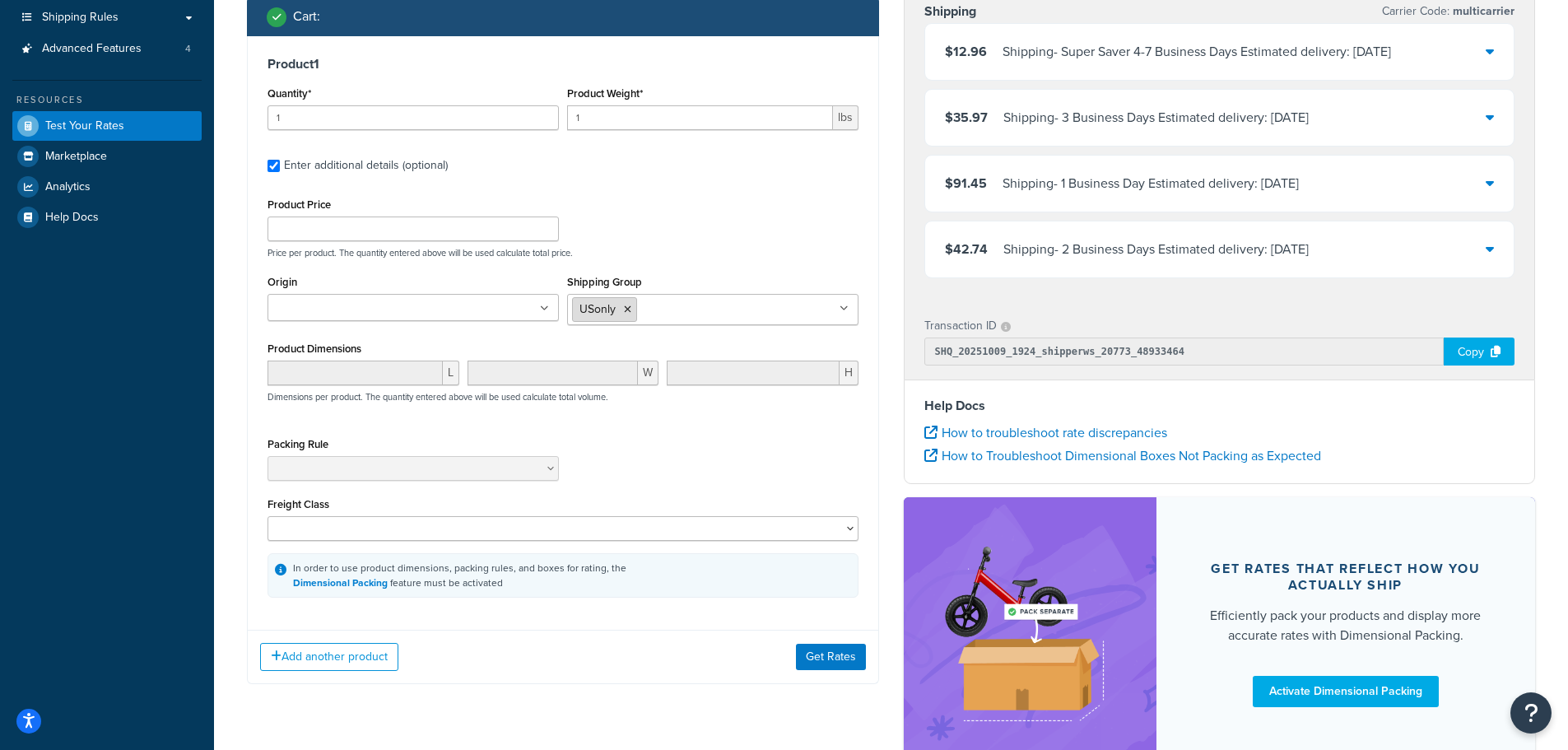
click at [631, 308] on li "USonly" at bounding box center [605, 309] width 65 height 24
click at [628, 308] on icon at bounding box center [627, 309] width 7 height 10
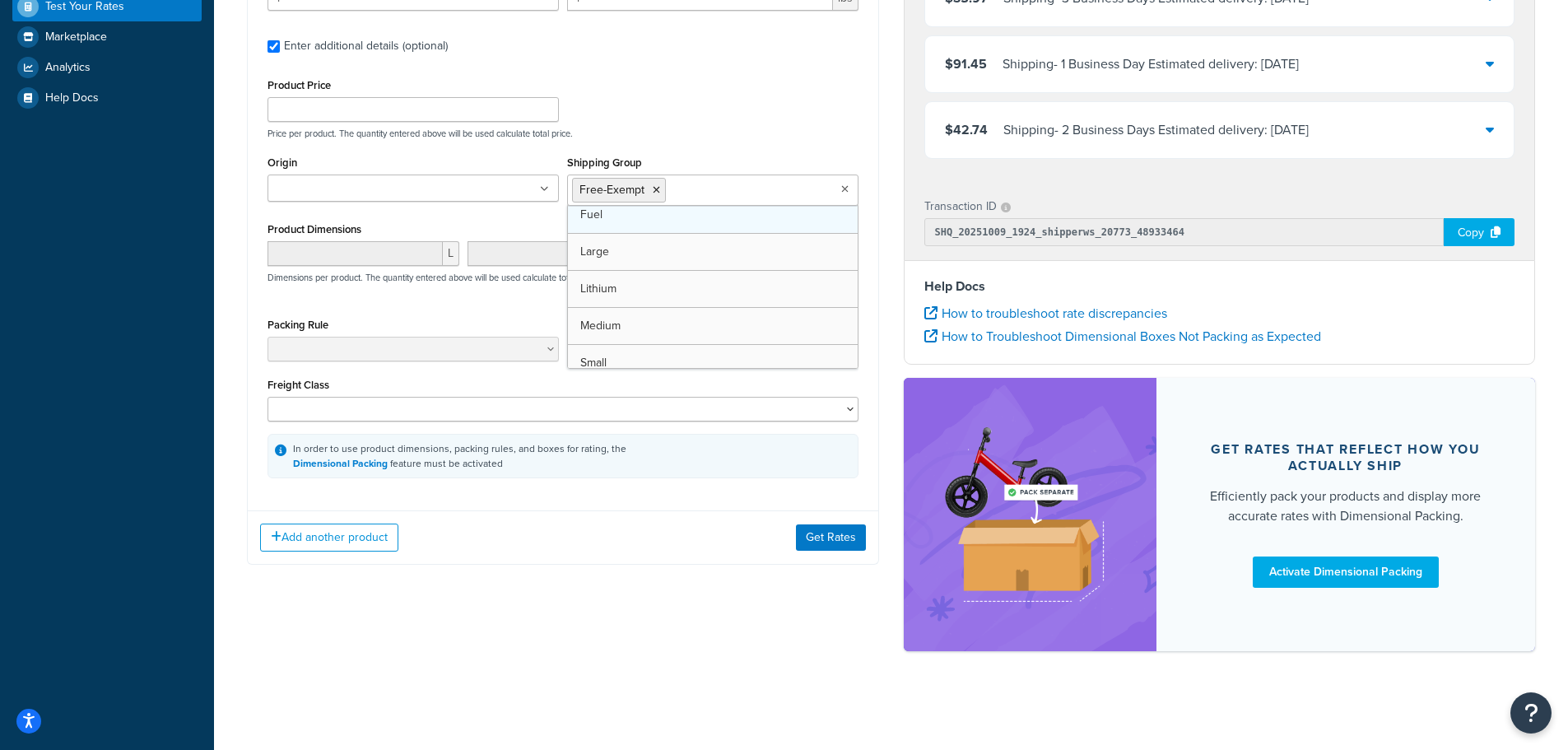
scroll to position [68, 0]
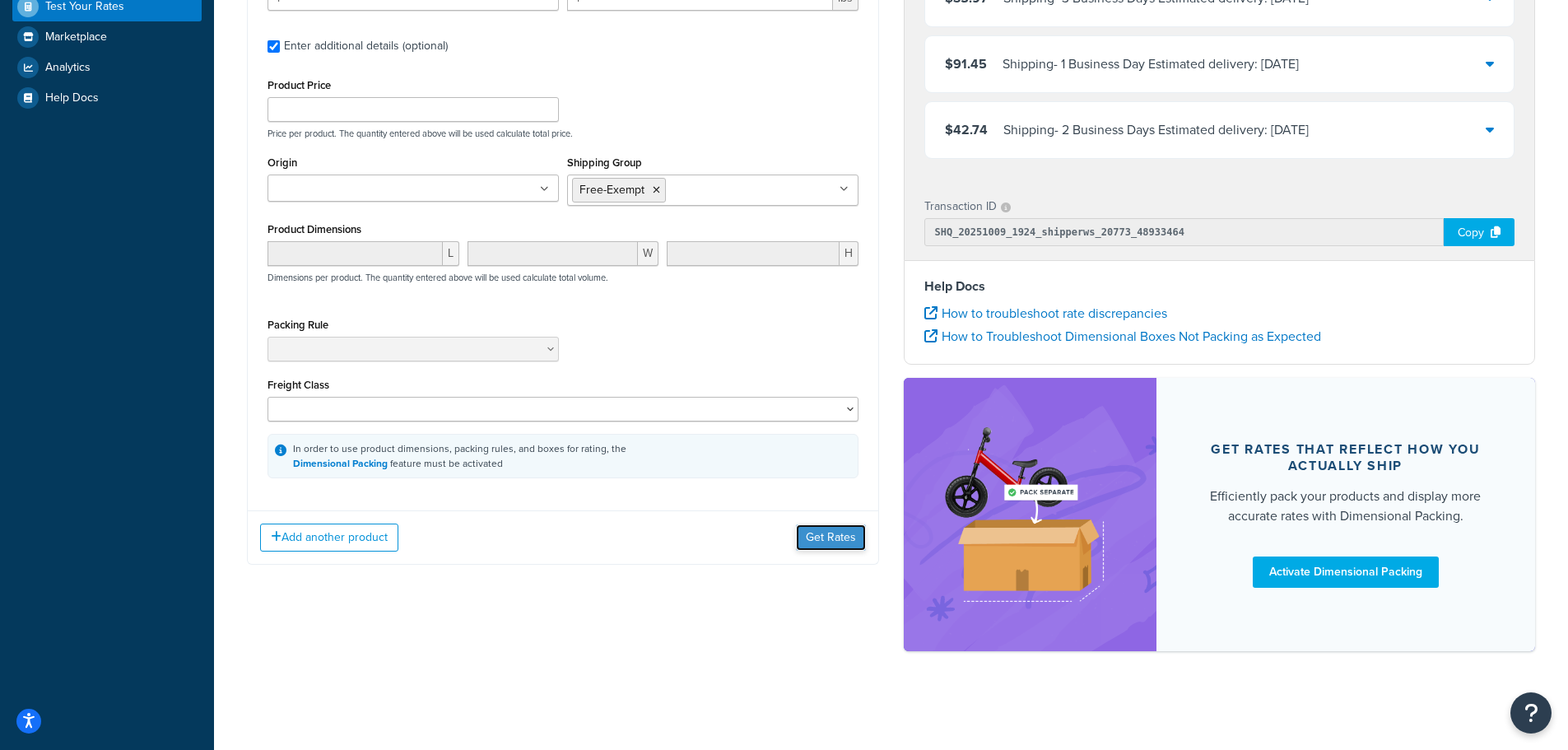
click at [828, 535] on button "Get Rates" at bounding box center [830, 537] width 70 height 26
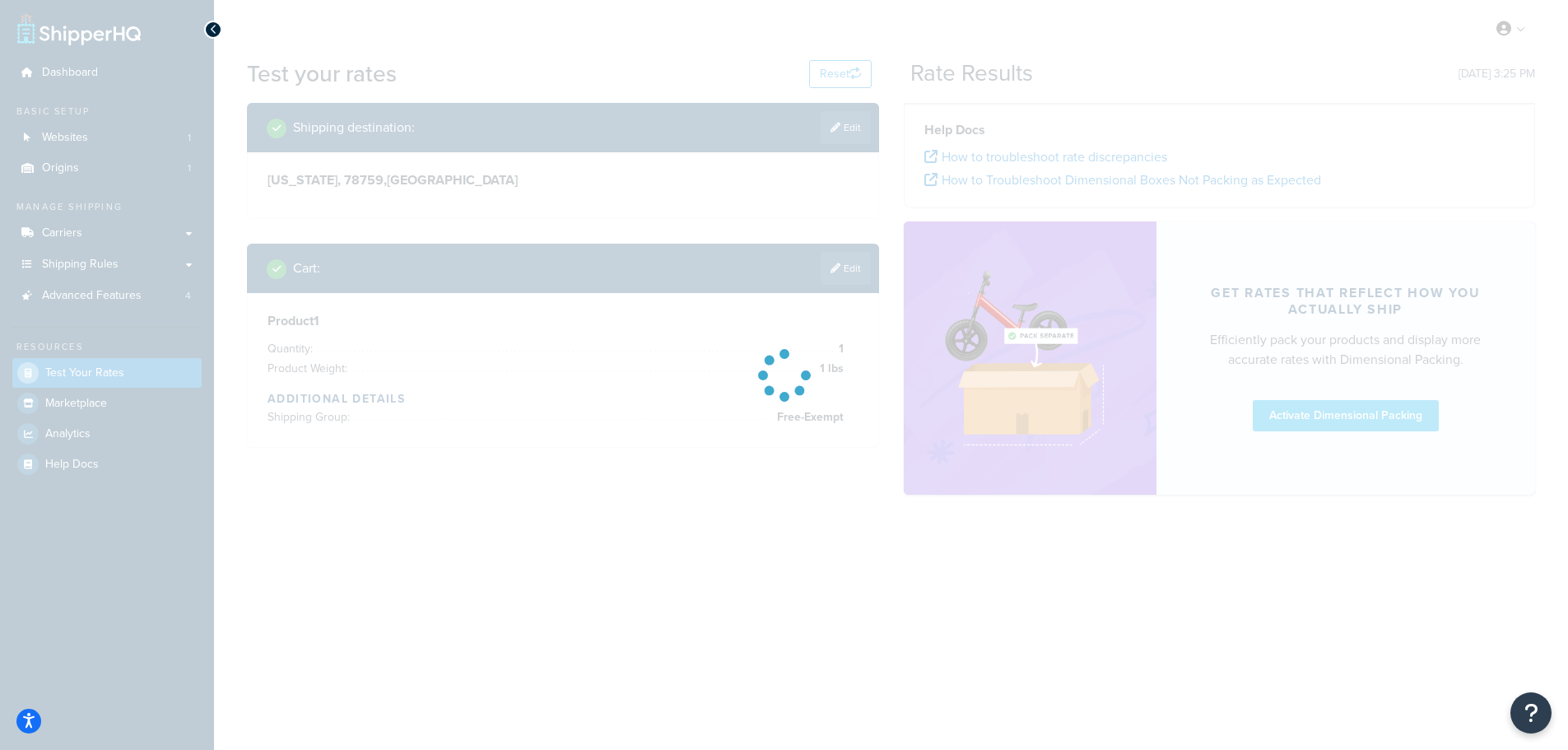
scroll to position [0, 0]
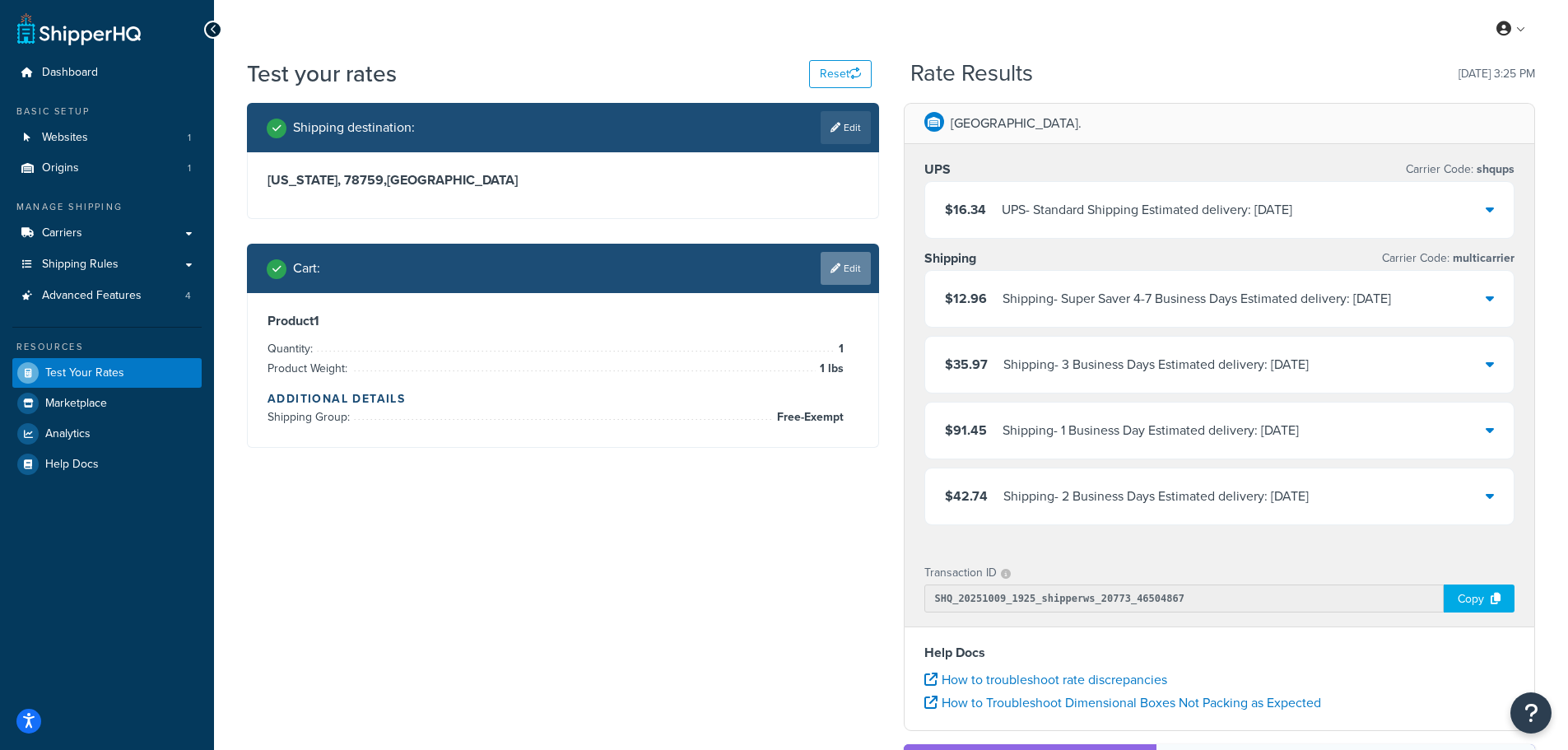
click at [852, 270] on link "Edit" at bounding box center [845, 268] width 50 height 33
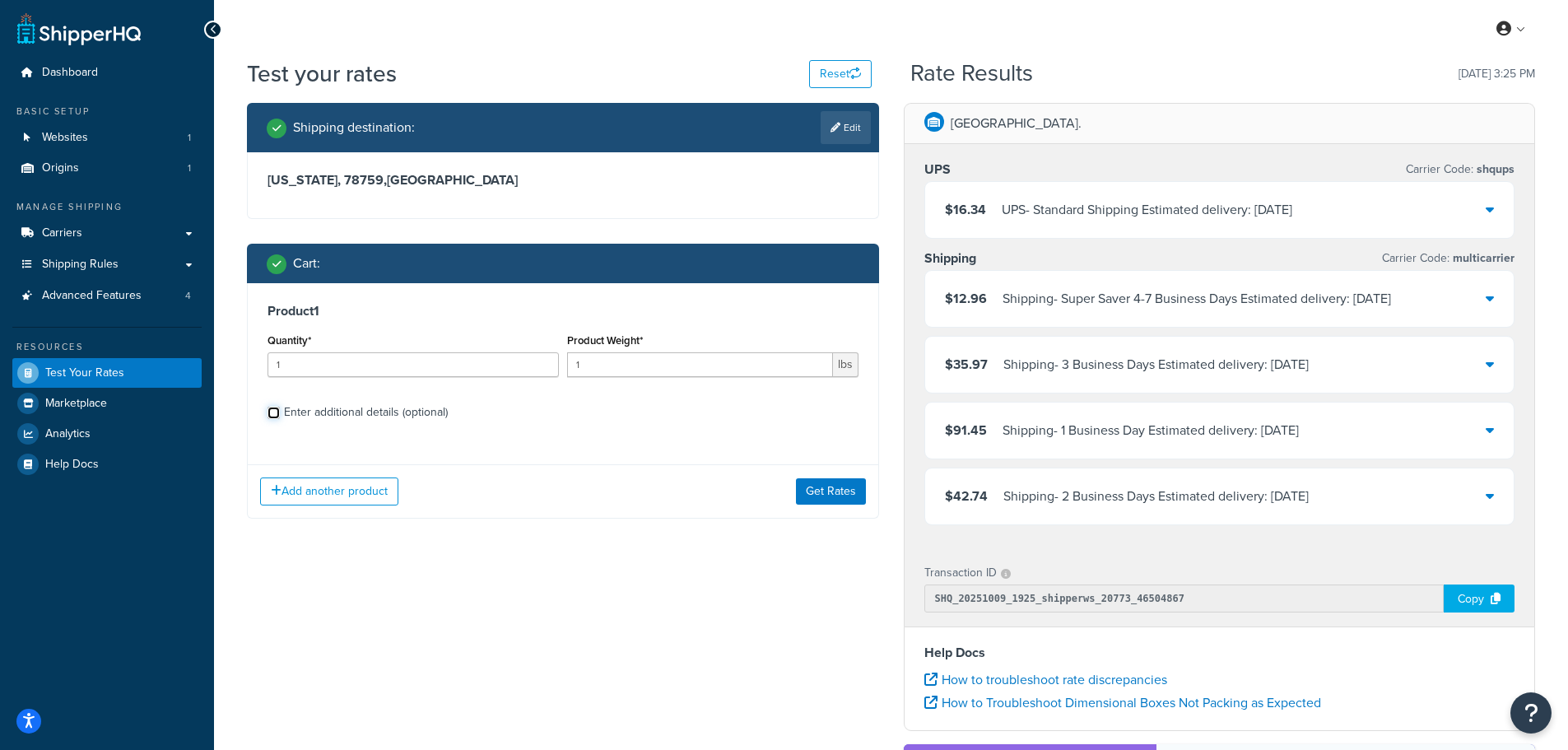
click at [276, 407] on input "Enter additional details (optional)" at bounding box center [274, 414] width 13 height 13
checkbox input "true"
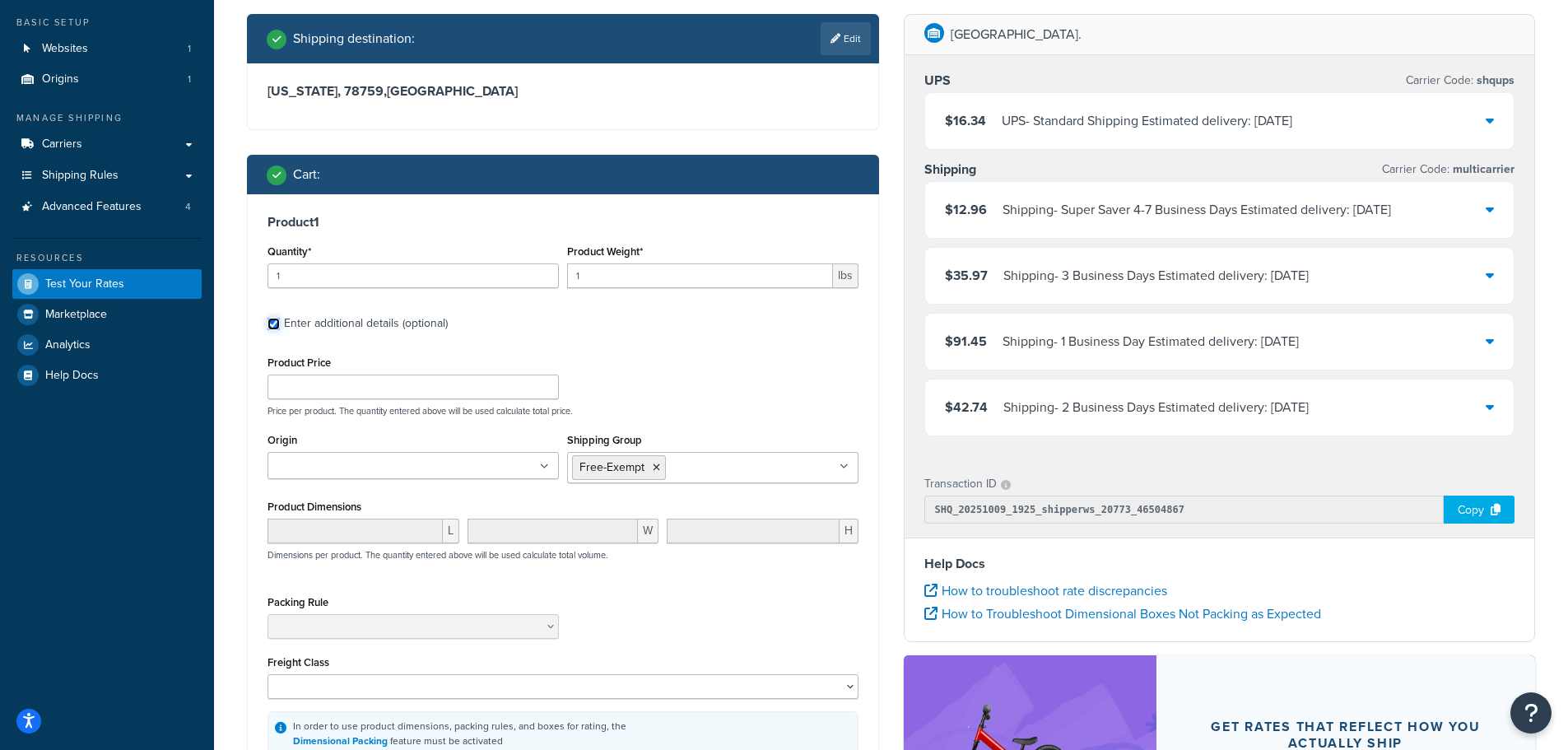
scroll to position [247, 0]
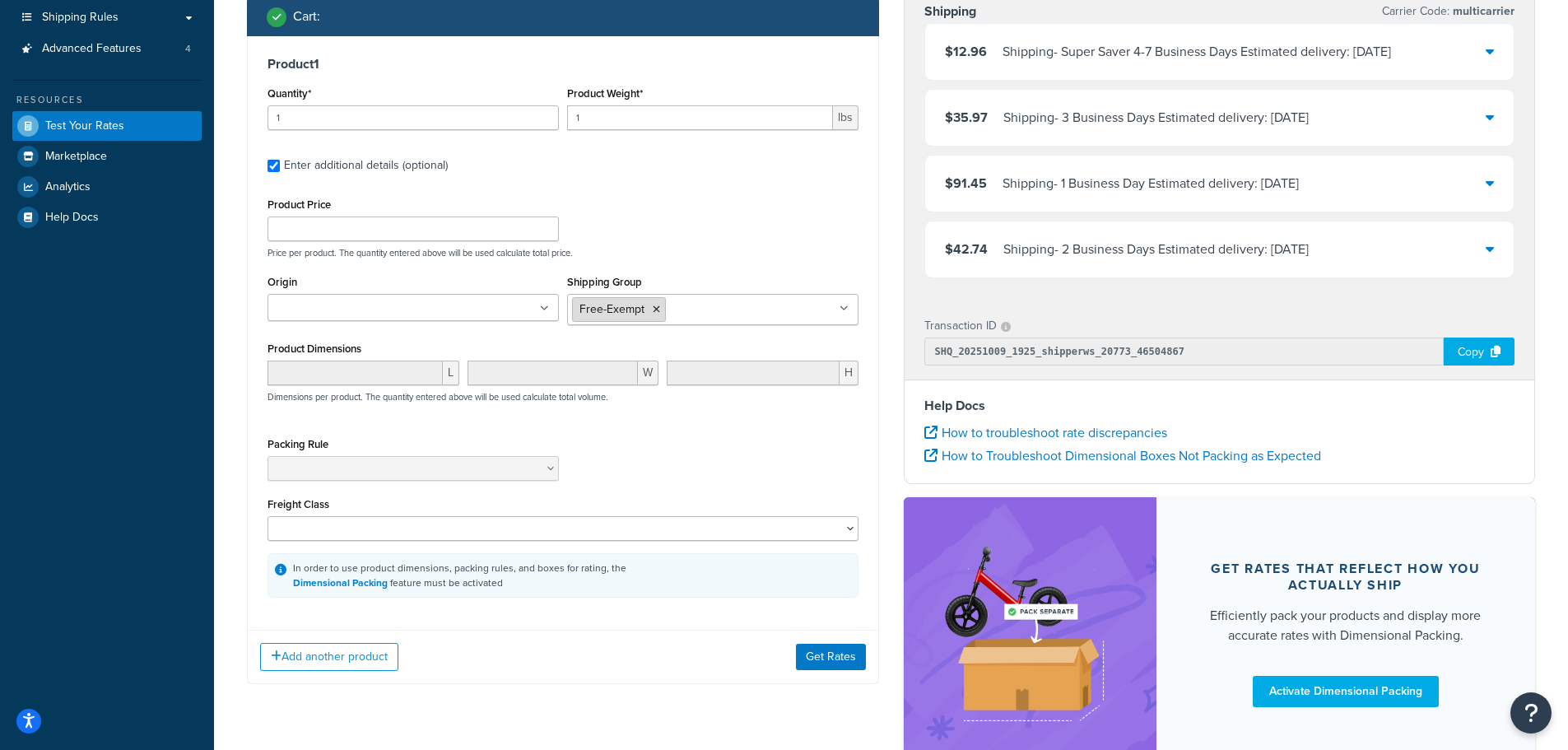
click at [653, 314] on icon at bounding box center [656, 309] width 7 height 10
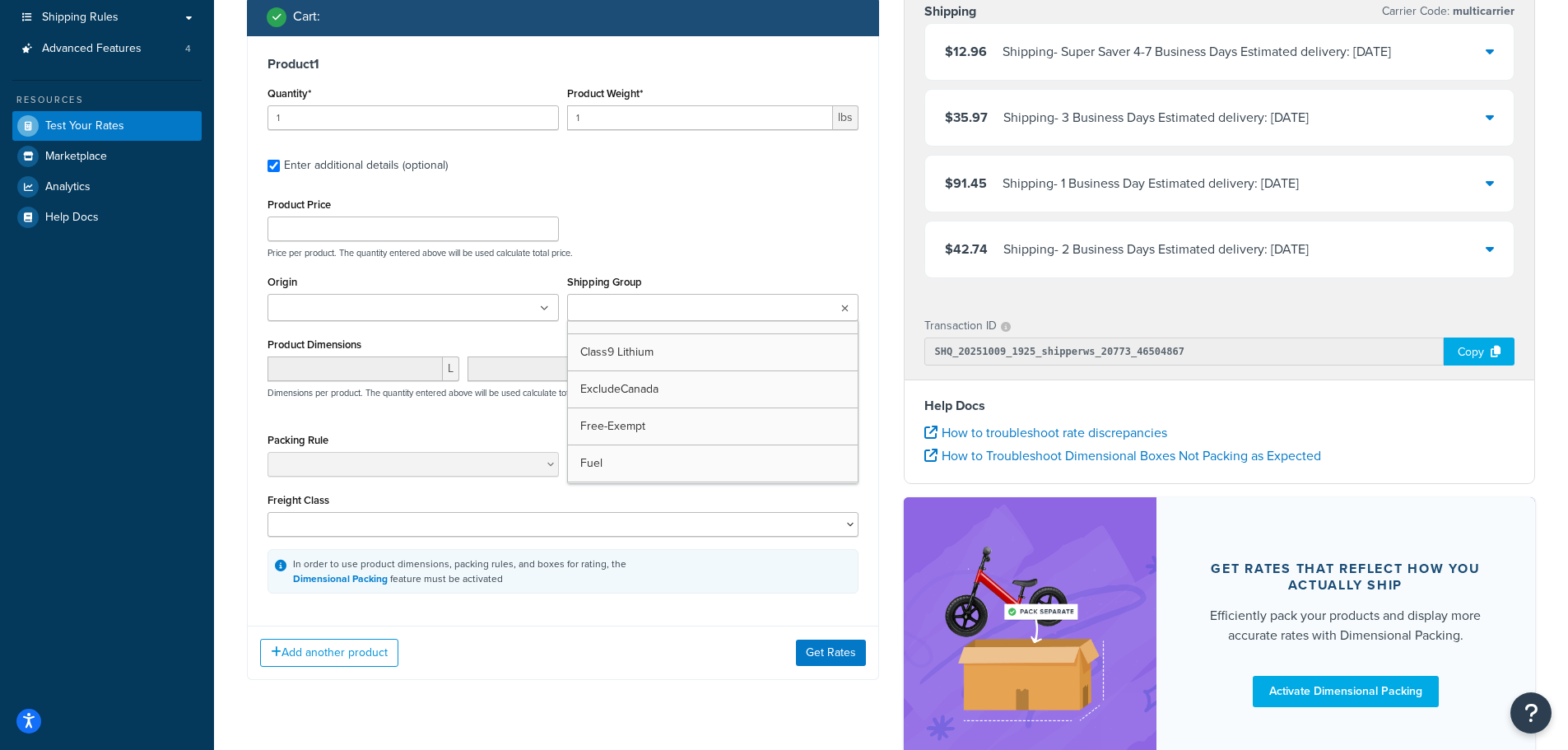
click at [491, 413] on div "L W H Dimensions per product. The quantity entered above will be used calculate…" at bounding box center [563, 386] width 599 height 60
click at [651, 445] on div "Packing Rule" at bounding box center [563, 459] width 599 height 60
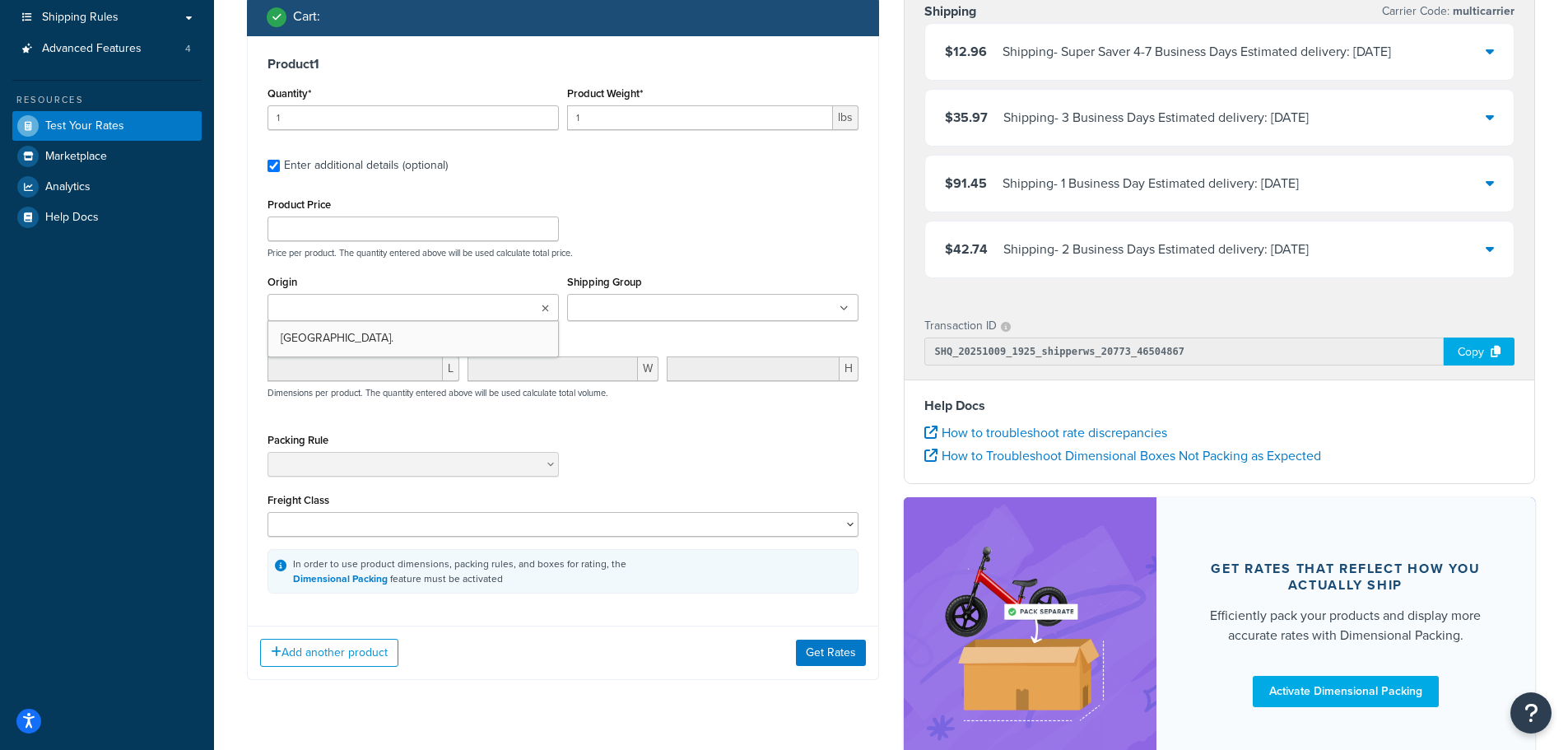
click at [544, 310] on icon at bounding box center [545, 308] width 7 height 10
click at [653, 221] on div "Product Price Price per product. The quantity entered above will be used calcul…" at bounding box center [563, 226] width 599 height 65
click at [737, 448] on div "Packing Rule" at bounding box center [563, 459] width 599 height 60
click at [537, 613] on div "Product 1 Quantity* 1 Product Weight* 1 lbs Enter additional details (optional)…" at bounding box center [563, 325] width 631 height 577
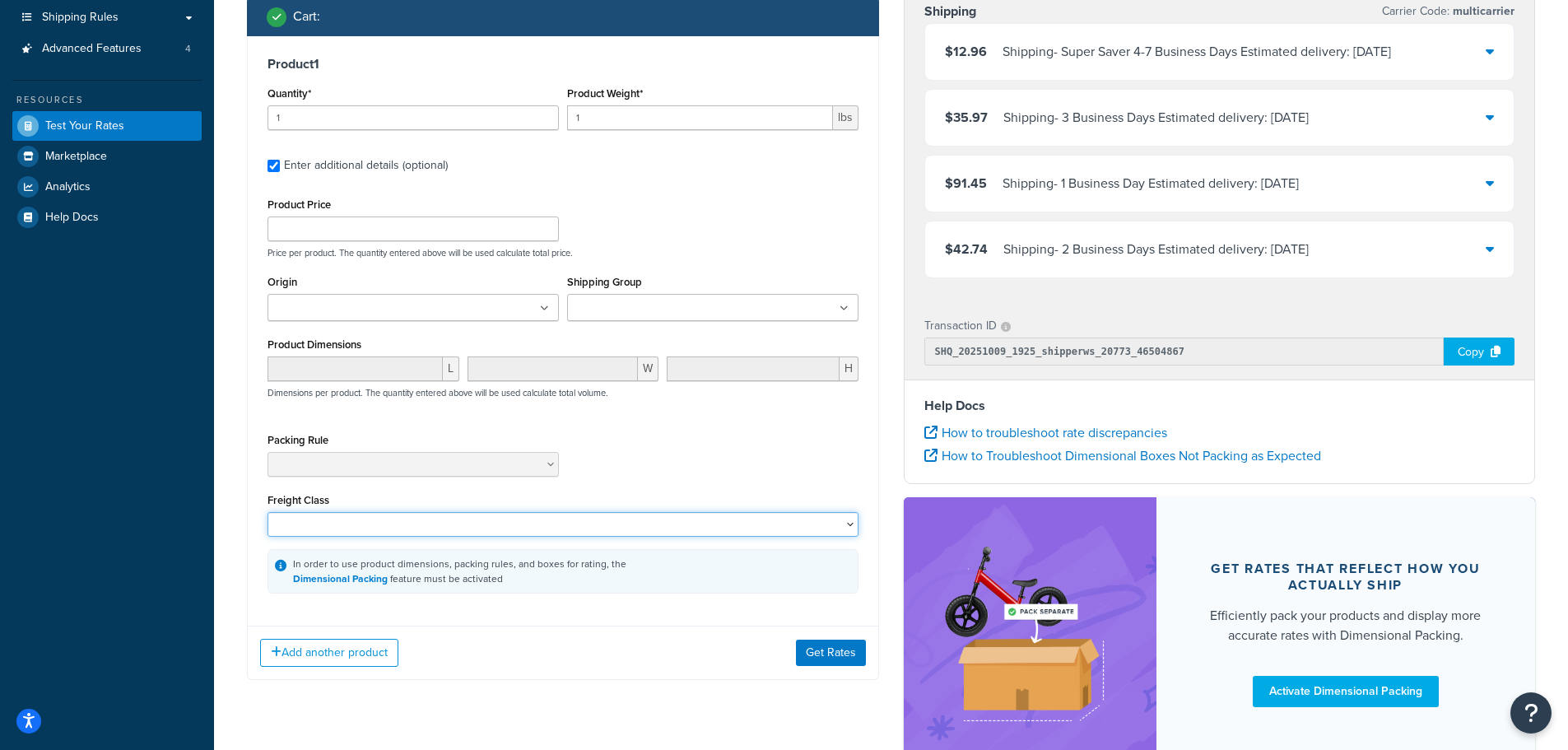
click at [850, 523] on select "50 55 60 65 70 77.5 85 92.5 100 110 125 150 175 200 250 300 400 500" at bounding box center [563, 524] width 591 height 24
click at [678, 471] on div "Packing Rule" at bounding box center [563, 459] width 599 height 60
click at [619, 212] on div "Product Price Price per product. The quantity entered above will be used calcul…" at bounding box center [563, 226] width 599 height 65
click at [693, 448] on div "Packing Rule" at bounding box center [563, 459] width 599 height 60
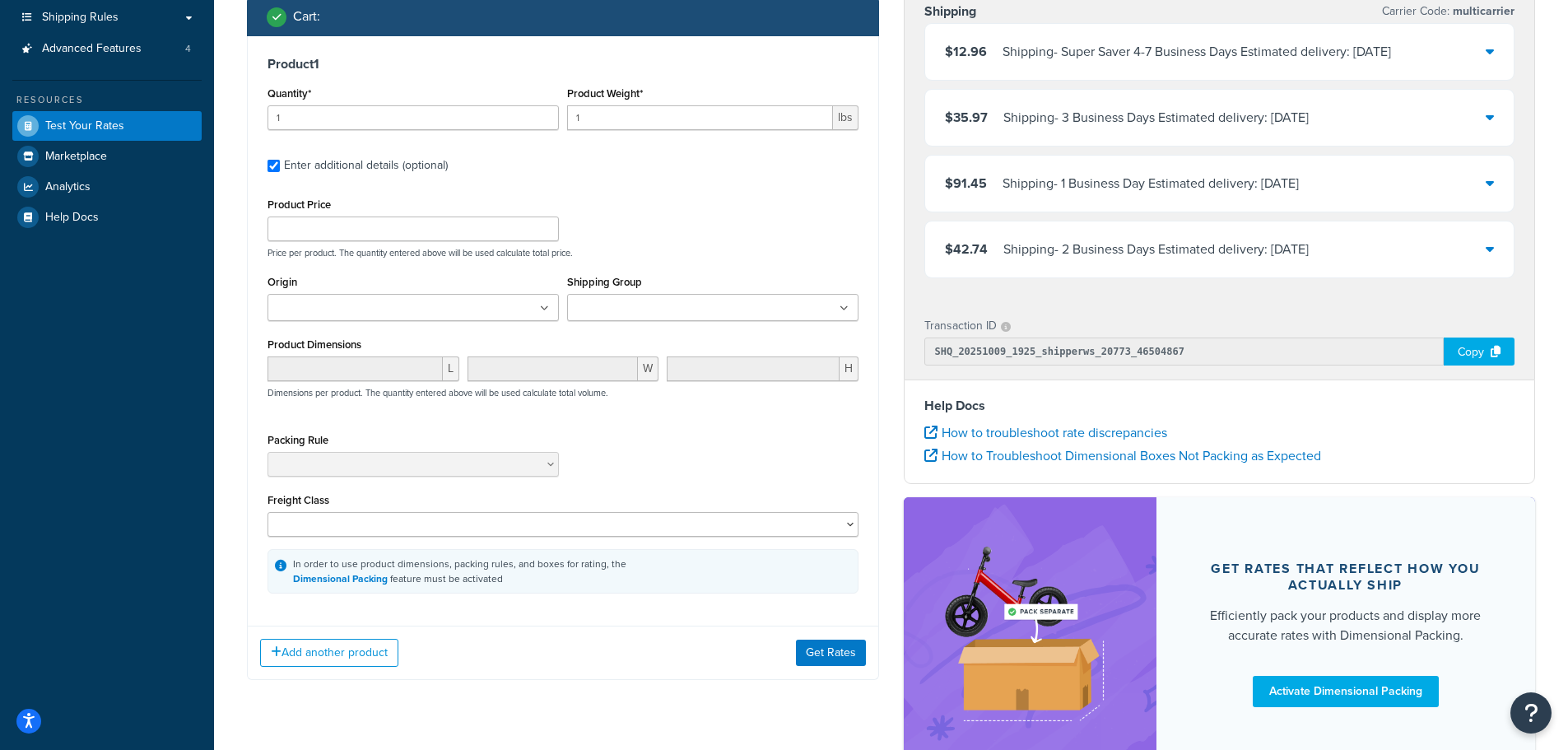
click at [756, 228] on div "Product Price Price per product. The quantity entered above will be used calcul…" at bounding box center [563, 226] width 599 height 65
click at [722, 398] on div "L W H Dimensions per product. The quantity entered above will be used calculate…" at bounding box center [563, 386] width 599 height 60
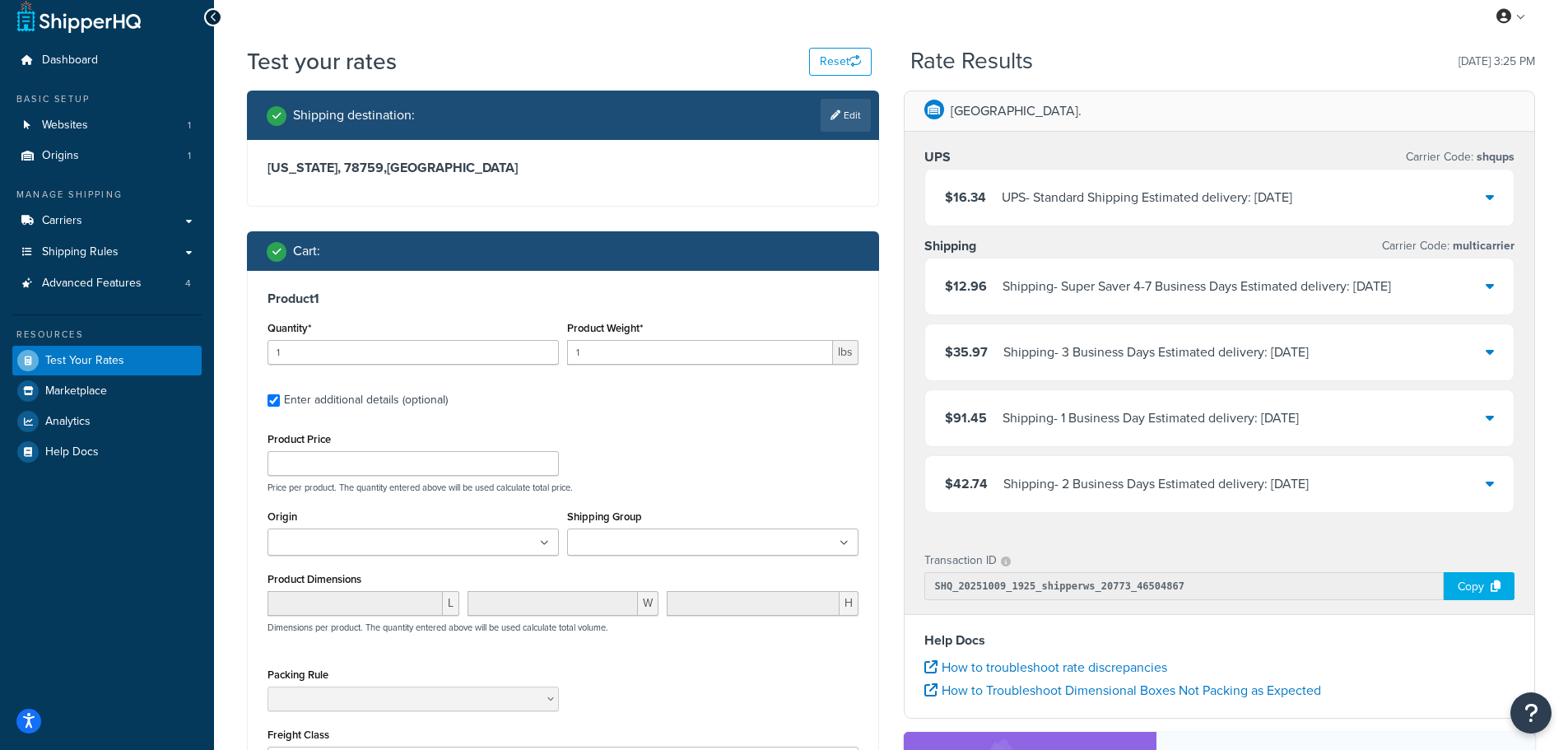
scroll to position [0, 0]
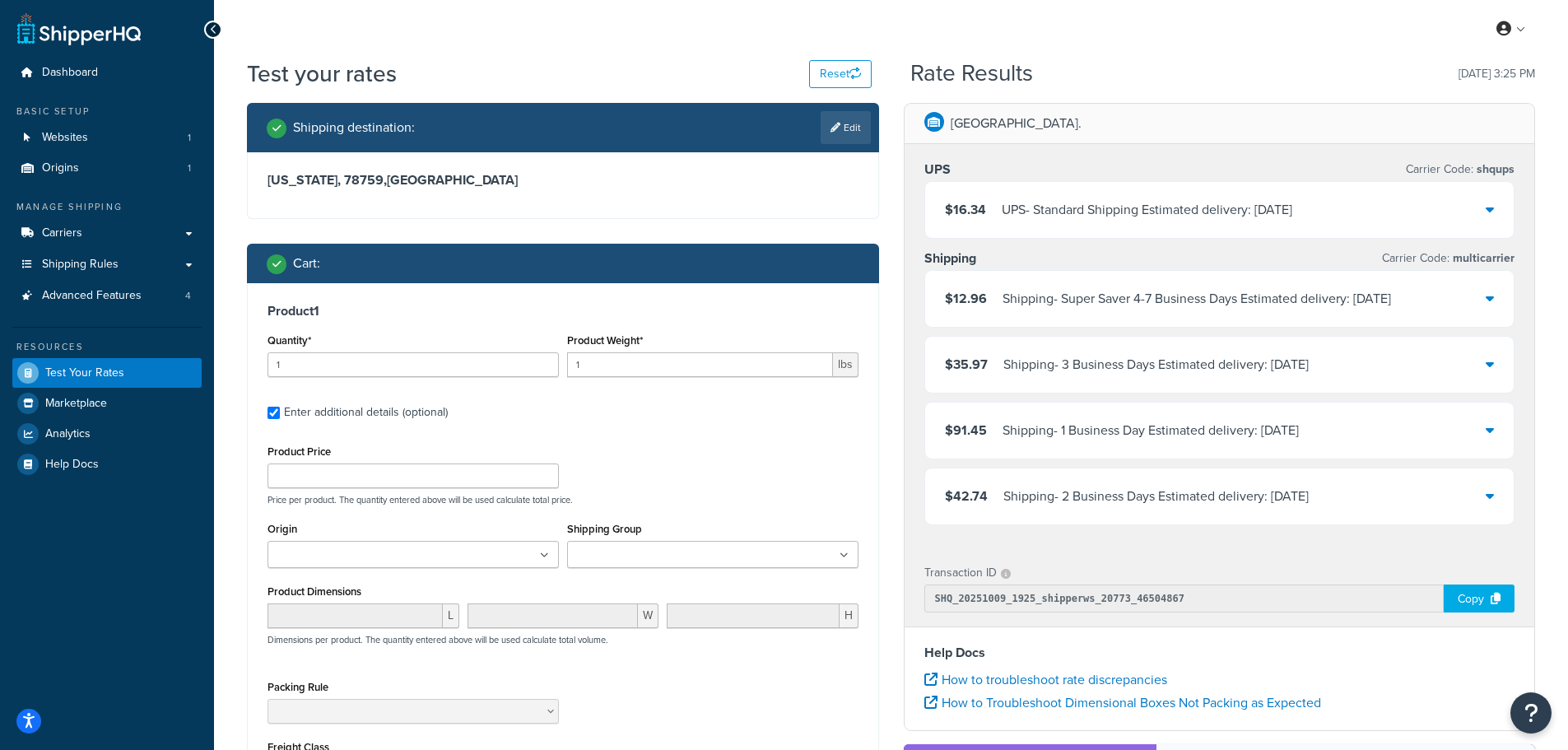
click at [735, 443] on div "Product Price Price per product. The quantity entered above will be used calcul…" at bounding box center [563, 473] width 599 height 65
click at [545, 479] on input "-1" at bounding box center [412, 475] width 291 height 24
click at [545, 479] on input "-2" at bounding box center [412, 475] width 291 height 24
click at [373, 478] on input "-2" at bounding box center [412, 475] width 291 height 24
click at [300, 479] on input "-2" at bounding box center [412, 475] width 291 height 24
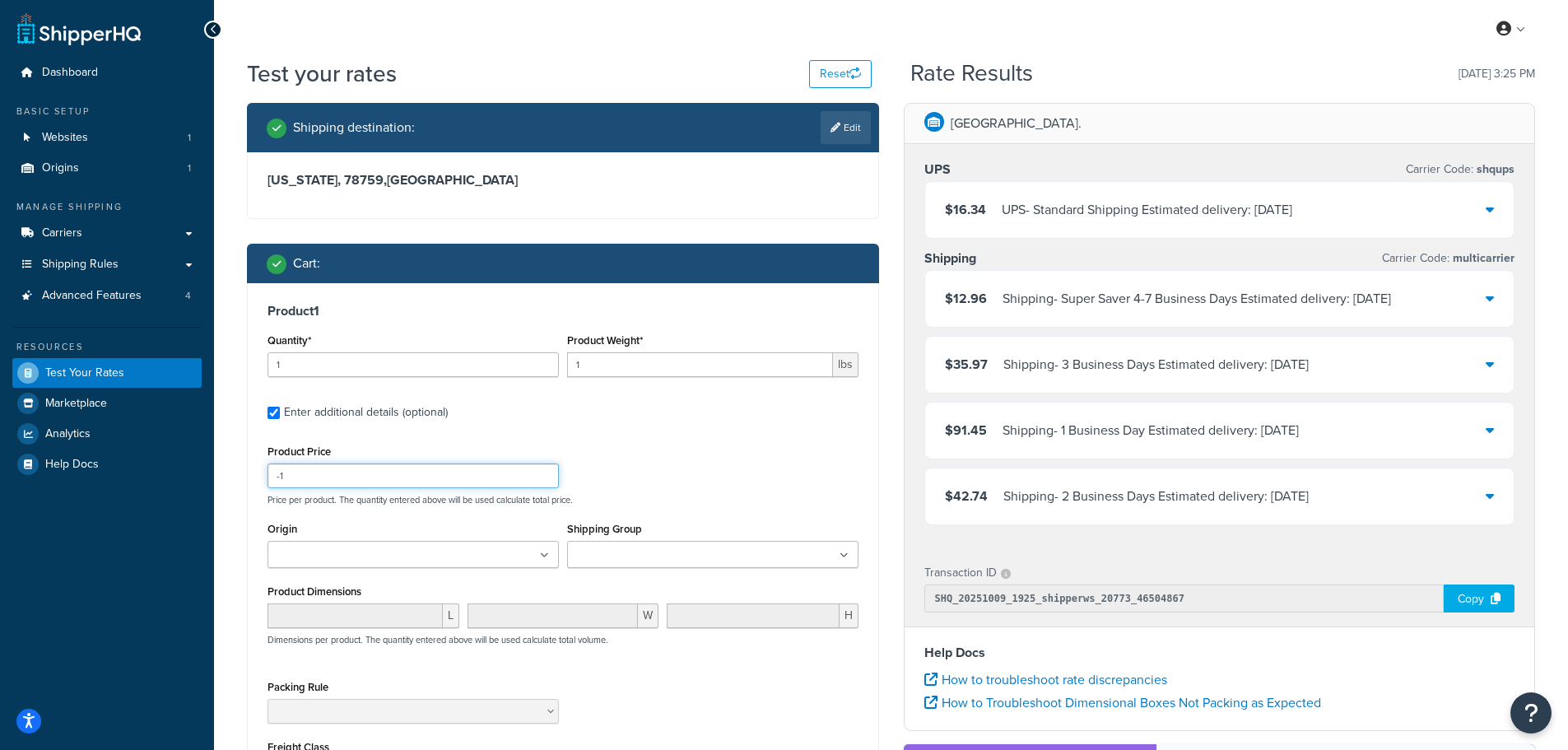
click at [544, 471] on input "-1" at bounding box center [412, 475] width 291 height 24
click at [544, 471] on input "0" at bounding box center [412, 475] width 291 height 24
type input "1"
click at [544, 471] on input "1" at bounding box center [412, 475] width 291 height 24
click at [657, 442] on div "Product Price 1 Price per product. The quantity entered above will be used calc…" at bounding box center [563, 473] width 599 height 65
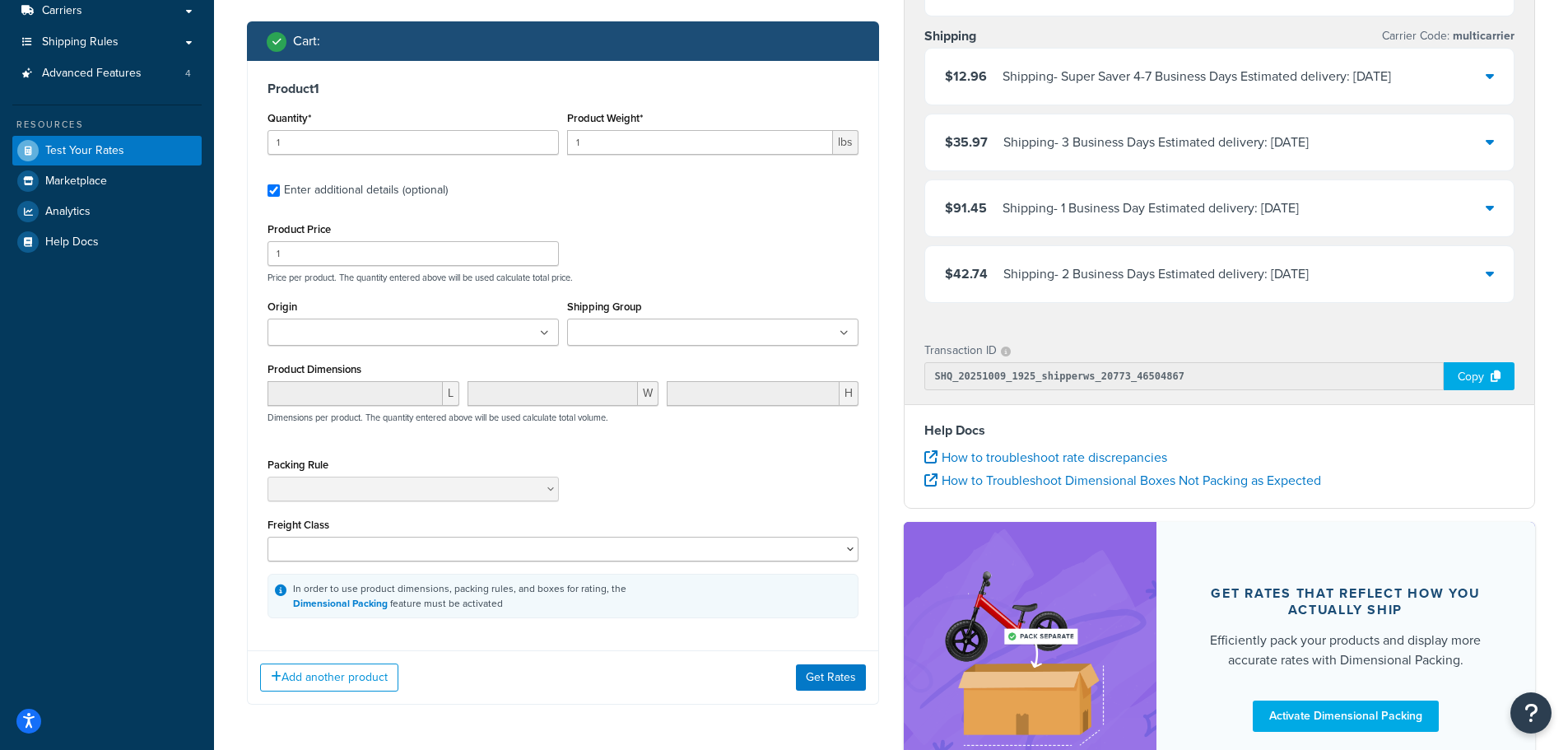
scroll to position [329, 0]
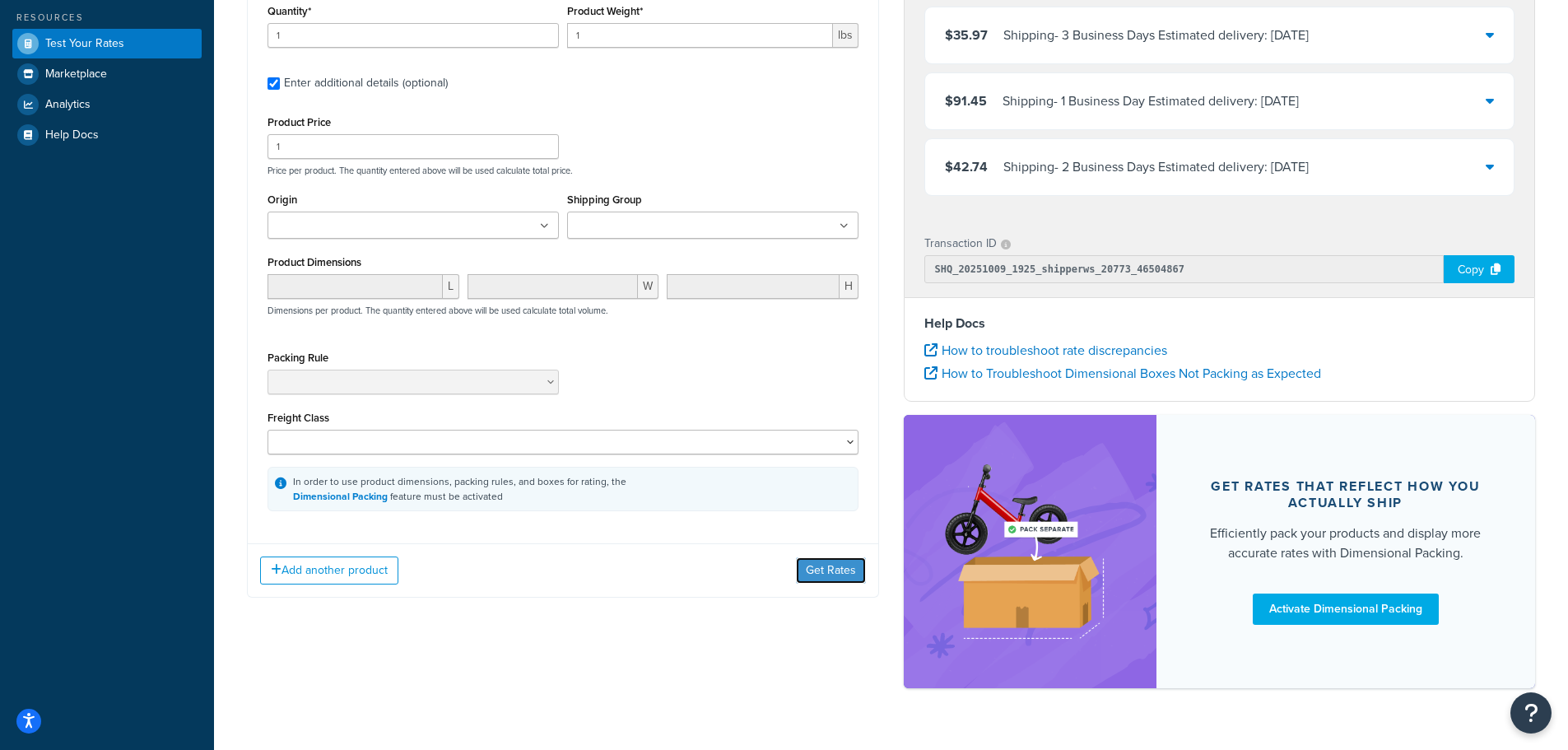
click at [811, 576] on button "Get Rates" at bounding box center [830, 570] width 70 height 26
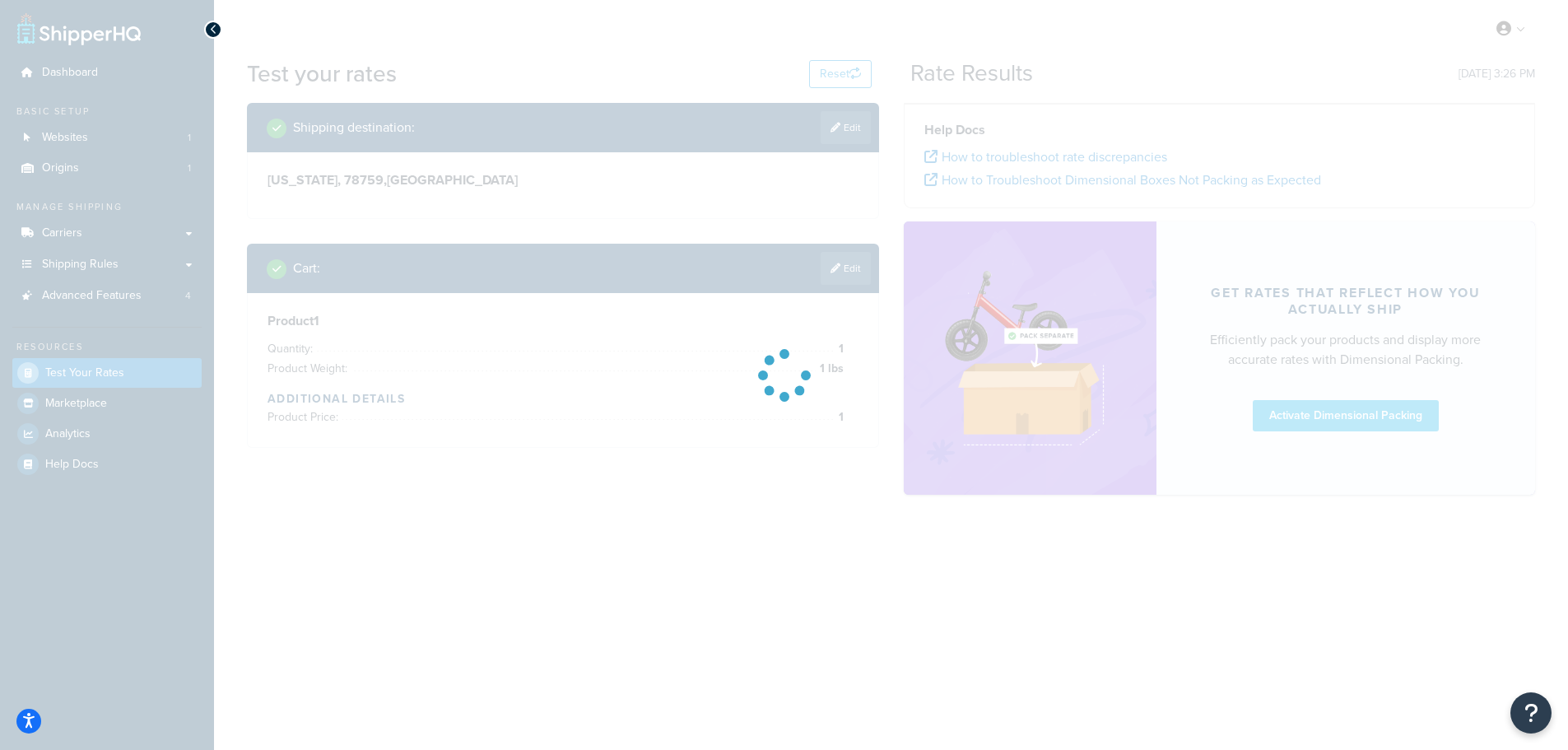
scroll to position [0, 0]
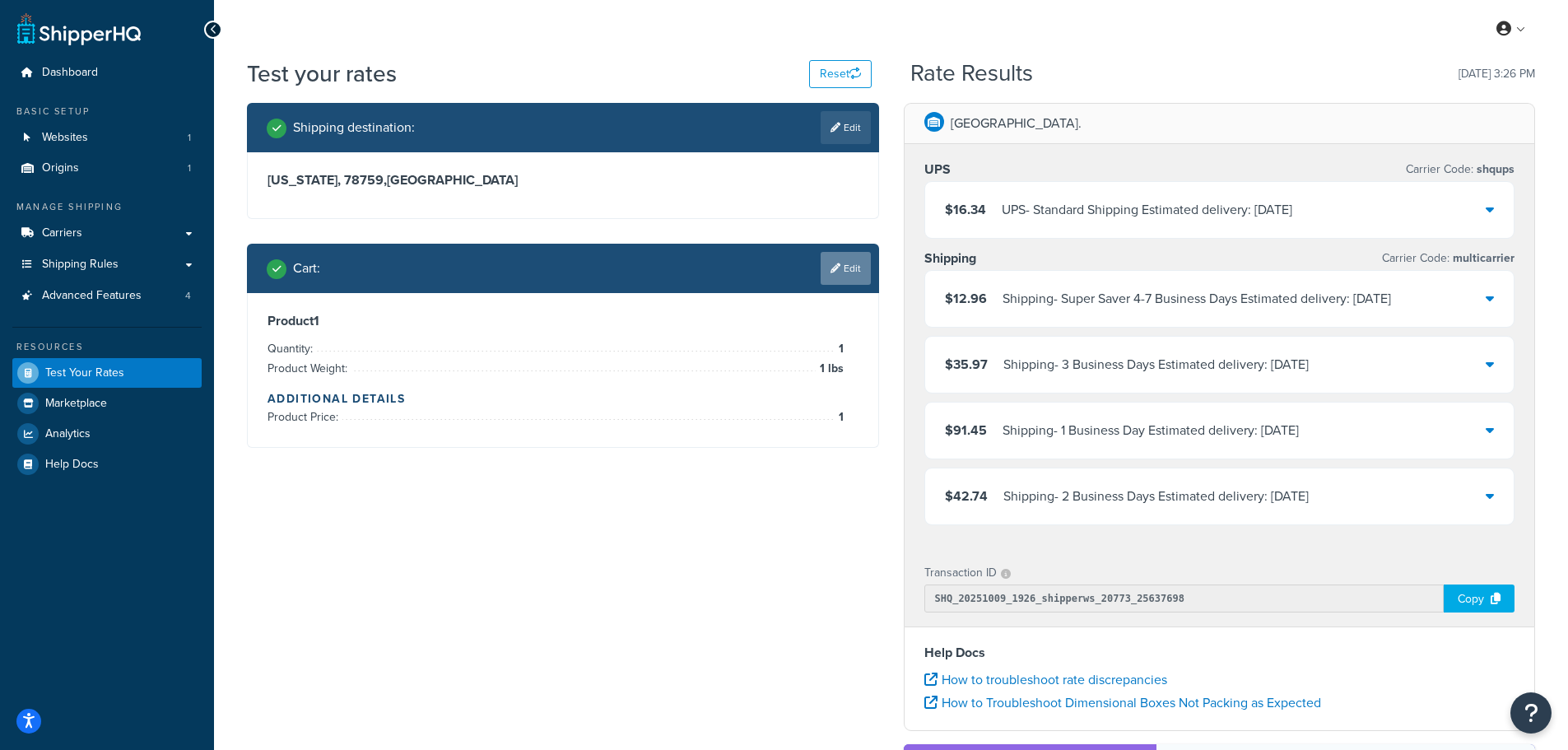
click at [847, 264] on link "Edit" at bounding box center [845, 268] width 50 height 33
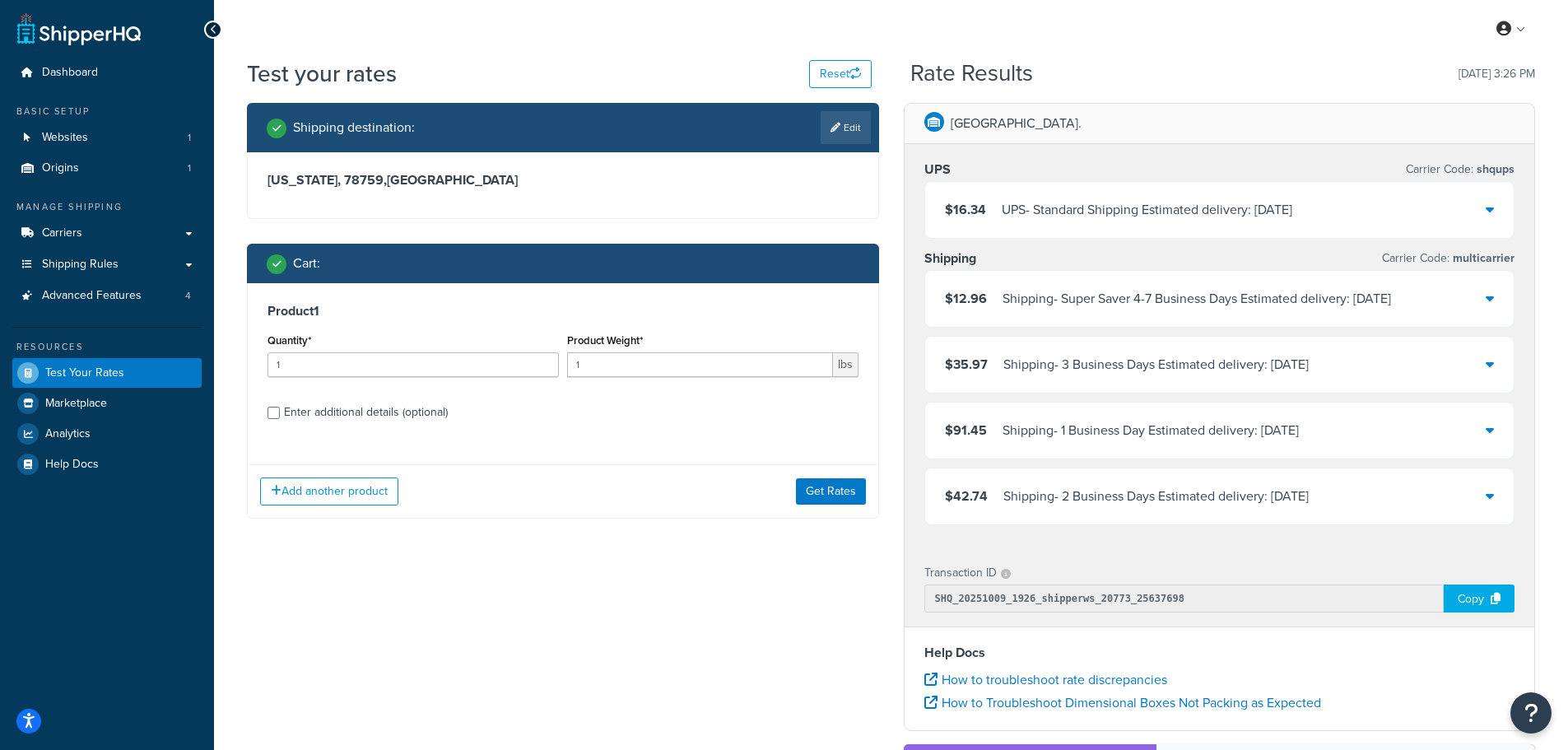
click at [615, 301] on div "Product 1 Quantity* 1 Product Weight* 1 lbs Enter additional details (optional)" at bounding box center [563, 367] width 631 height 169
click at [276, 414] on input "Enter additional details (optional)" at bounding box center [274, 414] width 13 height 13
checkbox input "true"
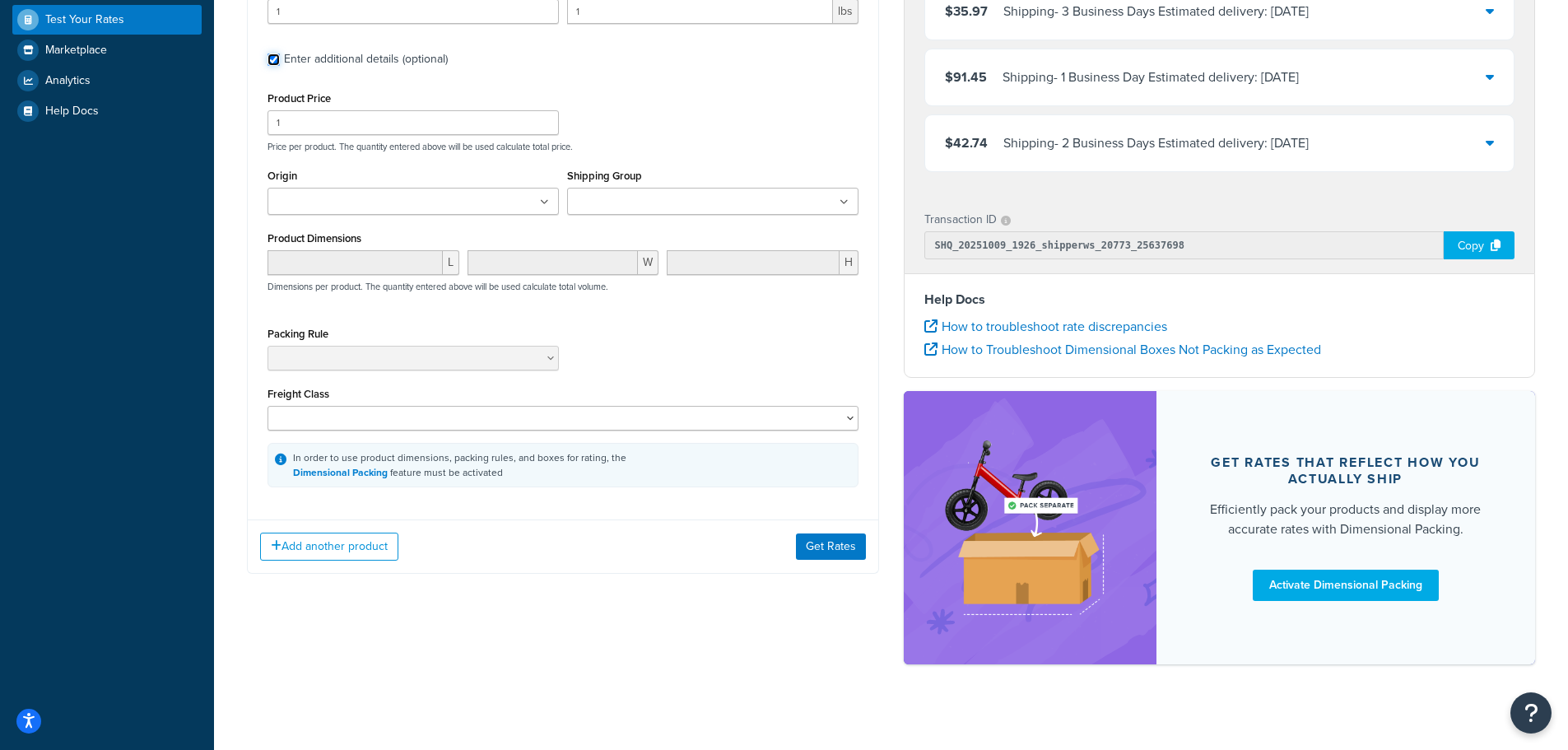
scroll to position [366, 0]
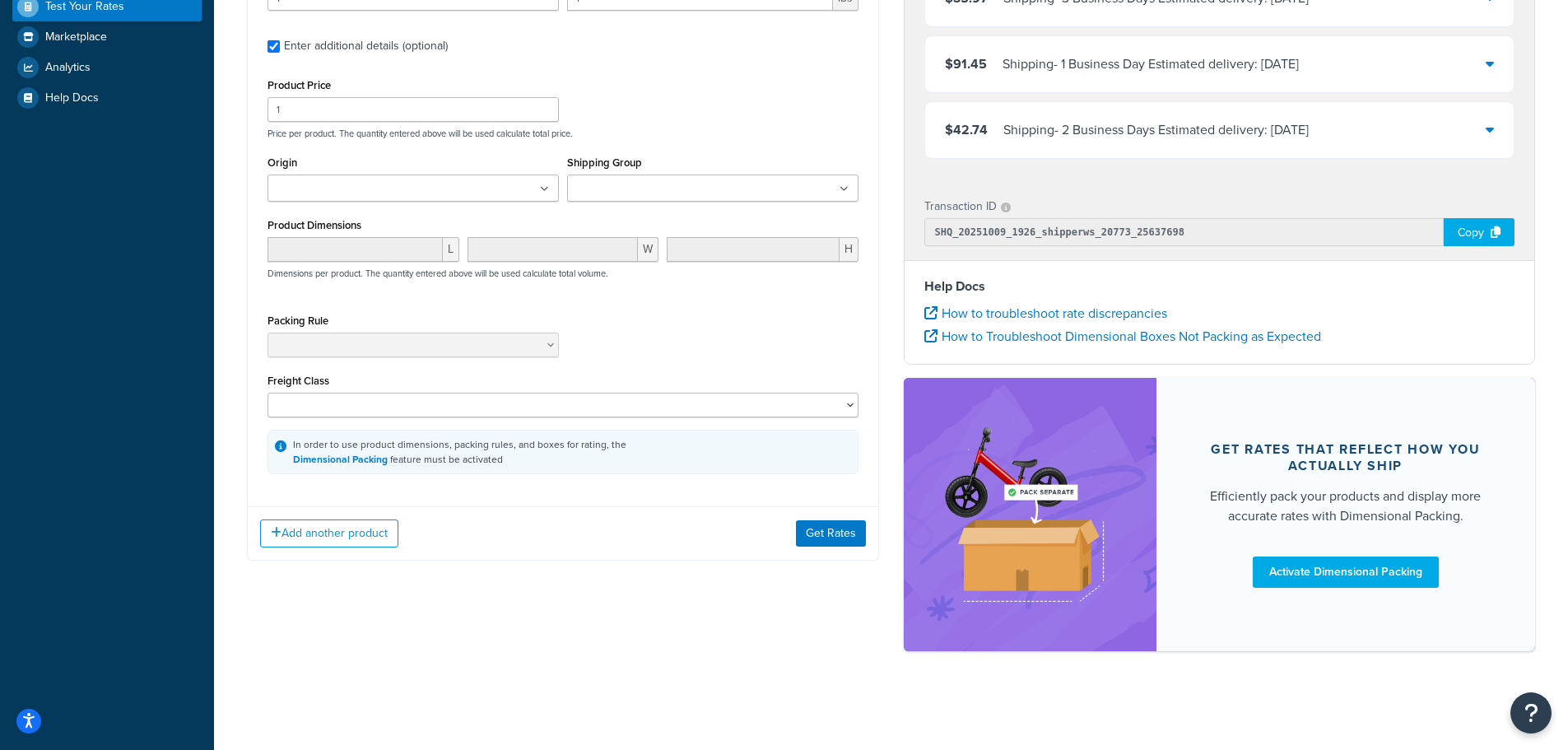
click at [674, 350] on div "Packing Rule" at bounding box center [563, 339] width 599 height 60
click at [641, 354] on div "Packing Rule" at bounding box center [563, 339] width 599 height 60
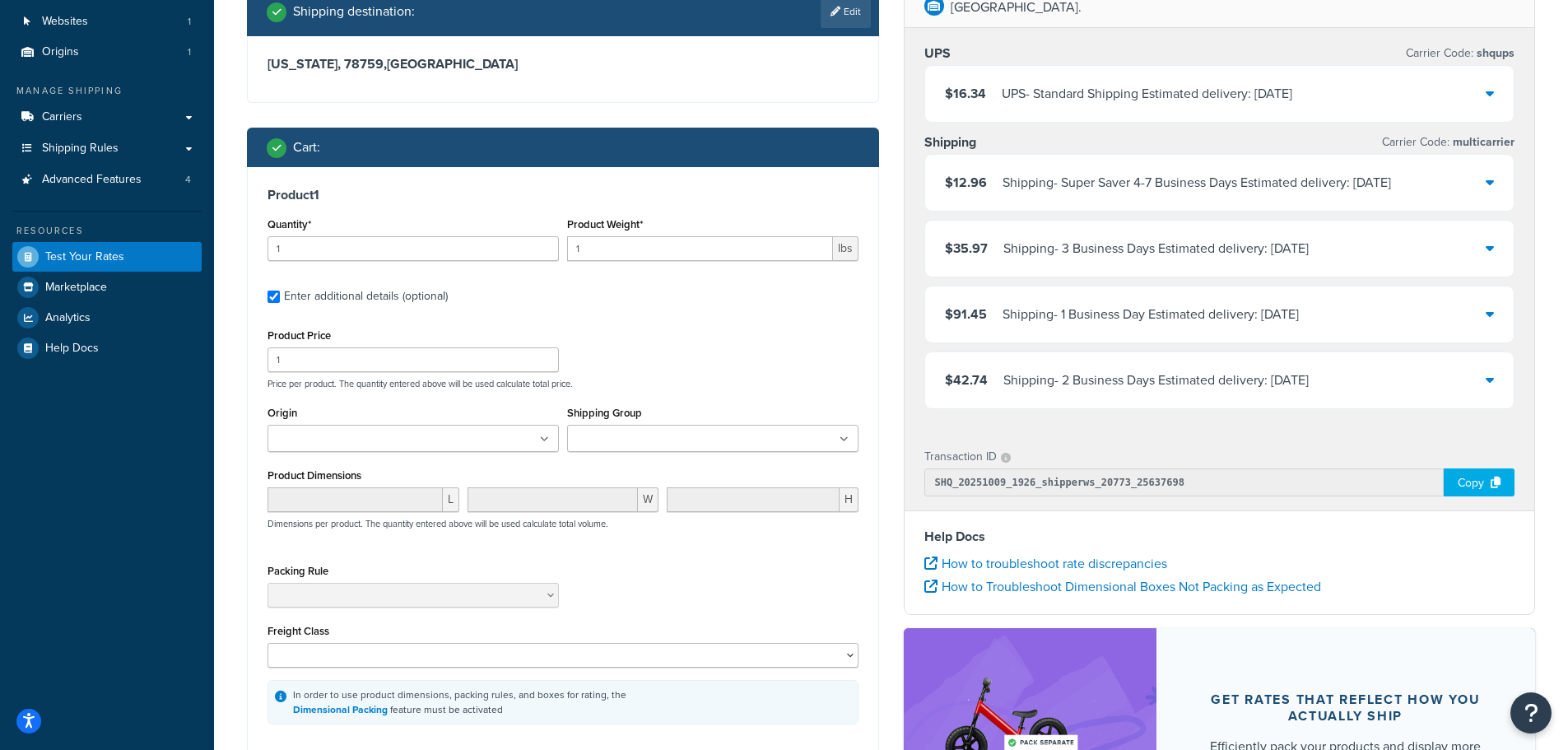
scroll to position [37, 0]
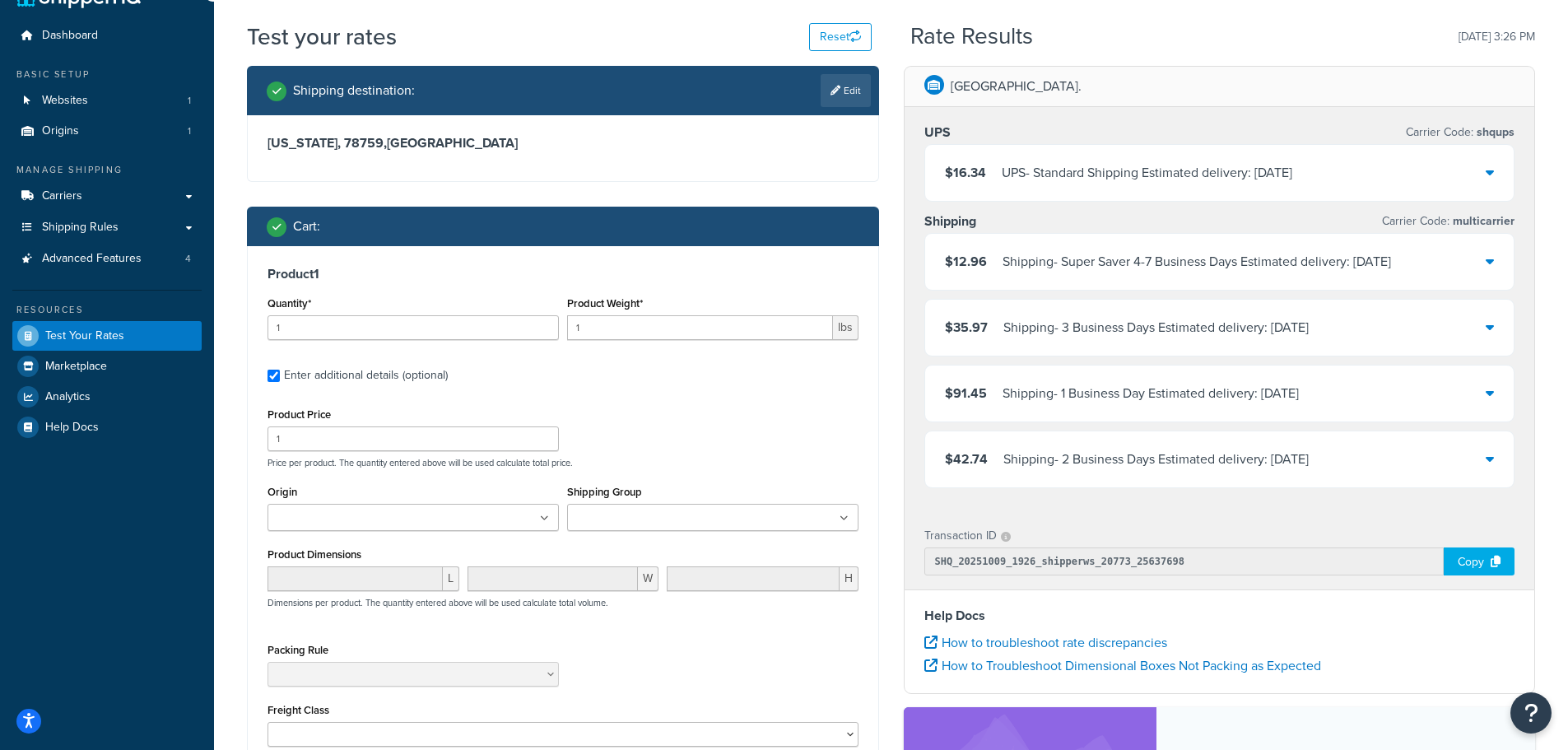
click at [663, 392] on div "Product 1 Quantity* 1 Product Weight* 1 lbs Enter additional details (optional)…" at bounding box center [563, 534] width 631 height 577
